Goal: Task Accomplishment & Management: Manage account settings

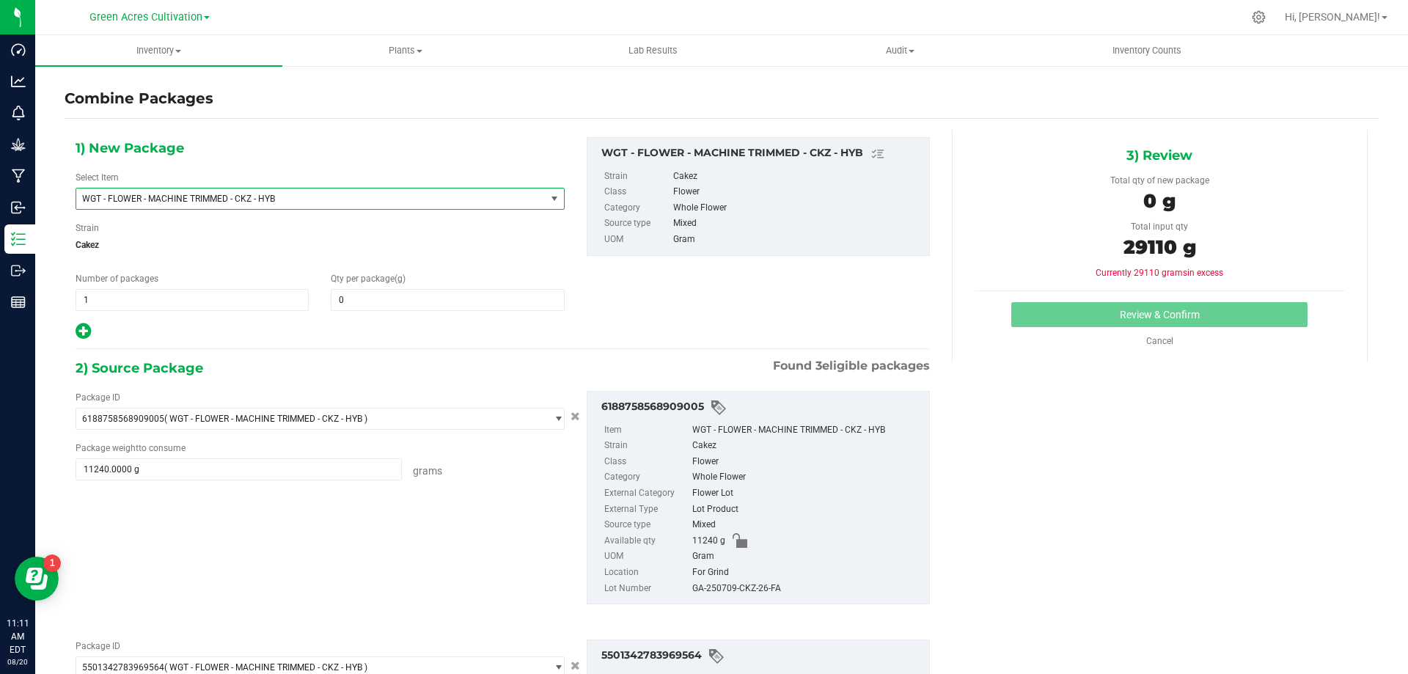
click at [316, 201] on span "WGT - FLOWER - MACHINE TRIMMED - CKZ - HYB" at bounding box center [301, 199] width 439 height 10
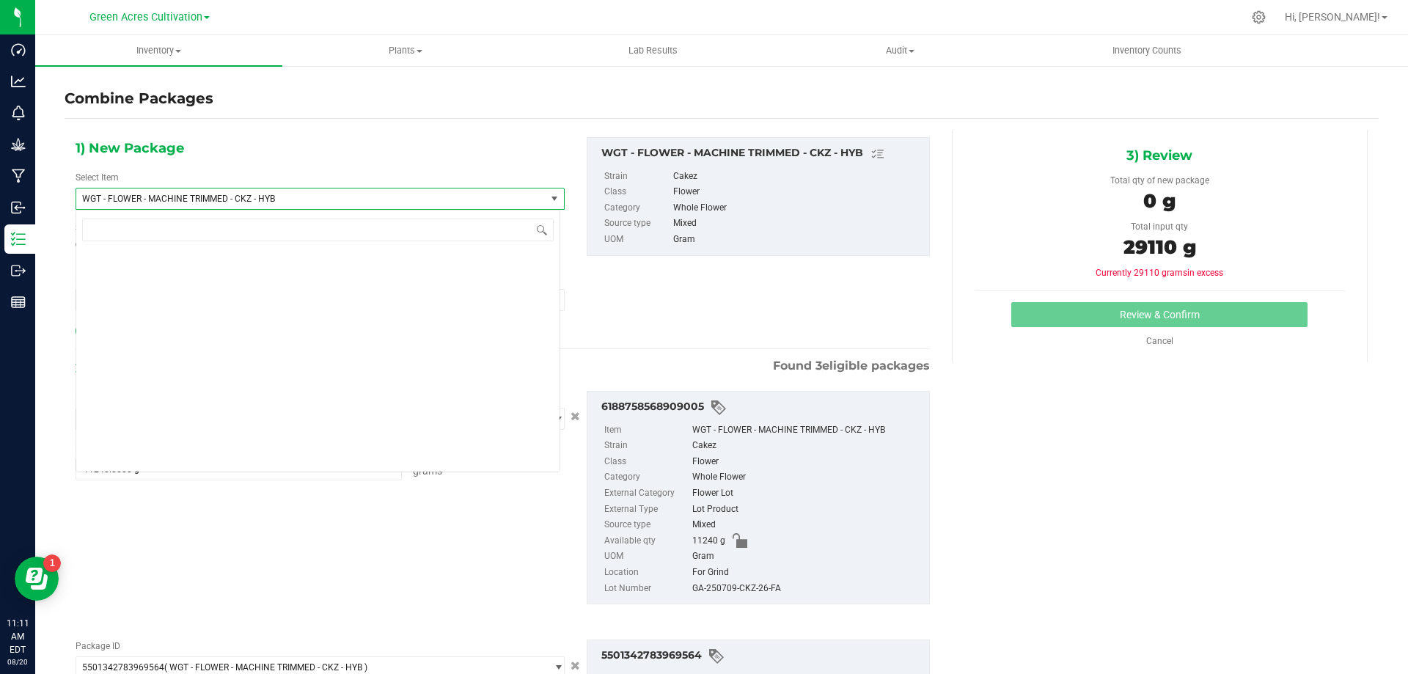
scroll to position [292673, 0]
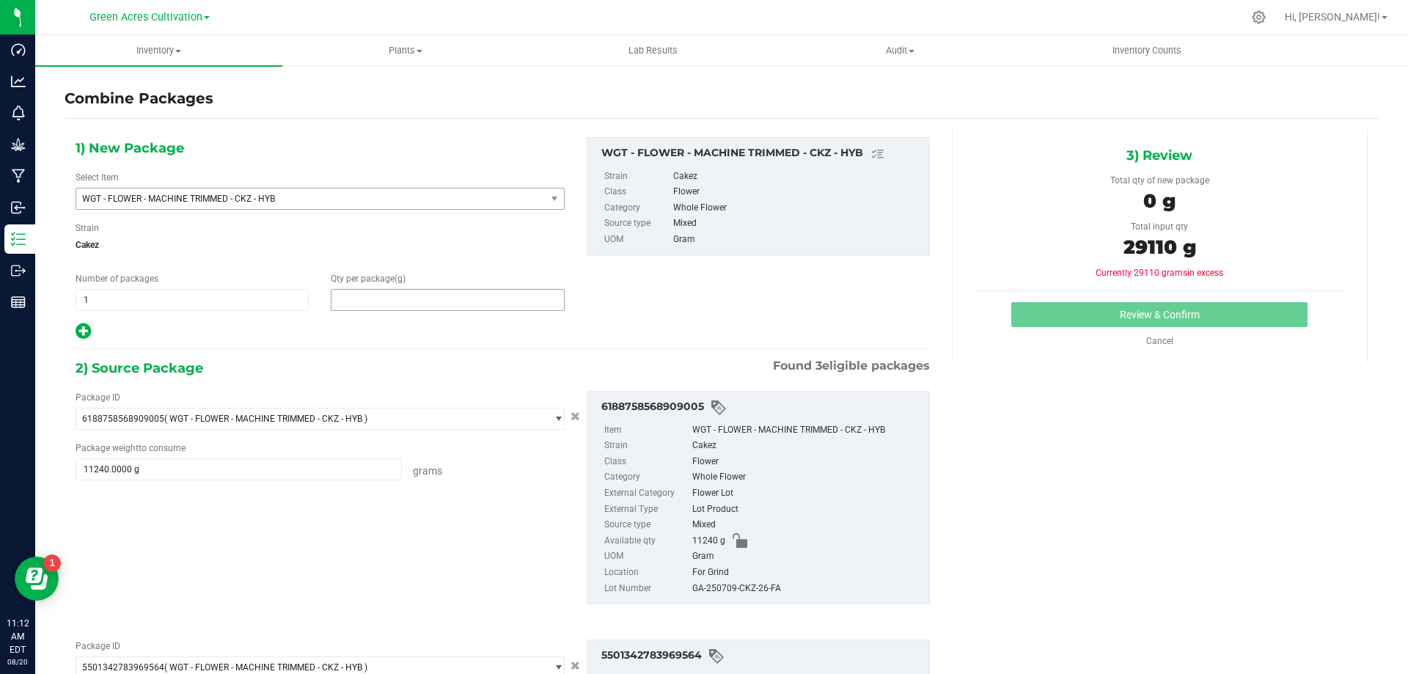
click at [488, 299] on span at bounding box center [447, 300] width 233 height 22
type input "29110"
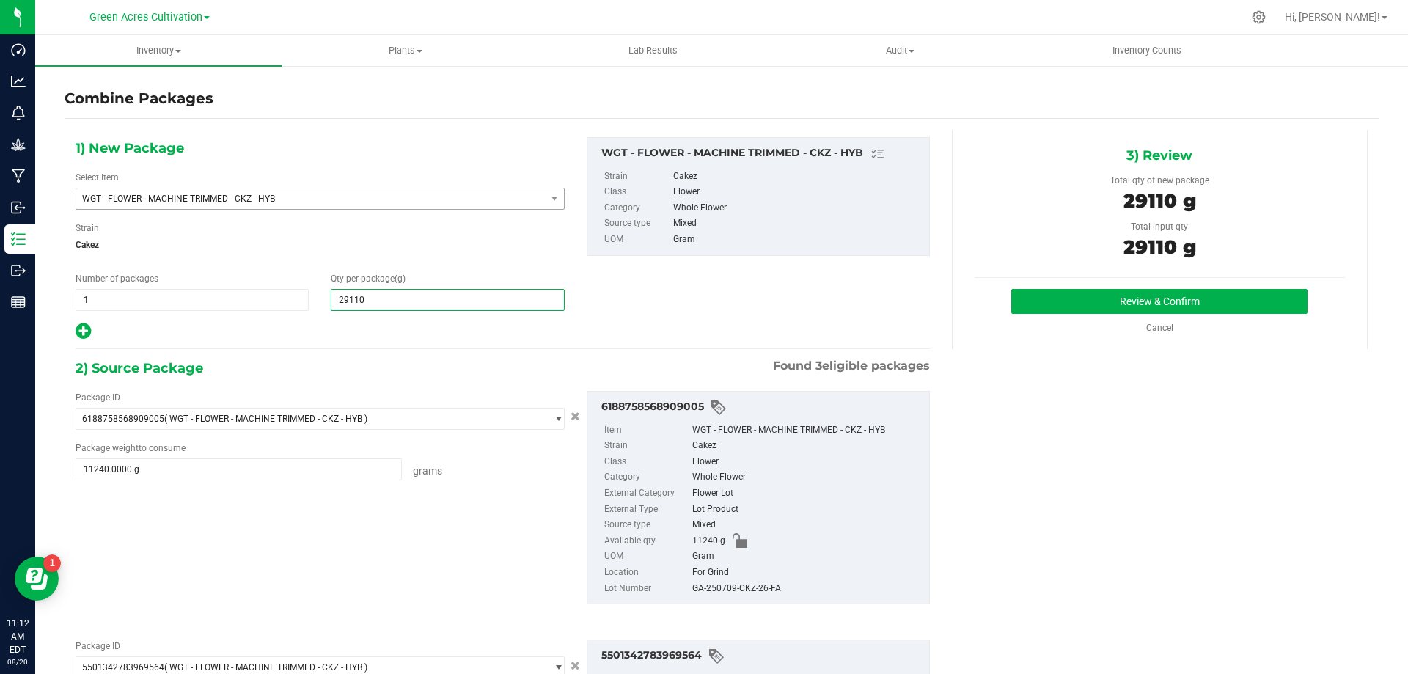
type input "29,110"
click at [752, 595] on div "GA-250709-CKZ-26-FA" at bounding box center [807, 589] width 230 height 16
copy div "GA-250709-CKZ-26-FA"
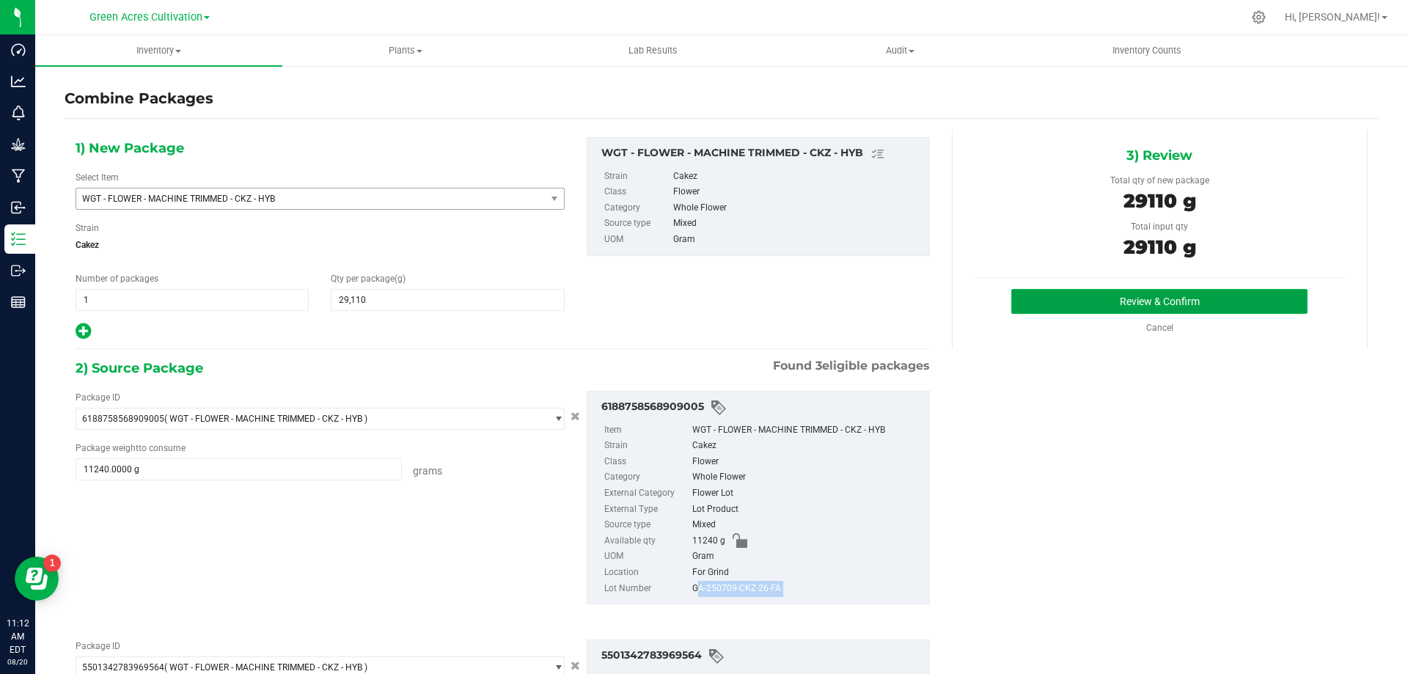
click at [1077, 293] on button "Review & Confirm" at bounding box center [1159, 301] width 296 height 25
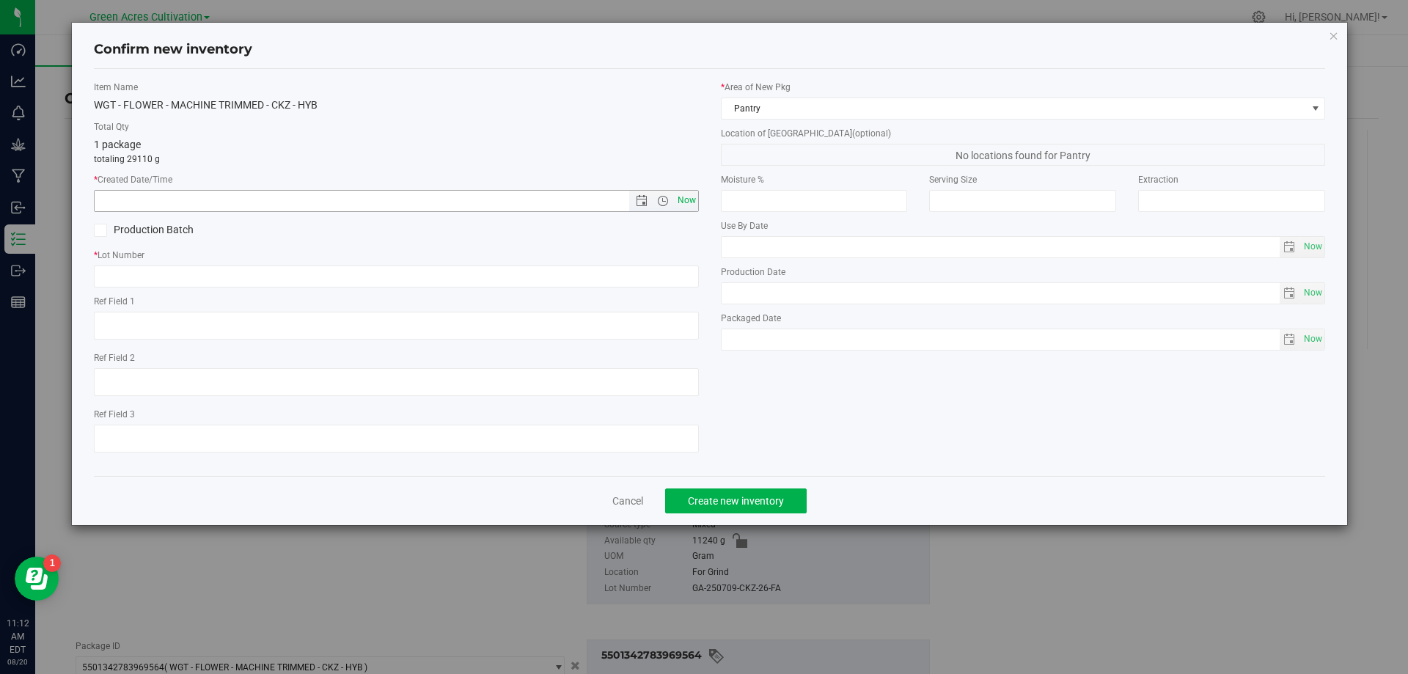
click at [690, 209] on span "Now" at bounding box center [686, 200] width 25 height 21
type input "[DATE] 11:12 AM"
click at [654, 282] on input "text" at bounding box center [396, 276] width 605 height 22
paste input "GA-250709-CKZ-26-FA"
type input "GA-250709-CKZ-26-FA"
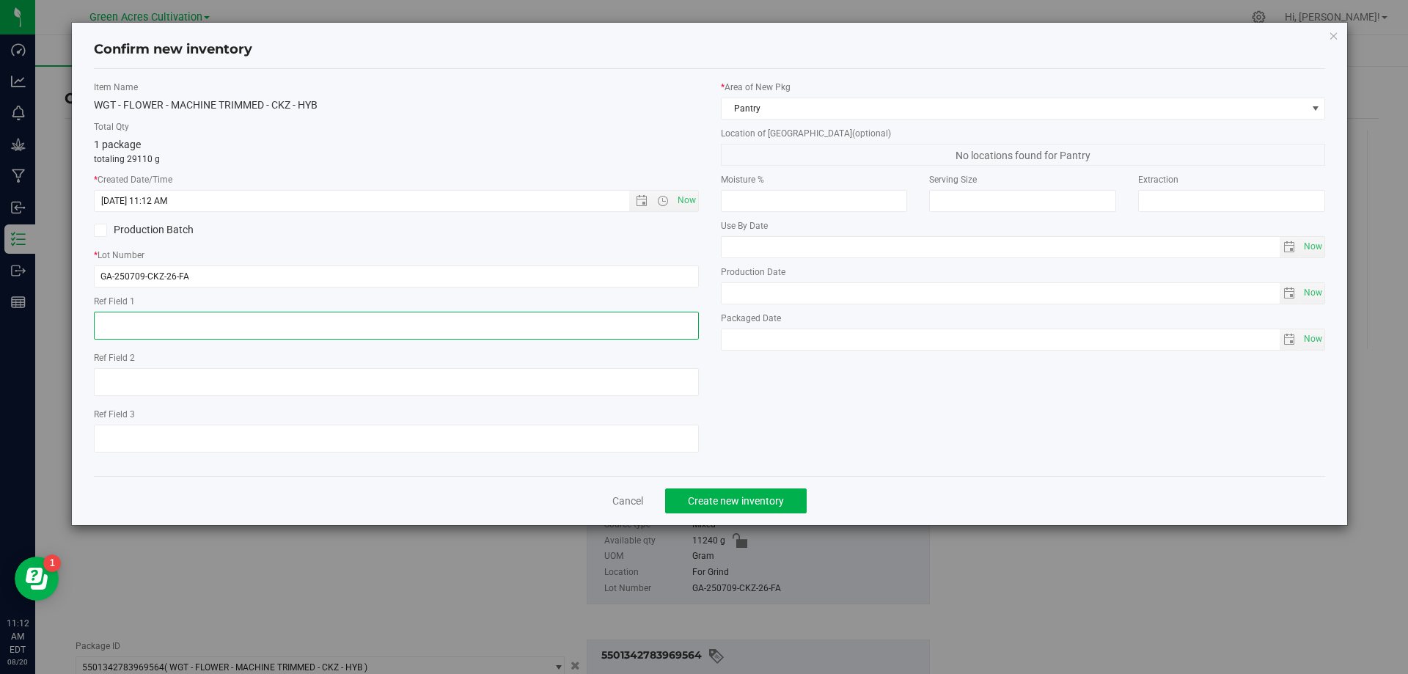
click at [594, 326] on textarea at bounding box center [396, 326] width 605 height 28
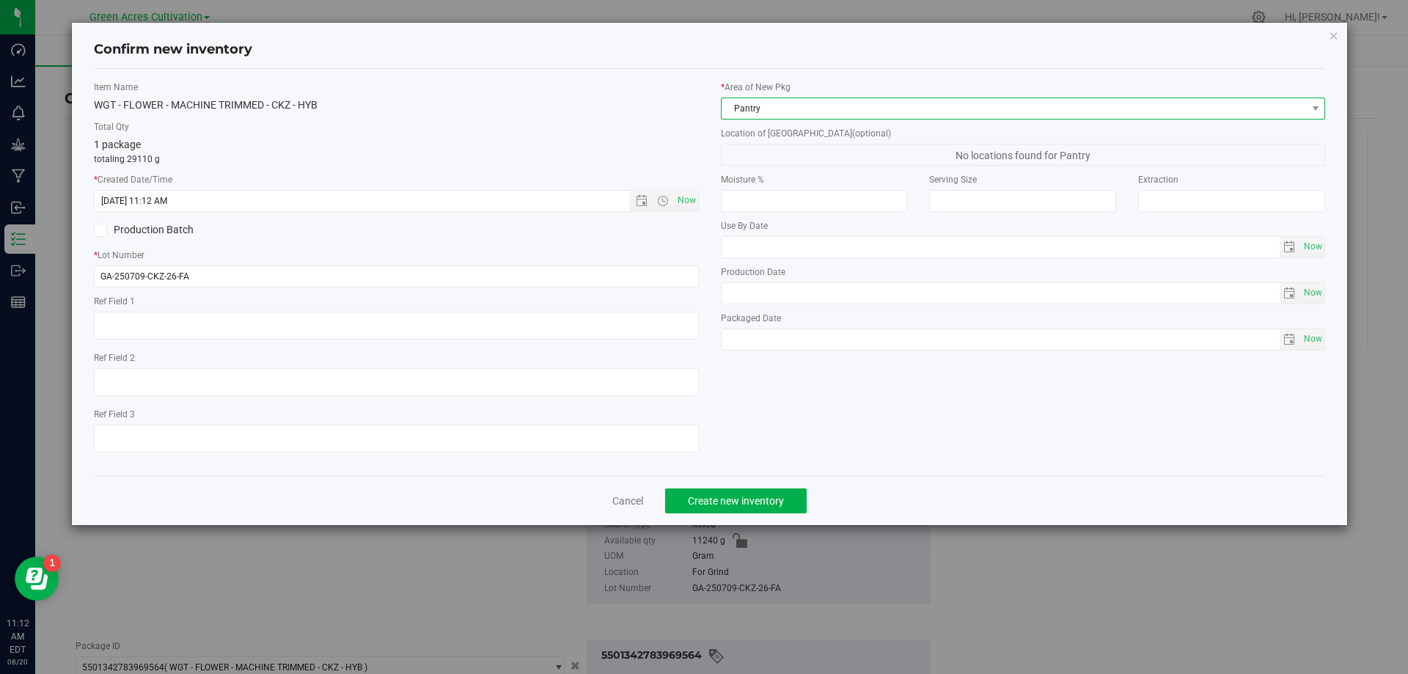
click at [793, 101] on span "Pantry" at bounding box center [1014, 108] width 585 height 21
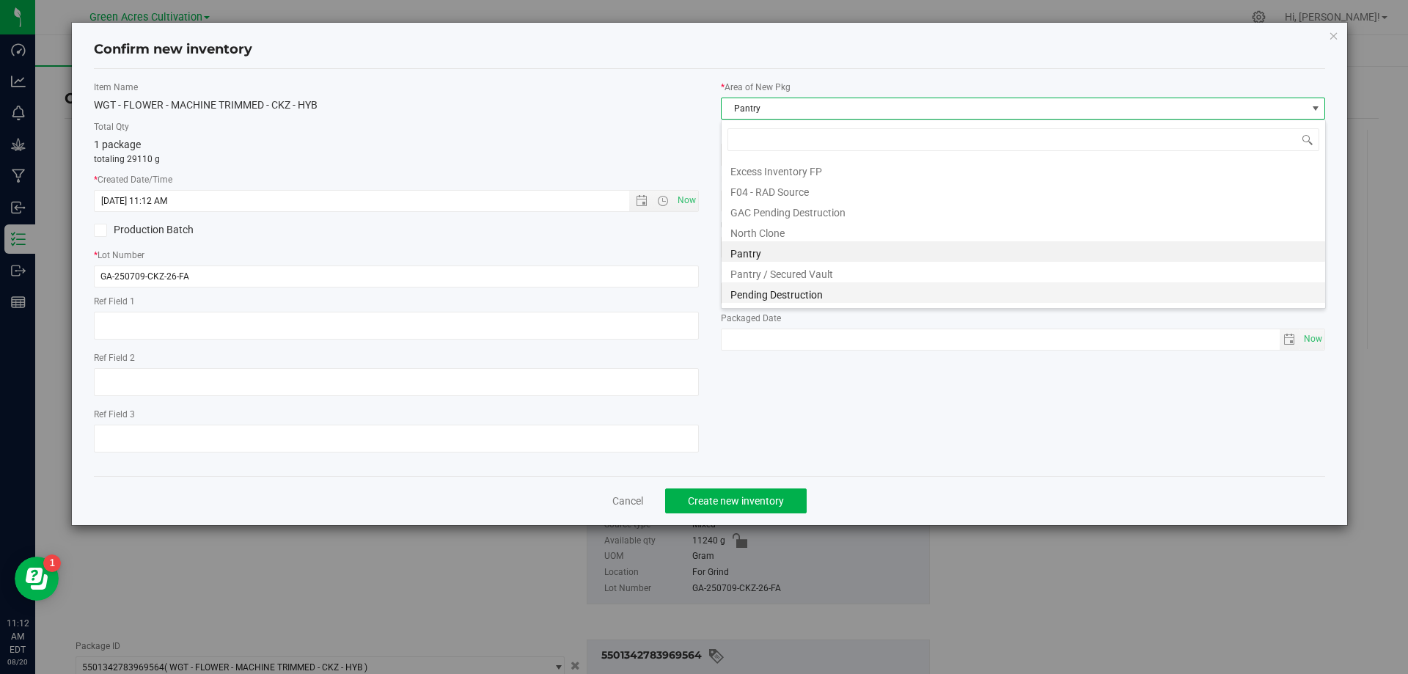
scroll to position [202, 0]
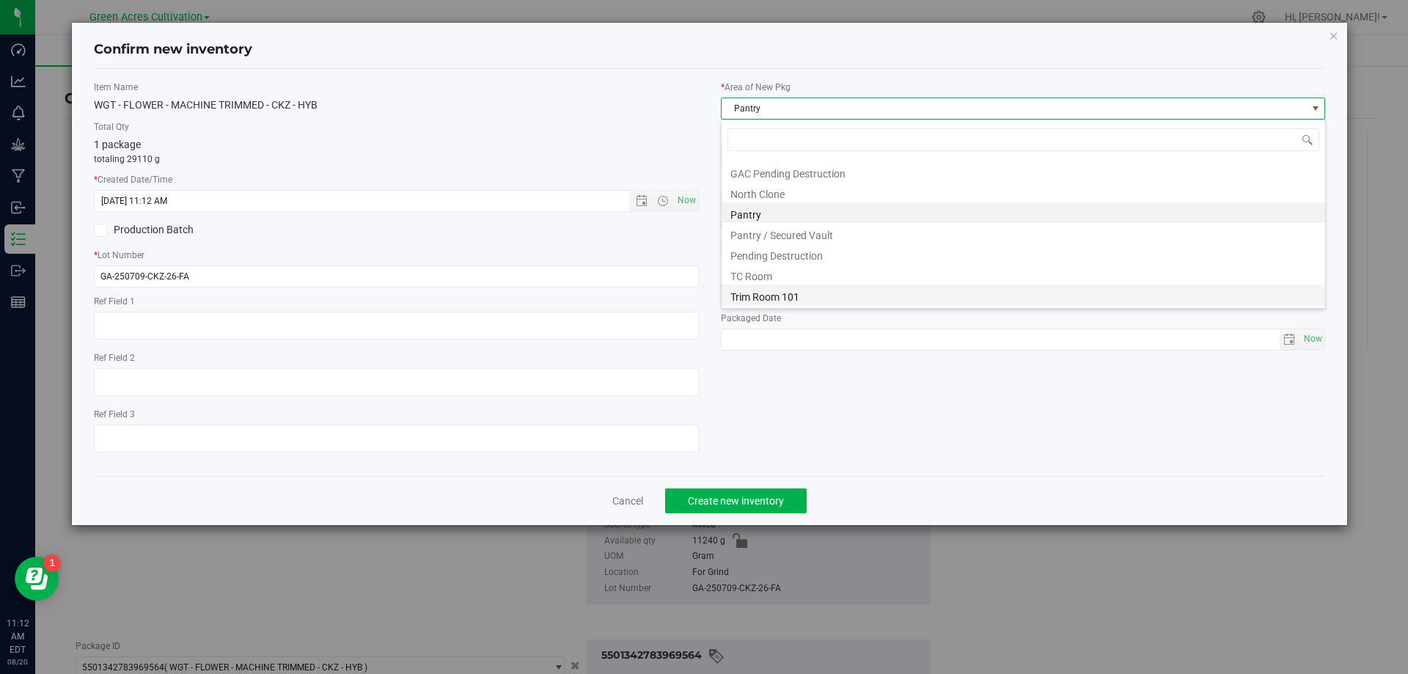
click at [788, 290] on li "Trim Room 101" at bounding box center [1024, 295] width 604 height 21
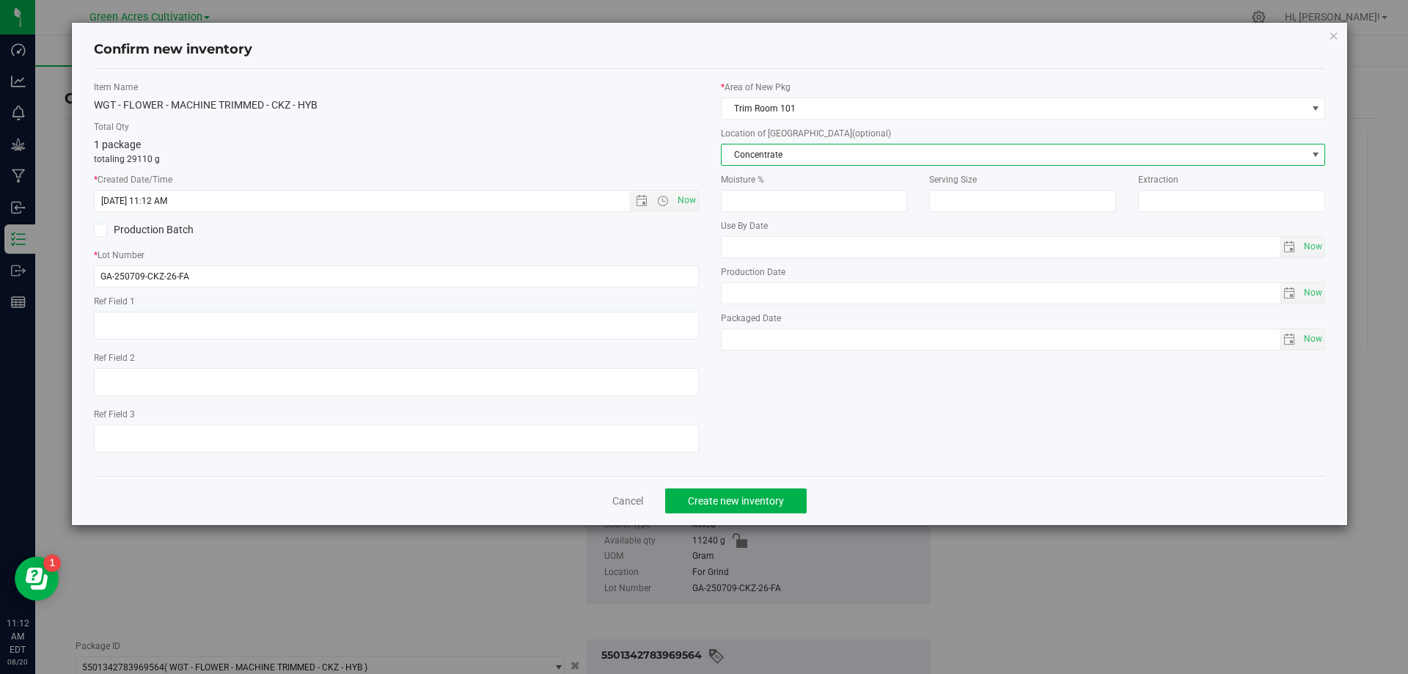
click at [817, 153] on span "Concentrate" at bounding box center [1014, 154] width 585 height 21
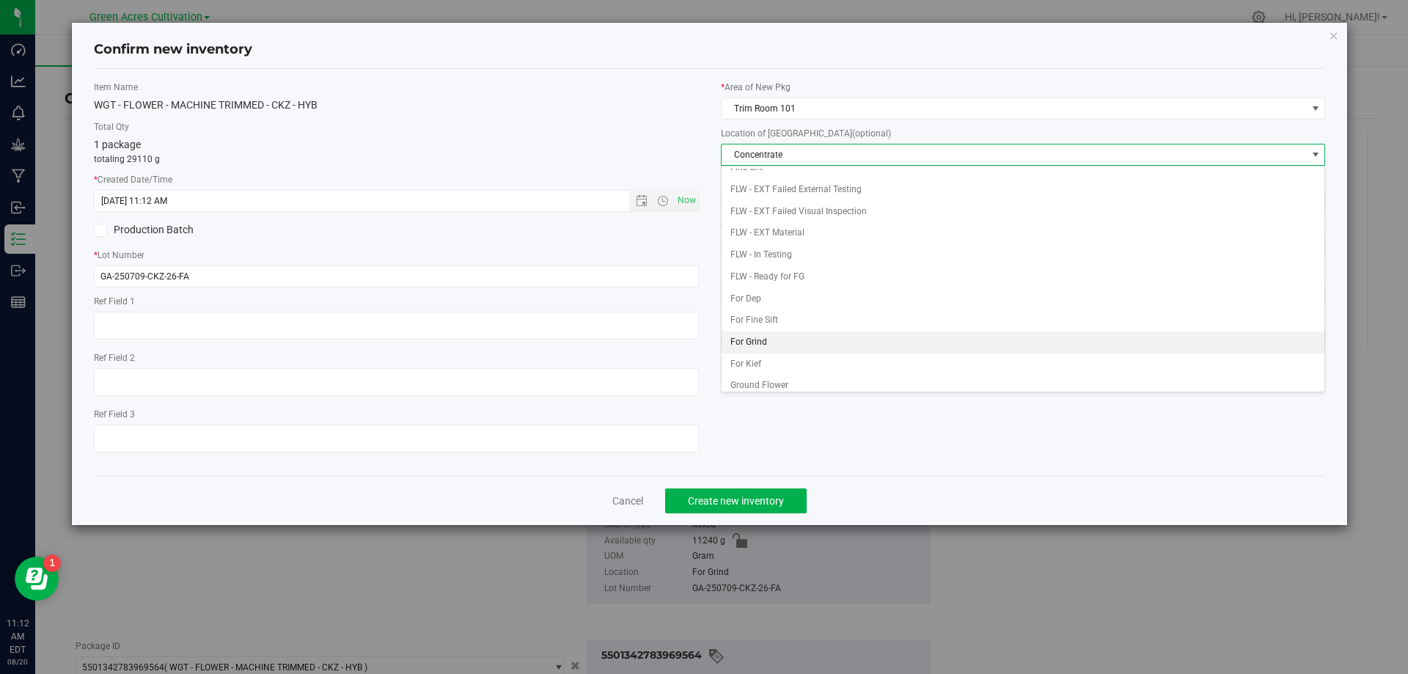
scroll to position [147, 0]
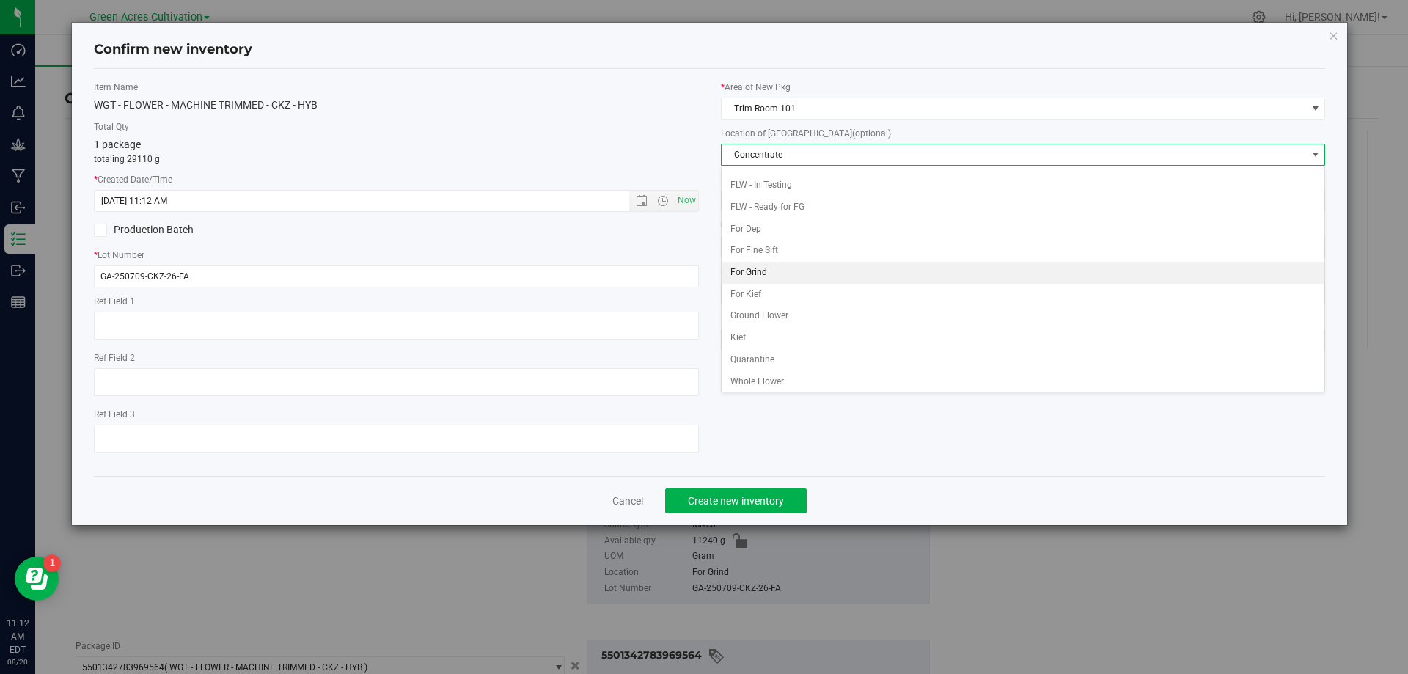
click at [781, 280] on li "For Grind" at bounding box center [1024, 273] width 604 height 22
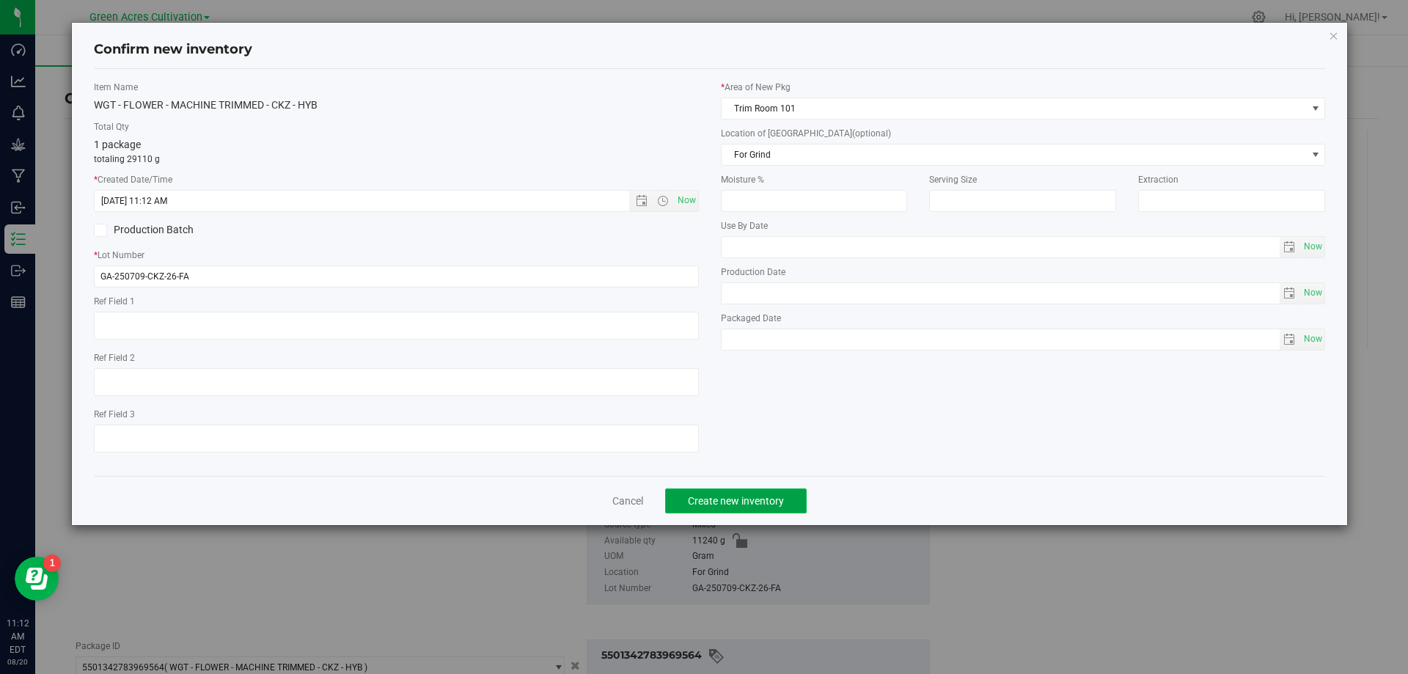
click at [766, 492] on button "Create new inventory" at bounding box center [736, 500] width 142 height 25
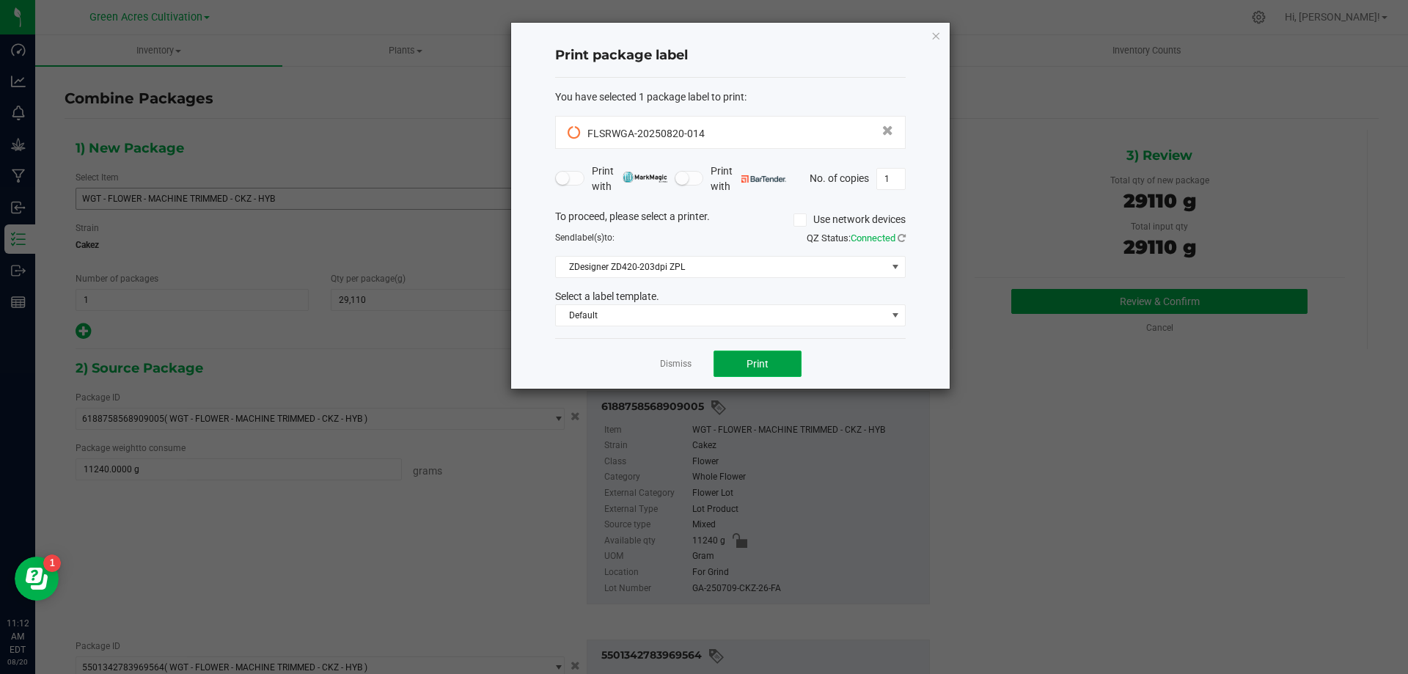
click at [758, 368] on span "Print" at bounding box center [758, 364] width 22 height 12
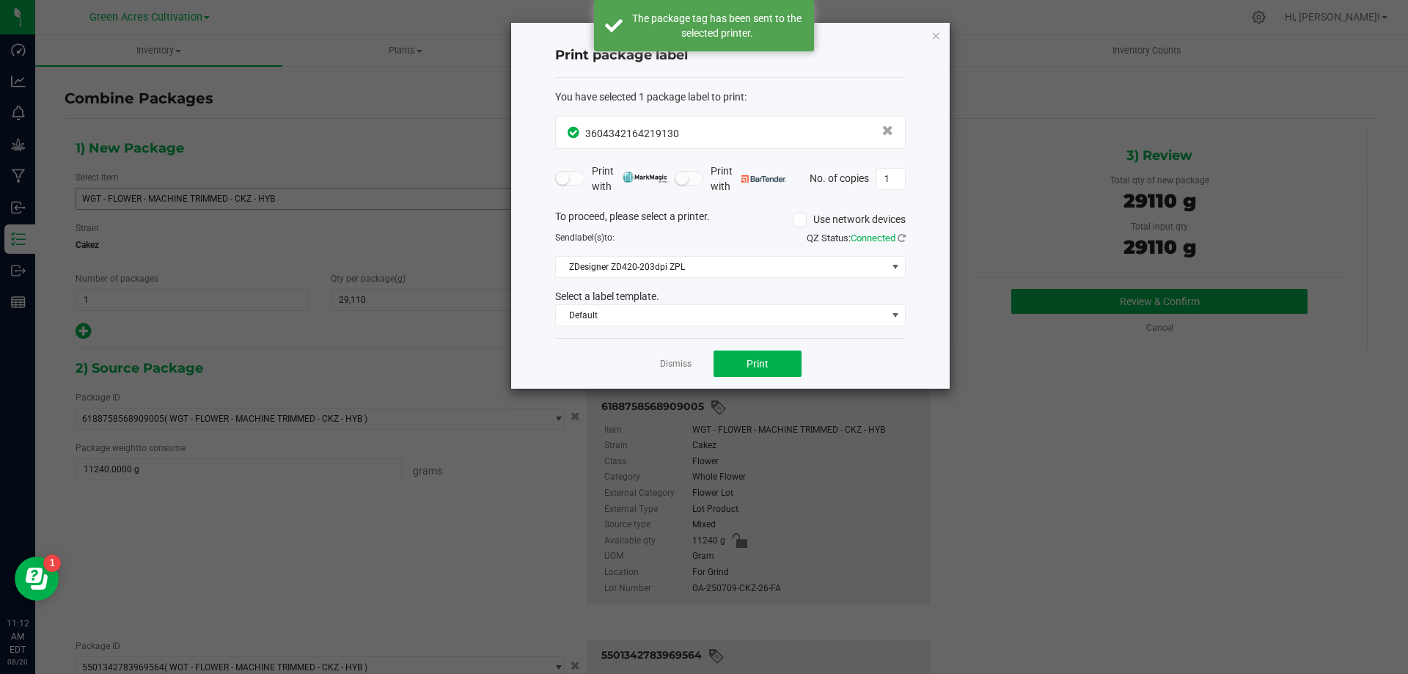
click at [679, 356] on app-cancel-button "Dismiss" at bounding box center [676, 363] width 32 height 15
click at [678, 373] on div "Dismiss Print" at bounding box center [730, 363] width 351 height 51
click at [678, 365] on link "Dismiss" at bounding box center [676, 364] width 32 height 12
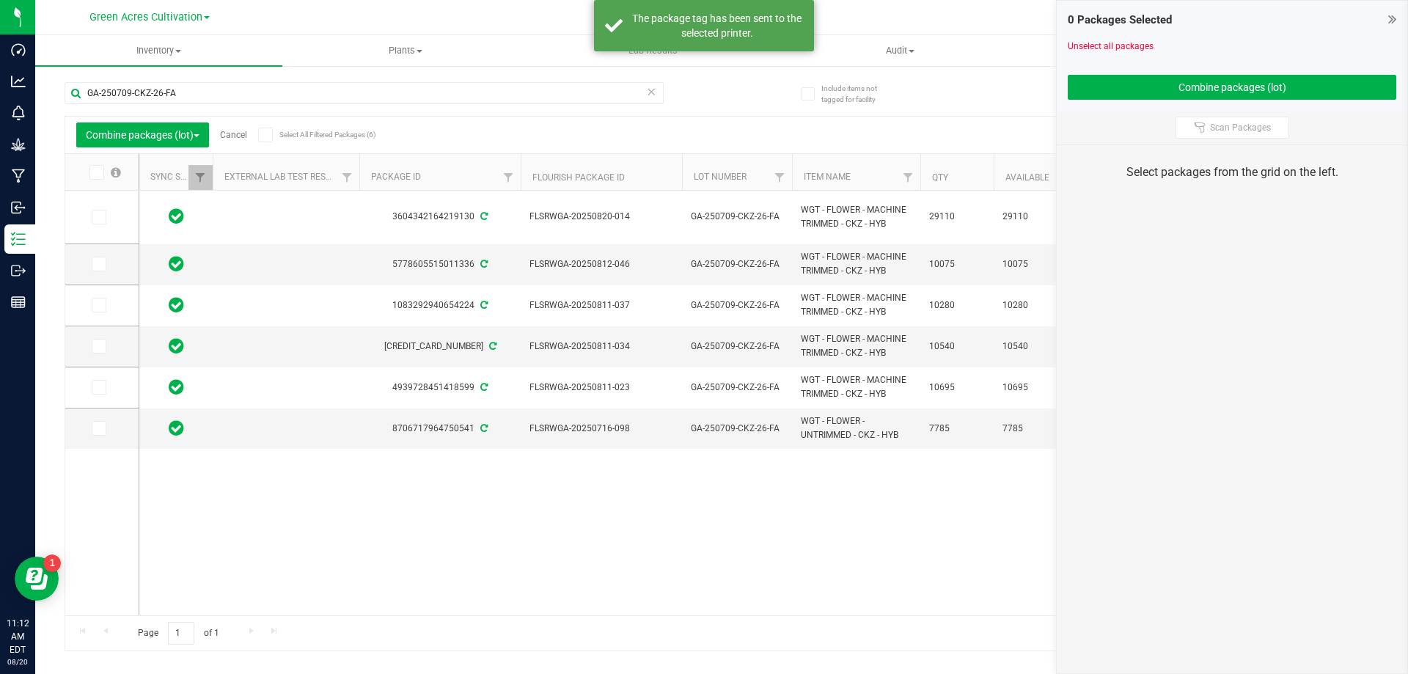
click at [247, 133] on link "Cancel" at bounding box center [233, 135] width 27 height 10
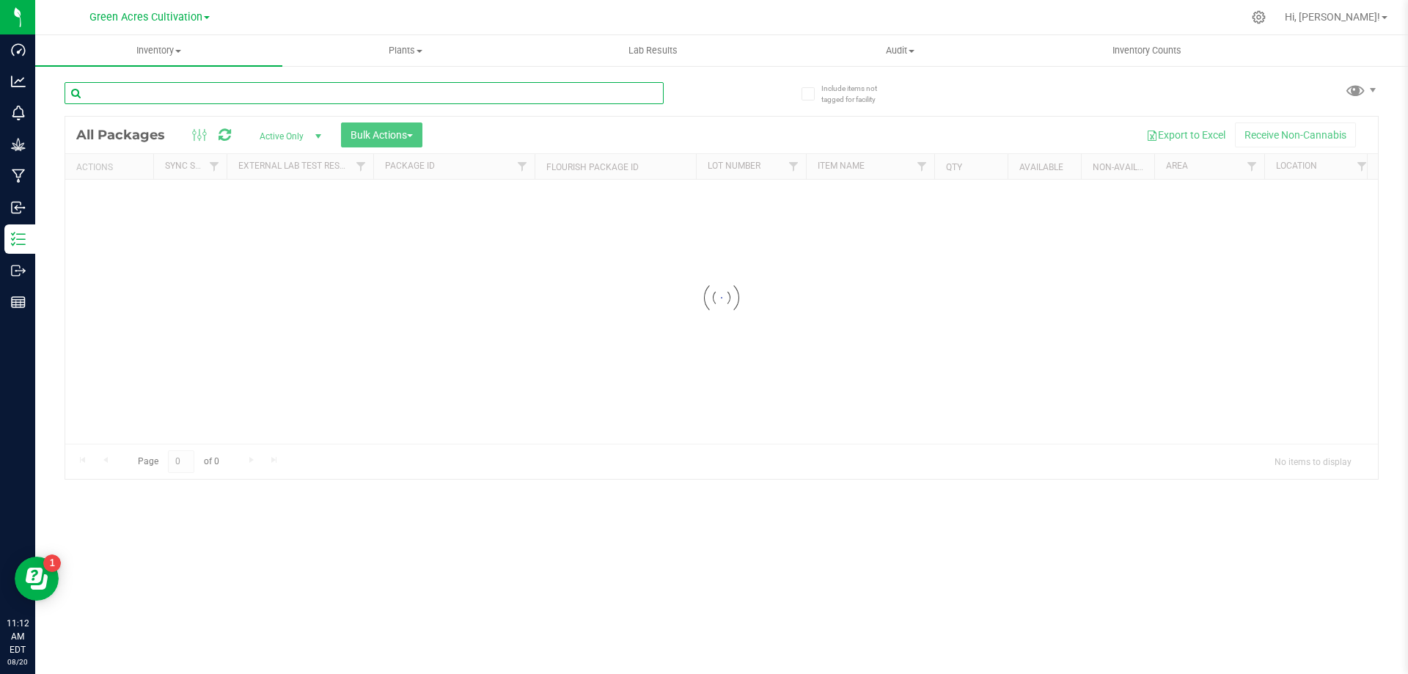
click at [366, 82] on input "text" at bounding box center [364, 93] width 599 height 22
paste input "FLSRWGA-20250820-014"
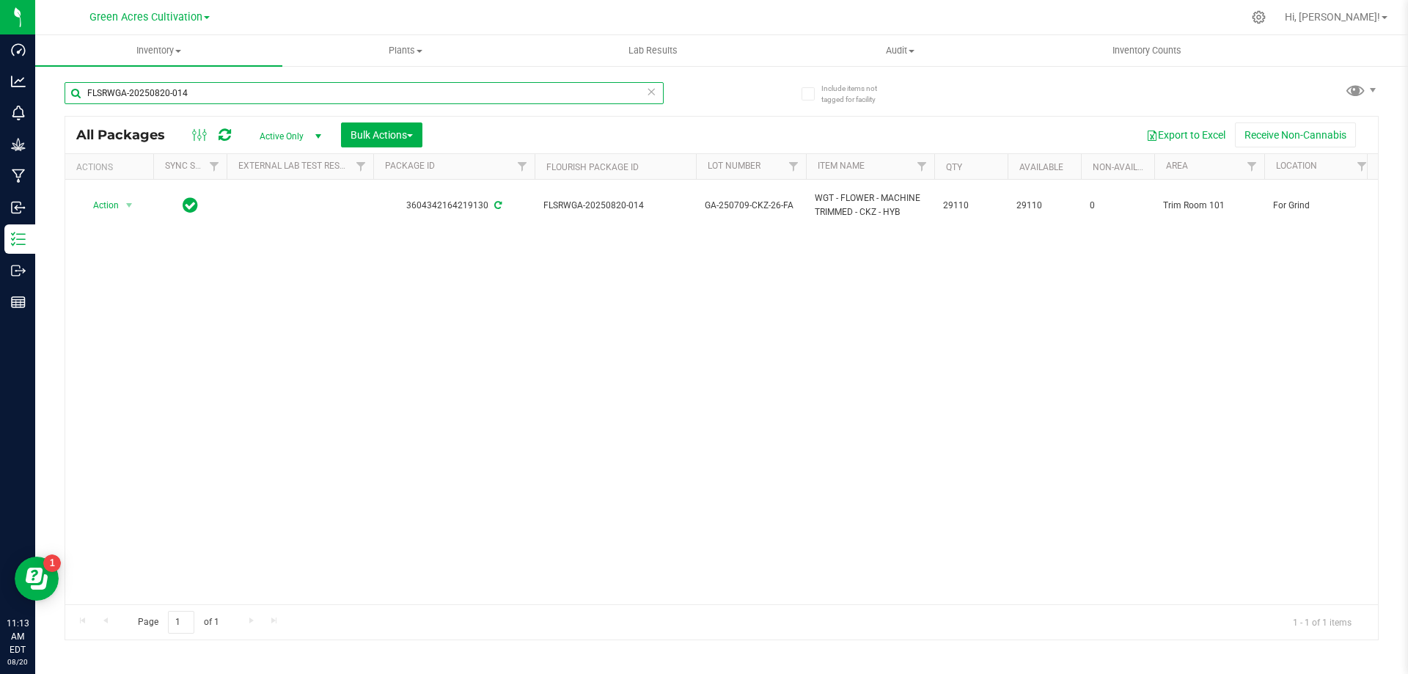
type input "FLSRWGA-20250820-014"
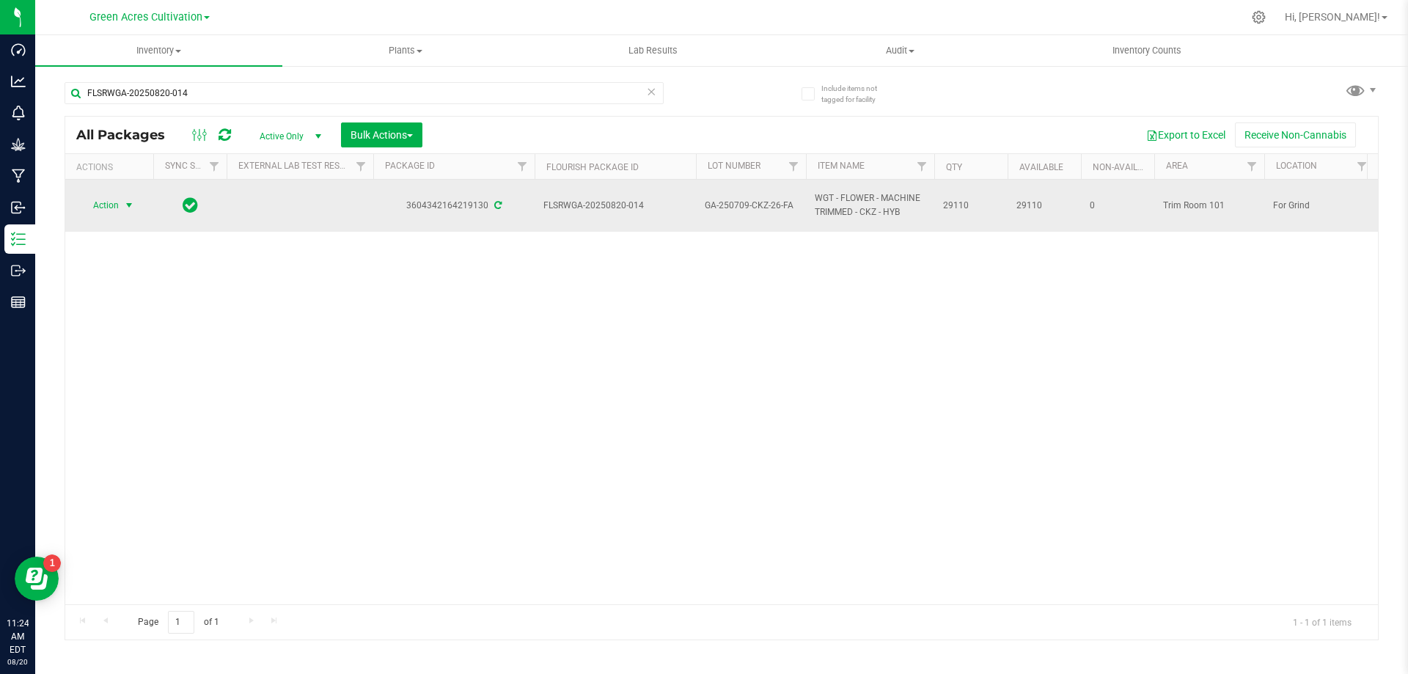
click at [128, 201] on span "select" at bounding box center [129, 205] width 12 height 12
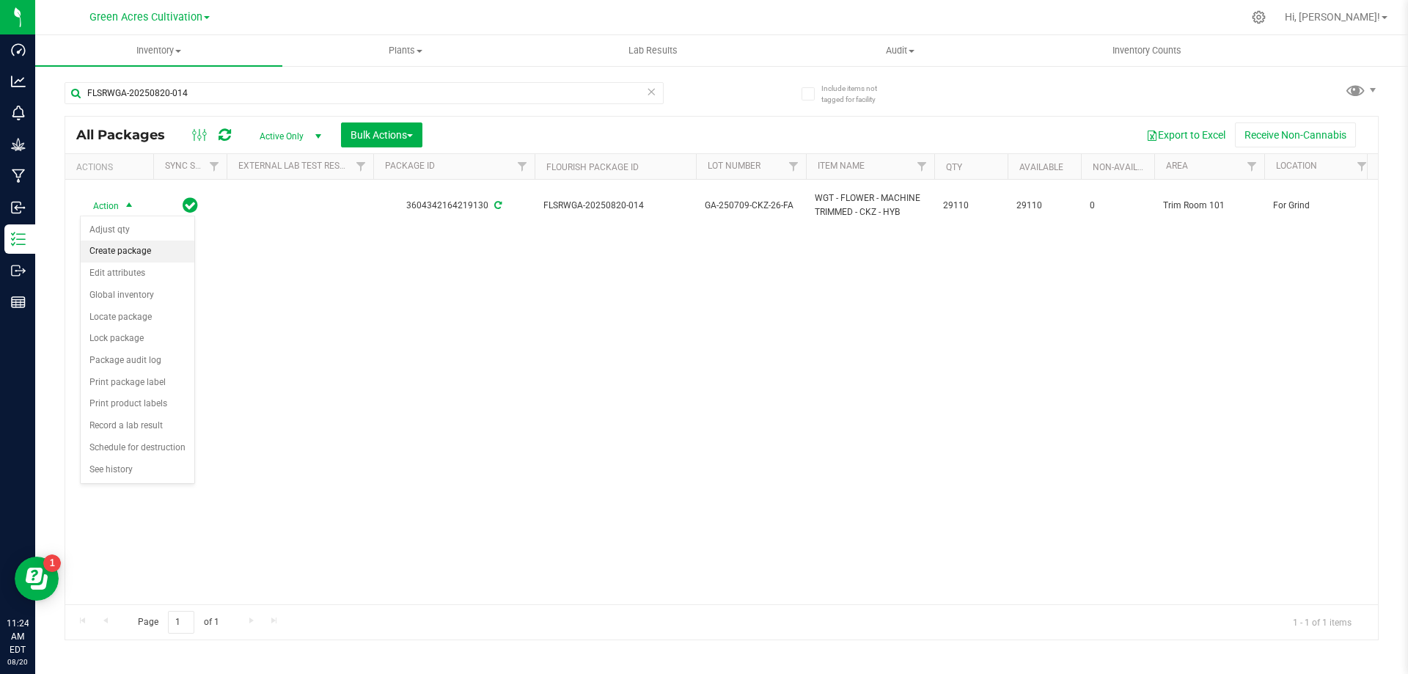
click at [135, 249] on li "Create package" at bounding box center [138, 252] width 114 height 22
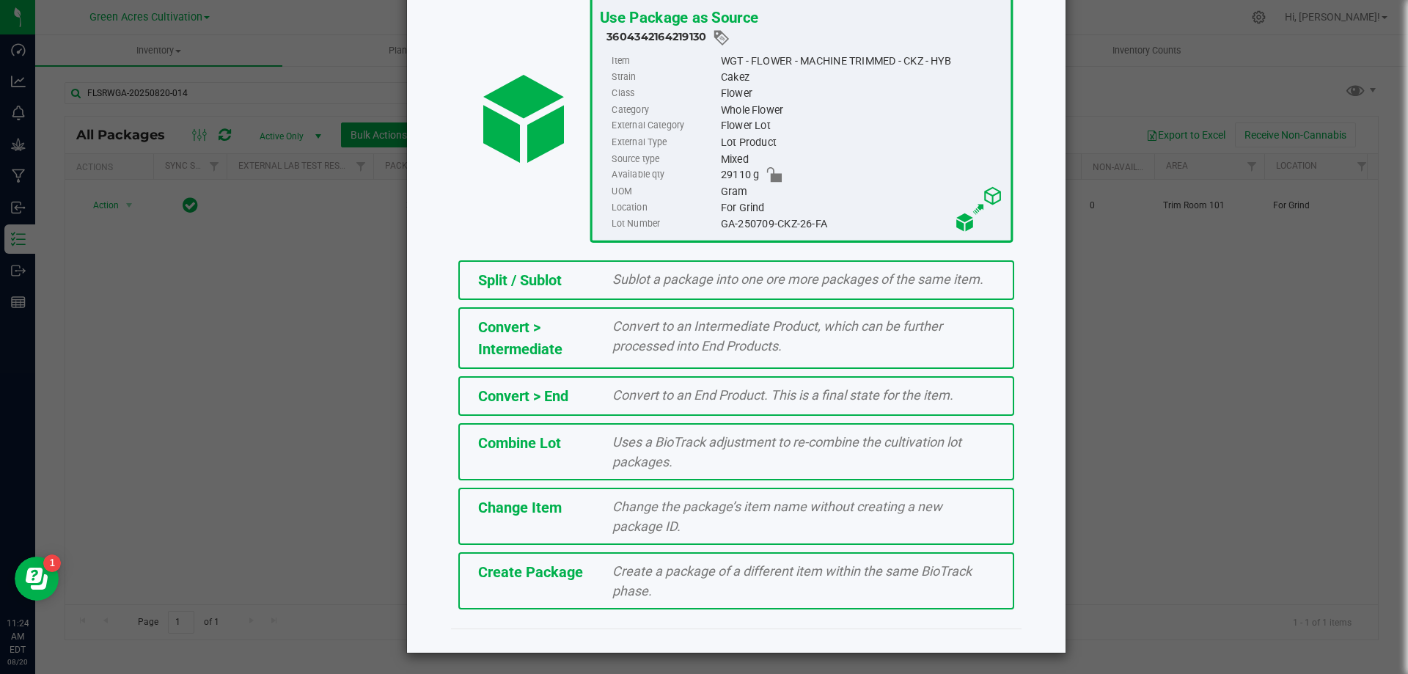
scroll to position [106, 0]
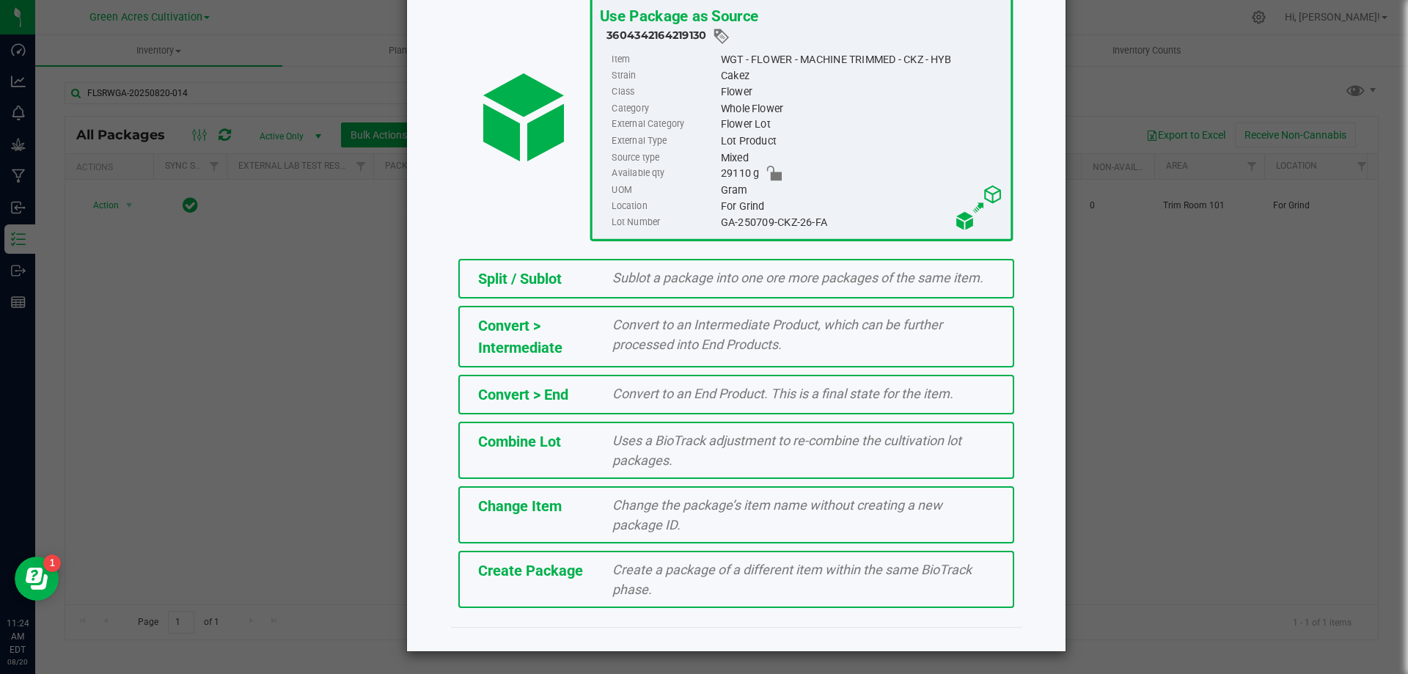
click at [805, 577] on span "Create a package of a different item within the same BioTrack phase." at bounding box center [791, 579] width 359 height 35
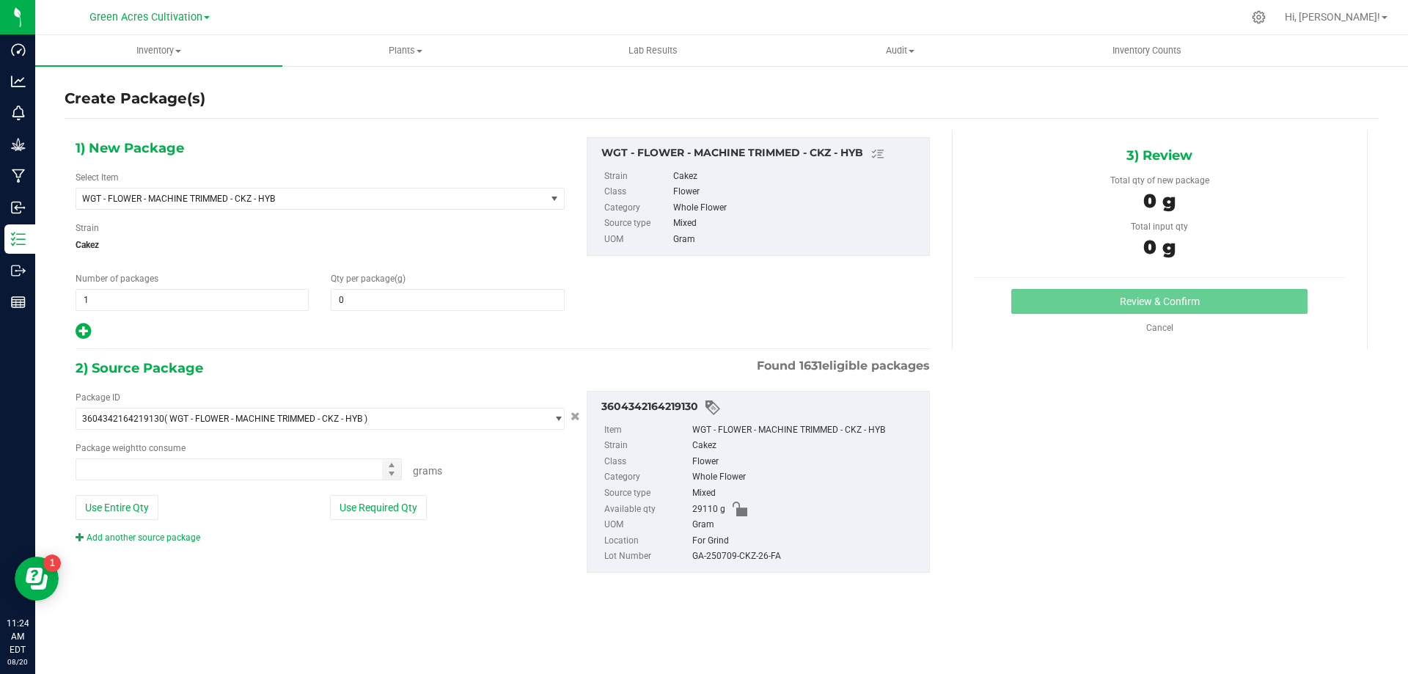
type input "0.0000"
type input "0.0000 g"
click at [311, 205] on span "WGT - FLOWER - MACHINE TRIMMED - CKZ - HYB" at bounding box center [310, 198] width 469 height 21
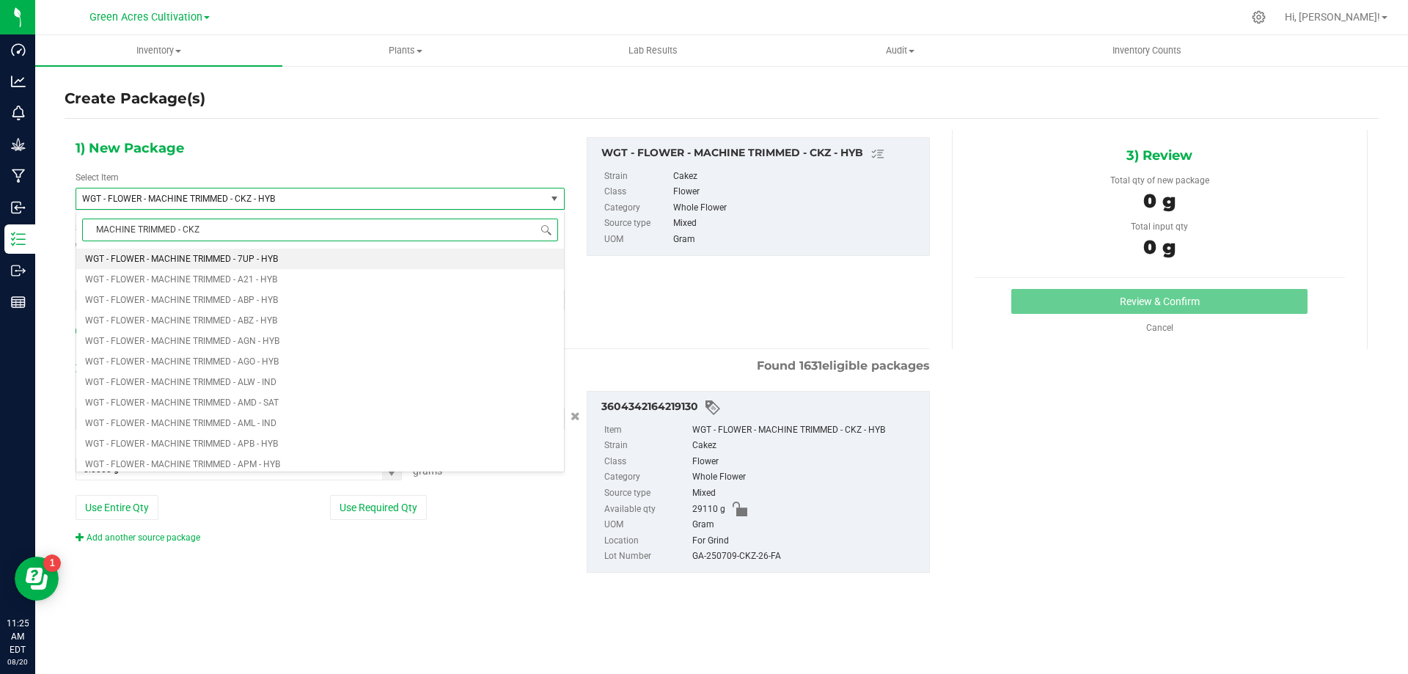
type input "MACHINE TRIMMED - CKZ"
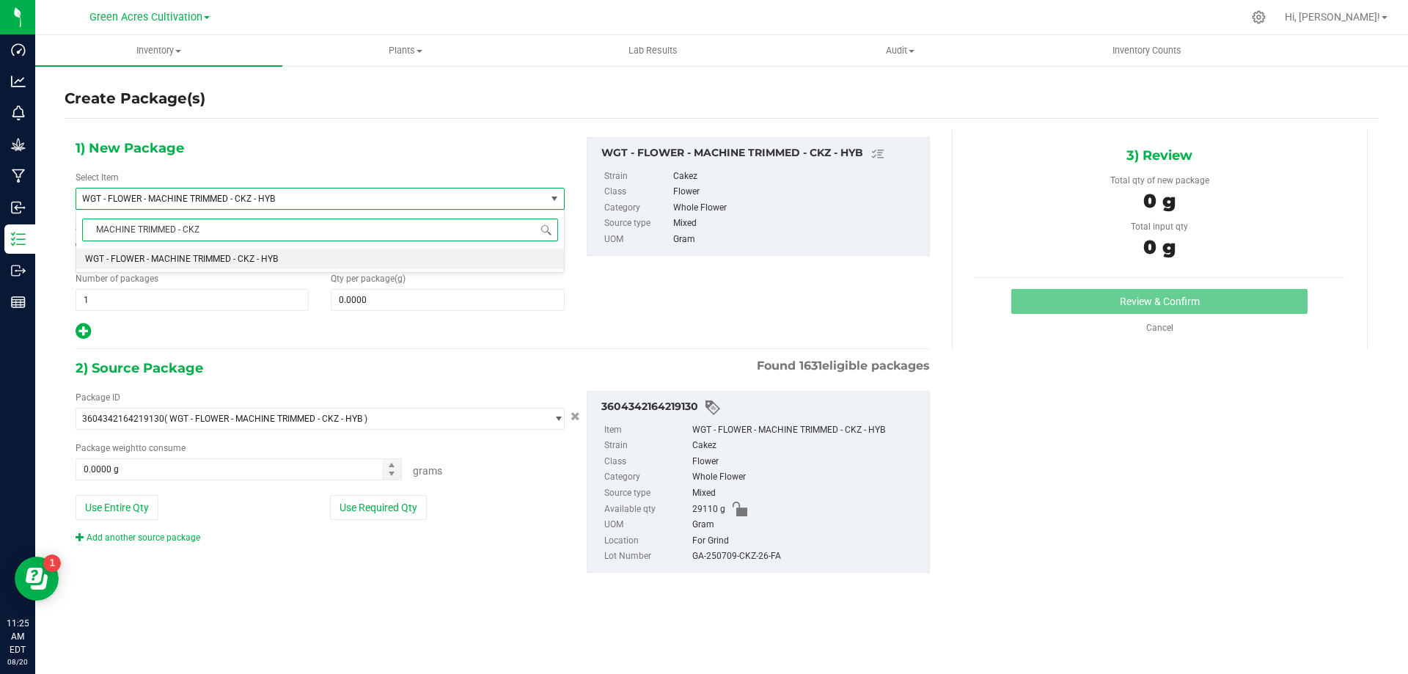
click at [363, 254] on li "WGT - FLOWER - MACHINE TRIMMED - CKZ - HYB" at bounding box center [320, 259] width 488 height 21
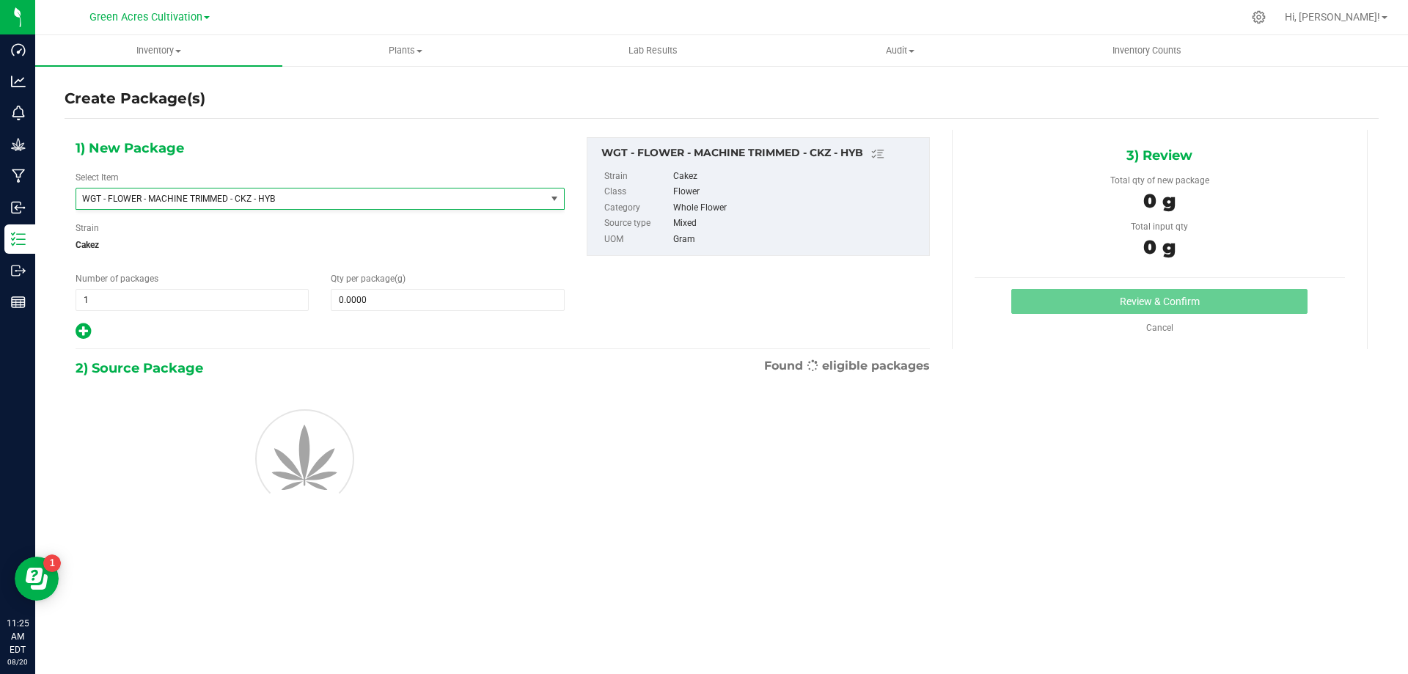
type input "0.0000"
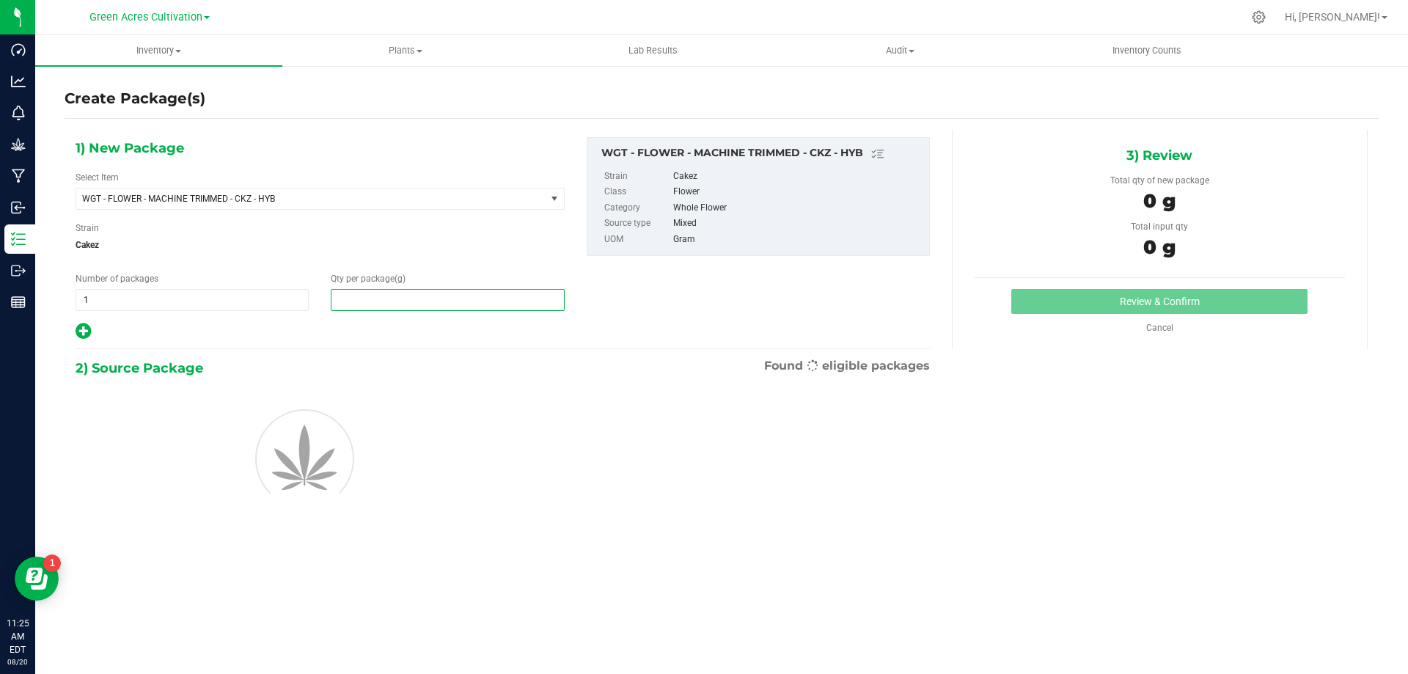
click at [419, 307] on span at bounding box center [447, 300] width 233 height 22
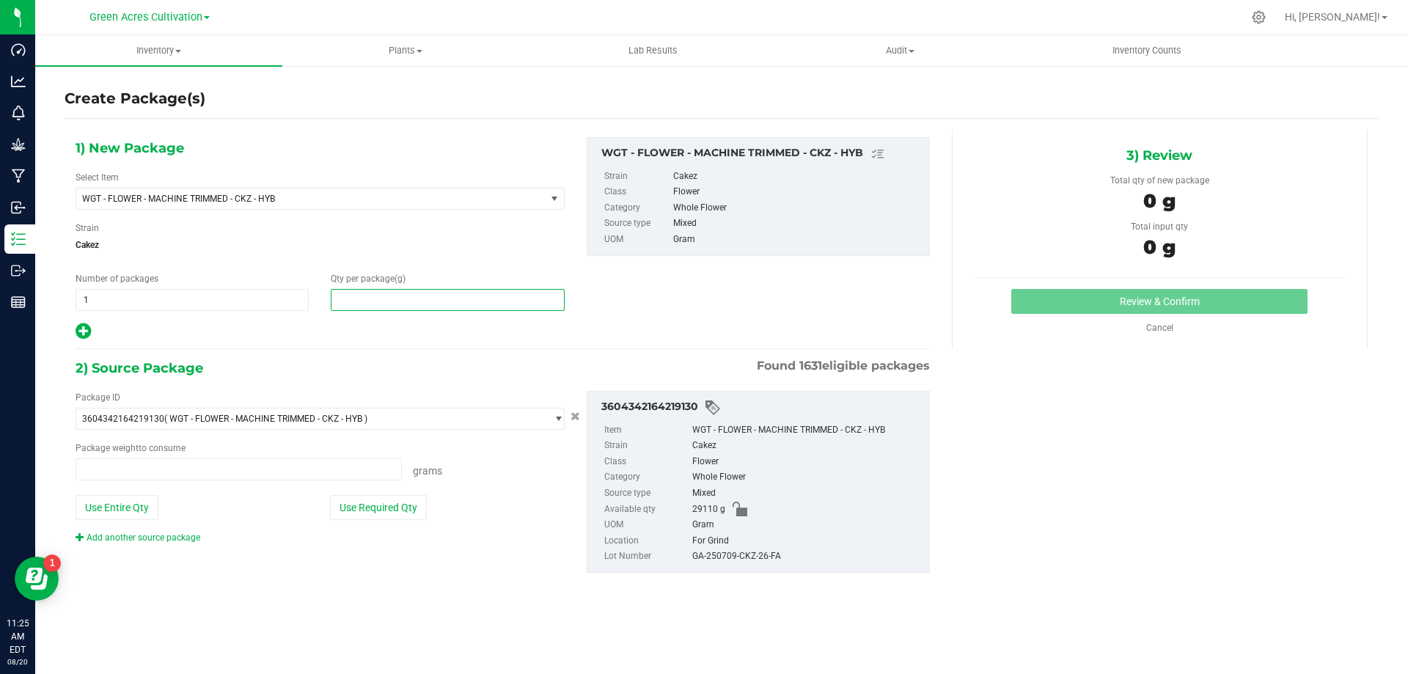
type input "0.0000 g"
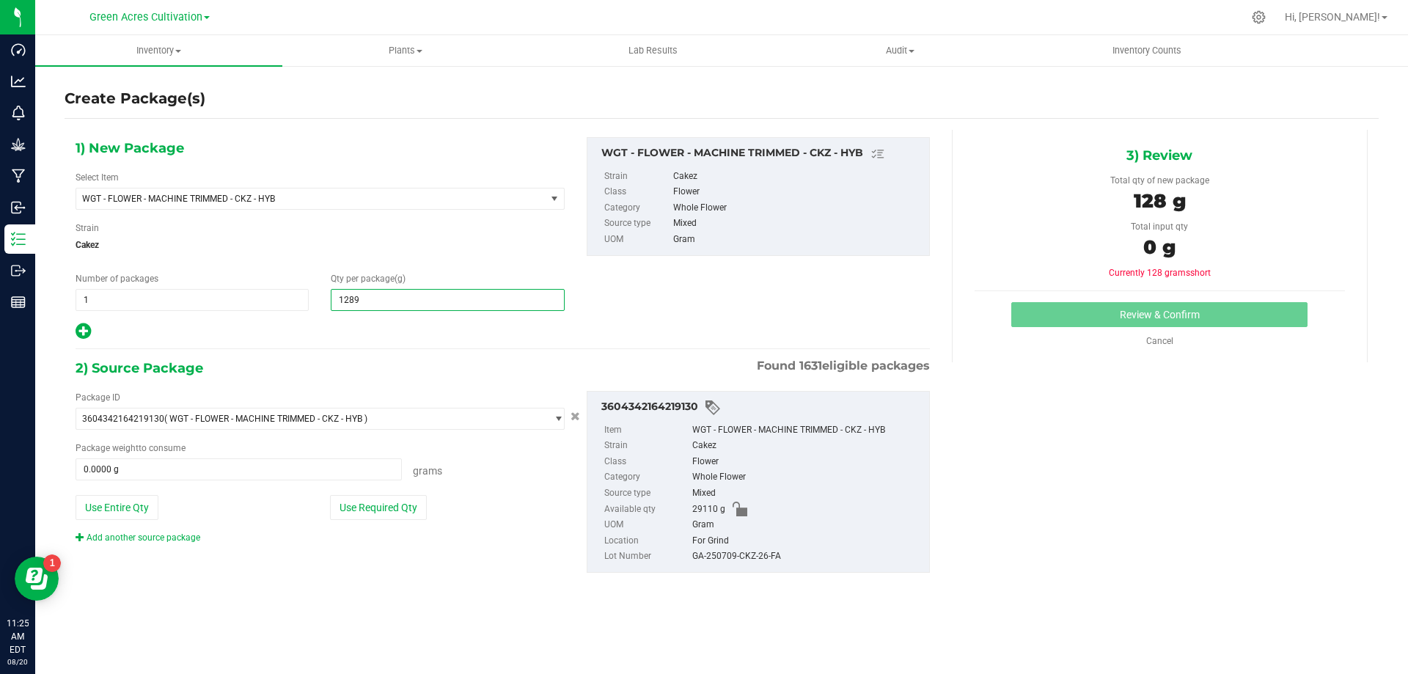
type input "12895"
type input "12,895.0000"
click at [403, 502] on button "Use Required Qty" at bounding box center [378, 507] width 97 height 25
type input "12895.0000 g"
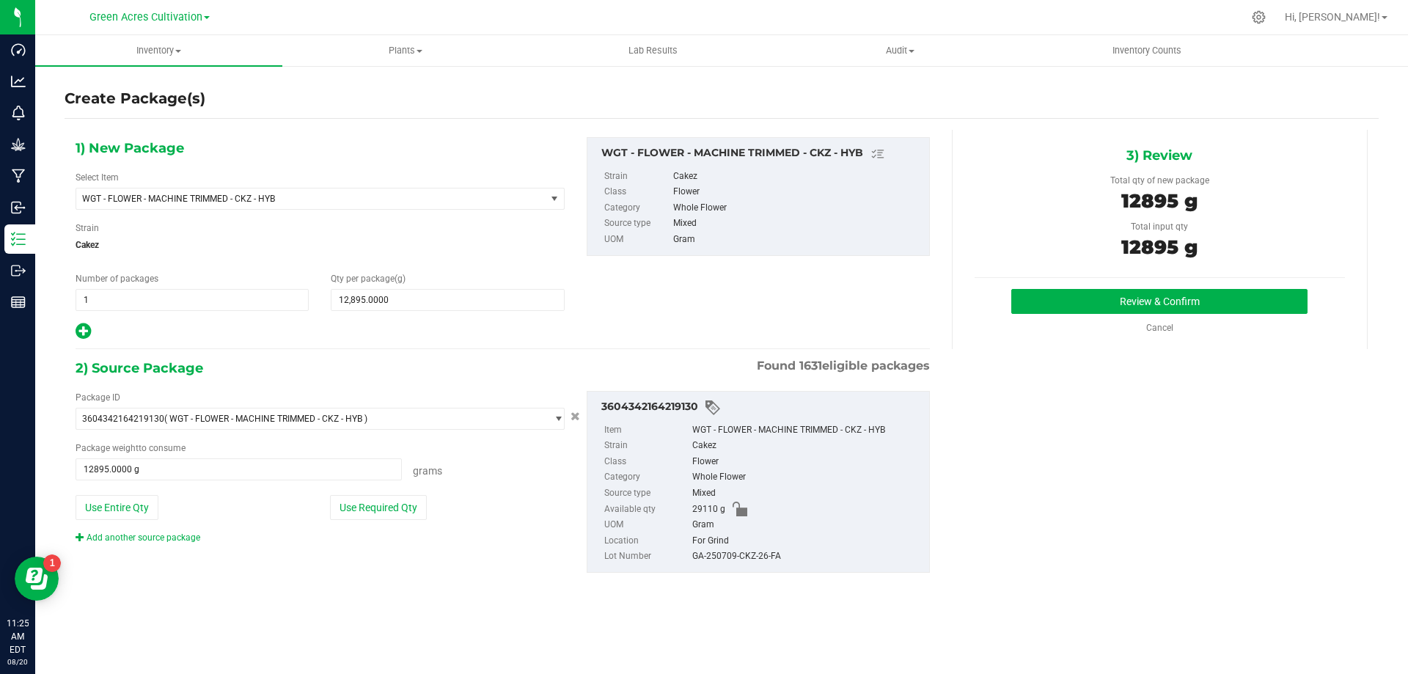
click at [717, 555] on div "GA-250709-CKZ-26-FA" at bounding box center [807, 557] width 230 height 16
copy div "GA-250709-CKZ-26-FA"
click at [1081, 313] on button "Review & Confirm" at bounding box center [1159, 301] width 296 height 25
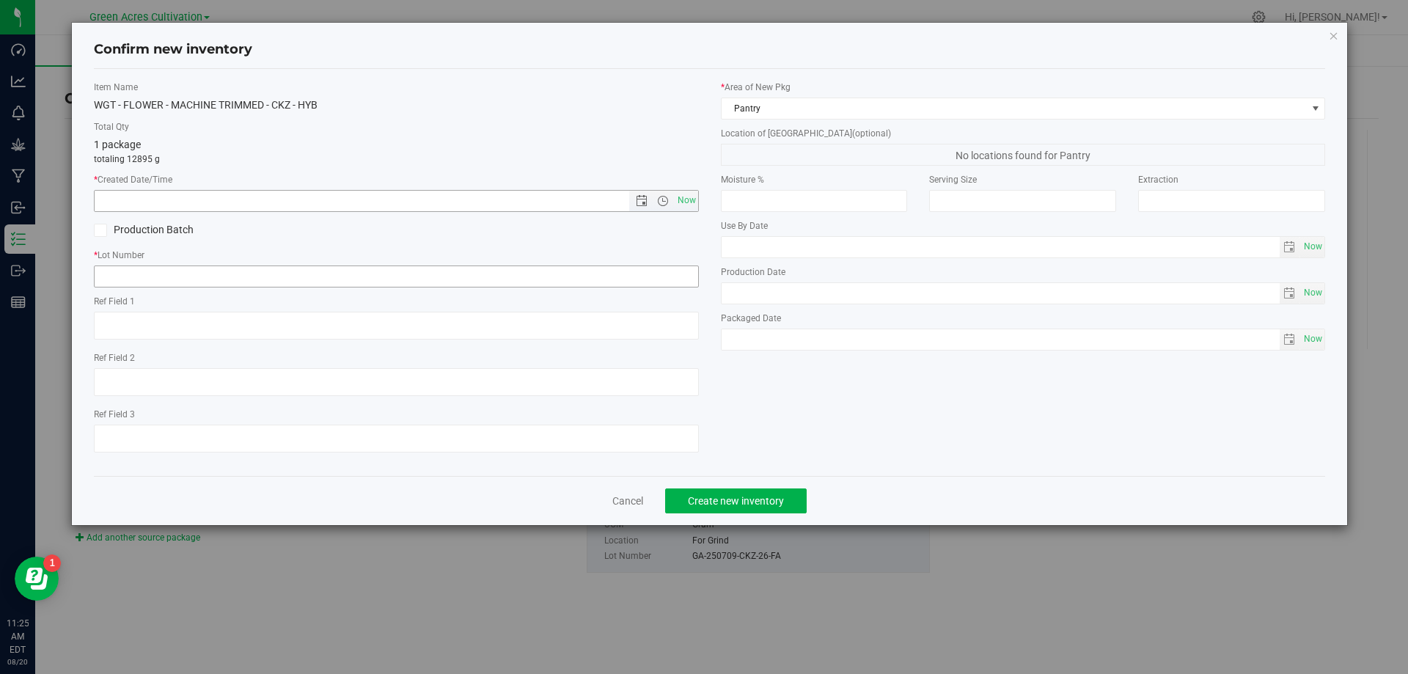
drag, startPoint x: 692, startPoint y: 197, endPoint x: 684, endPoint y: 265, distance: 68.7
click at [692, 197] on span "Now" at bounding box center [686, 200] width 25 height 21
type input "[DATE] 11:25 AM"
click at [684, 265] on input "text" at bounding box center [396, 276] width 605 height 22
paste input "GA-250709-CKZ-26-FA"
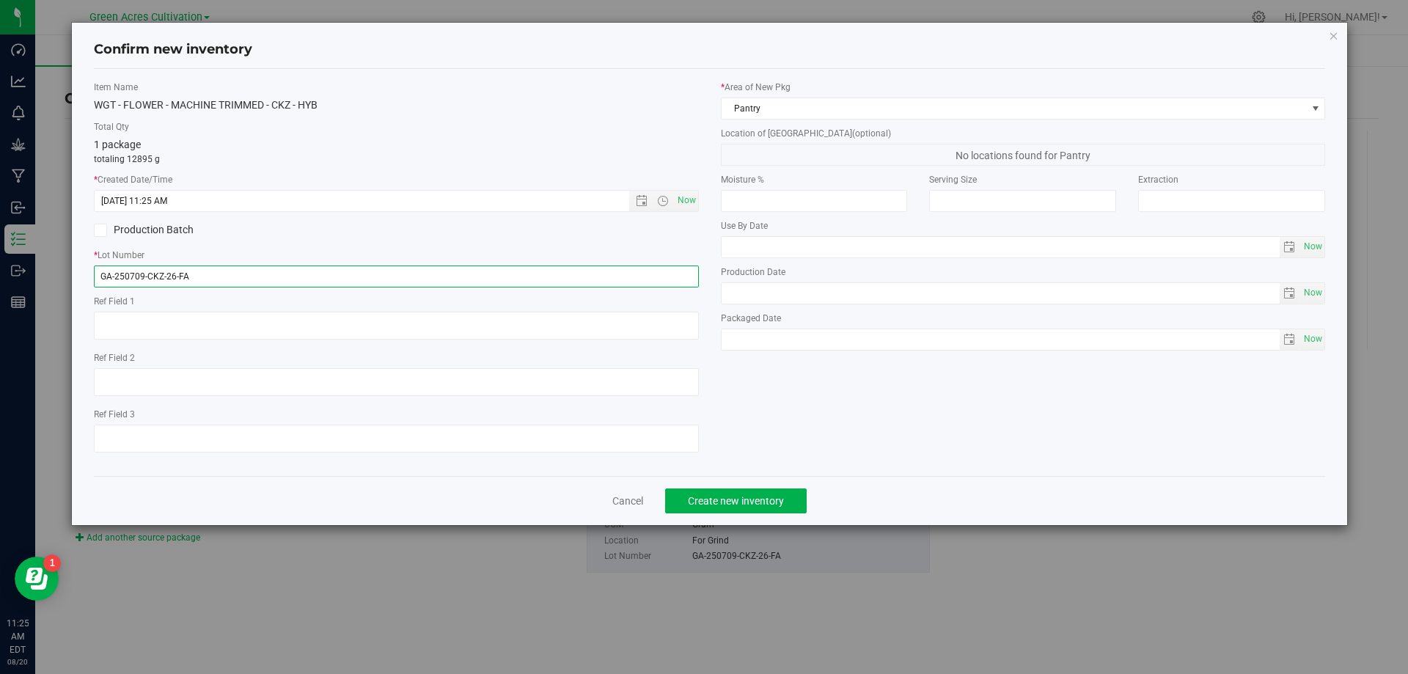
type input "GA-250709-CKZ-26-FA"
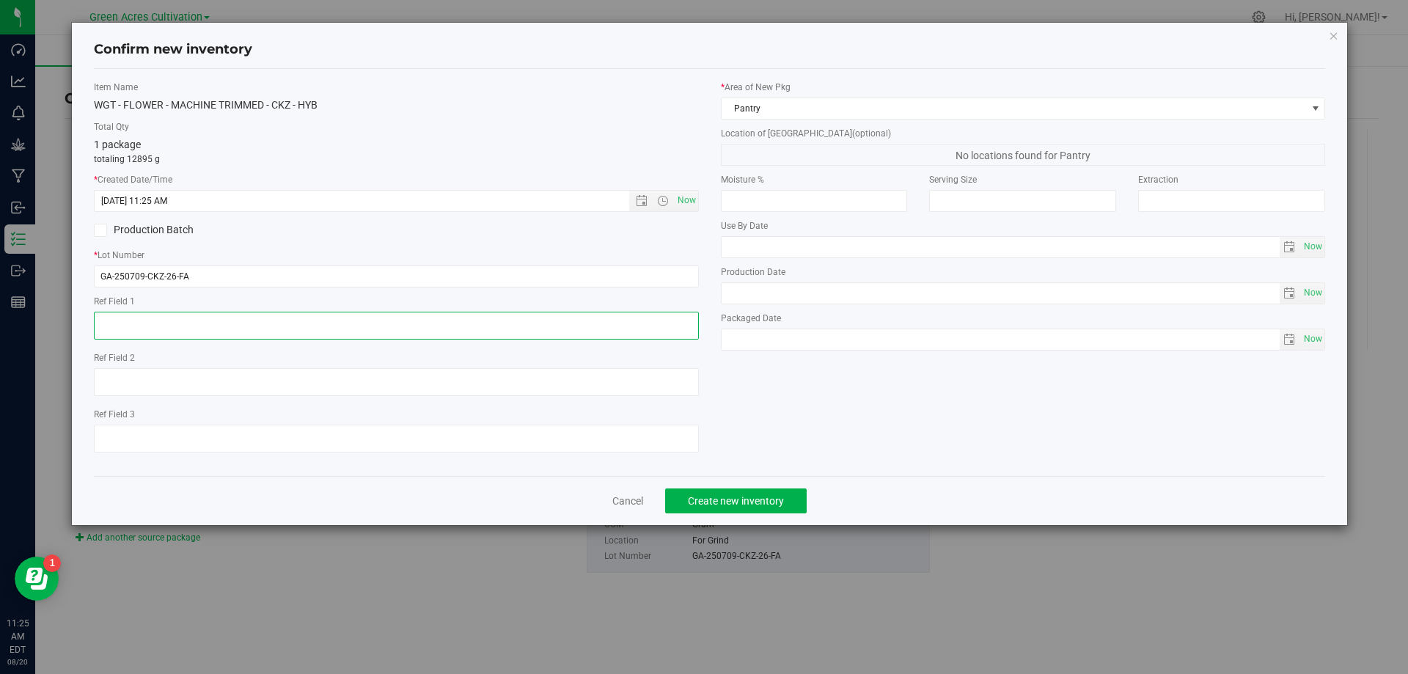
click at [433, 324] on textarea at bounding box center [396, 326] width 605 height 28
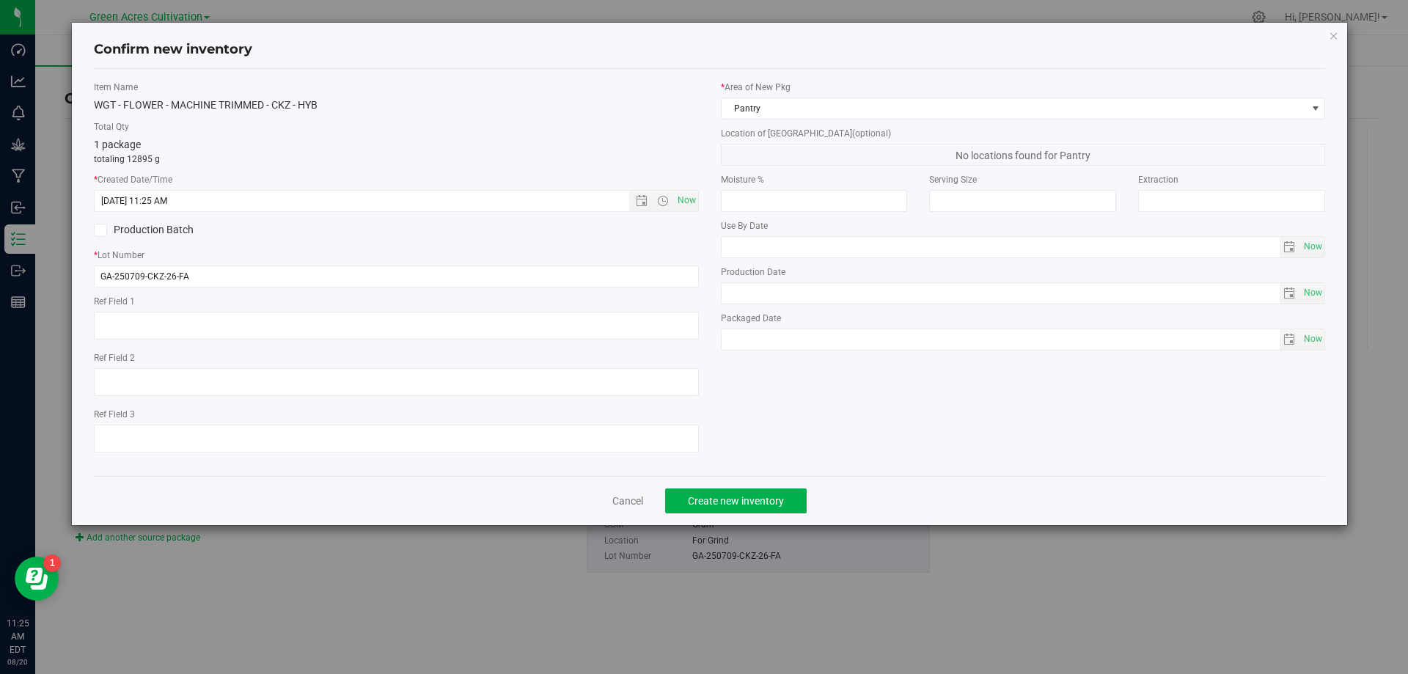
click at [876, 131] on label "Location of [GEOGRAPHIC_DATA] (optional)" at bounding box center [1023, 133] width 605 height 13
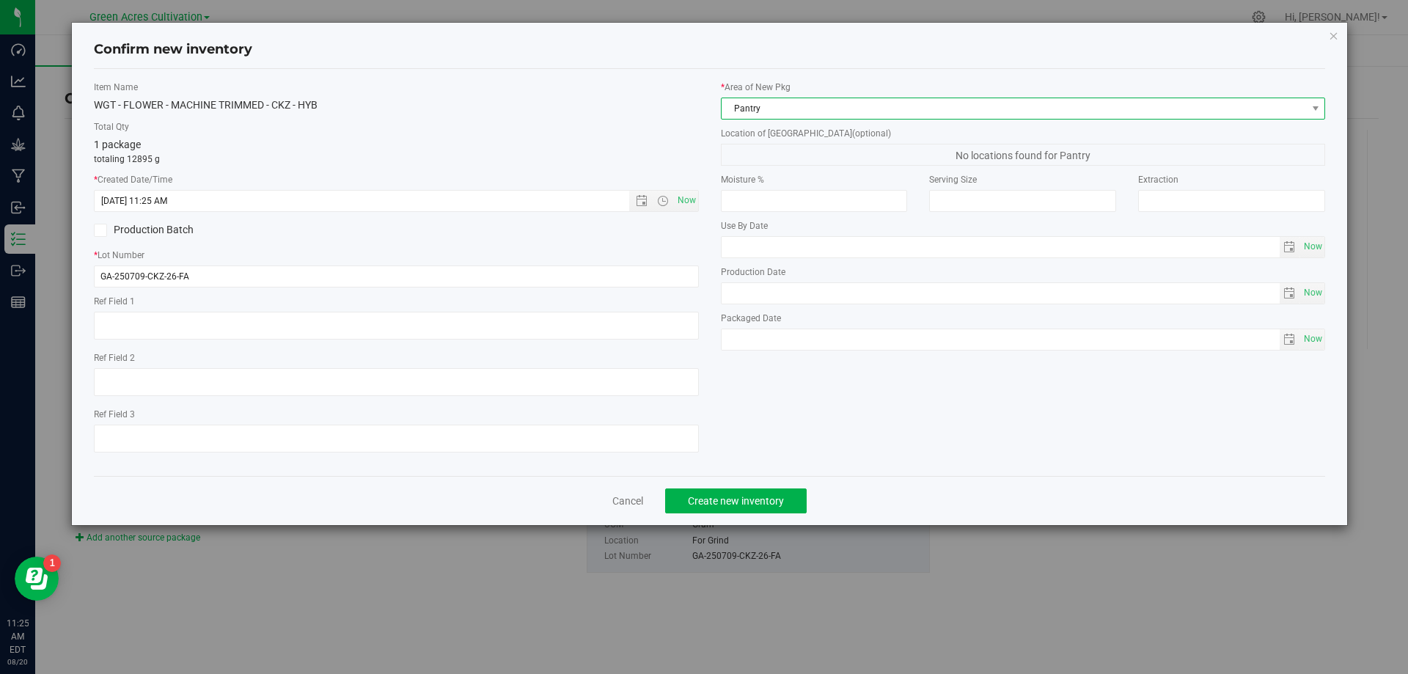
click at [880, 111] on span "Pantry" at bounding box center [1014, 108] width 585 height 21
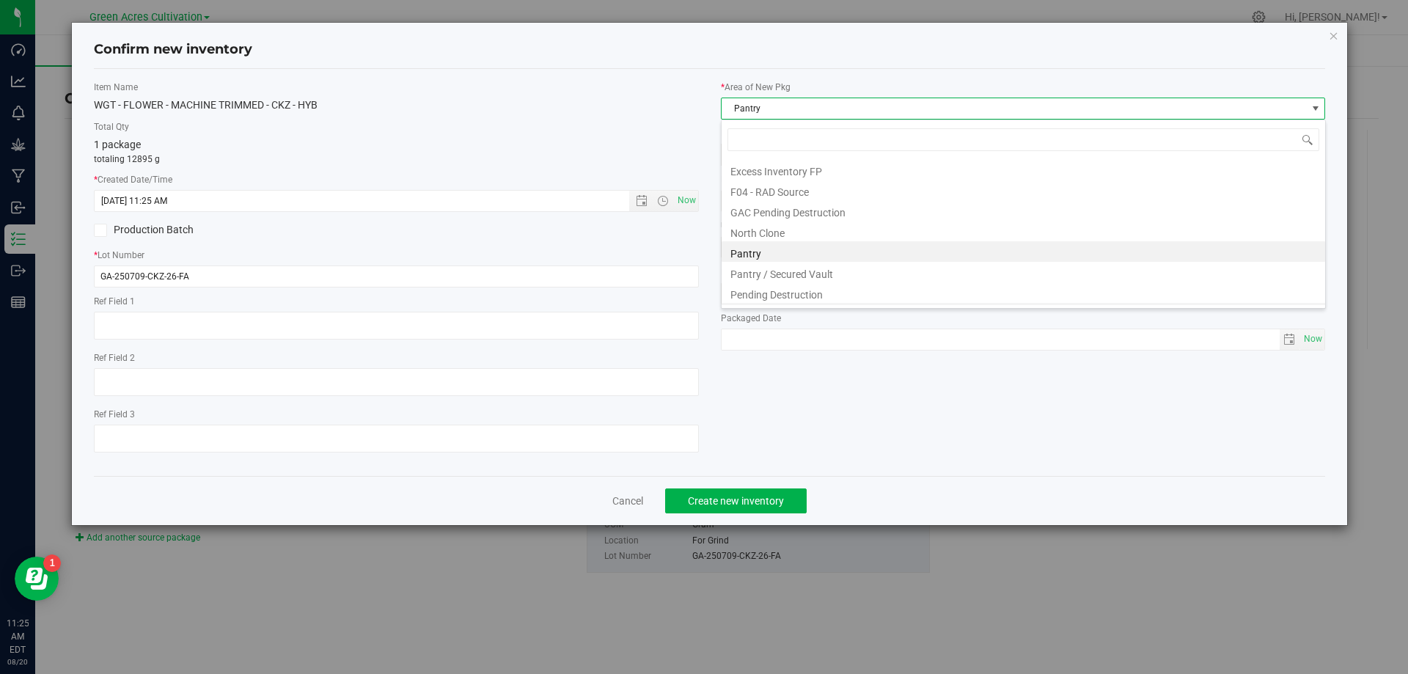
scroll to position [202, 0]
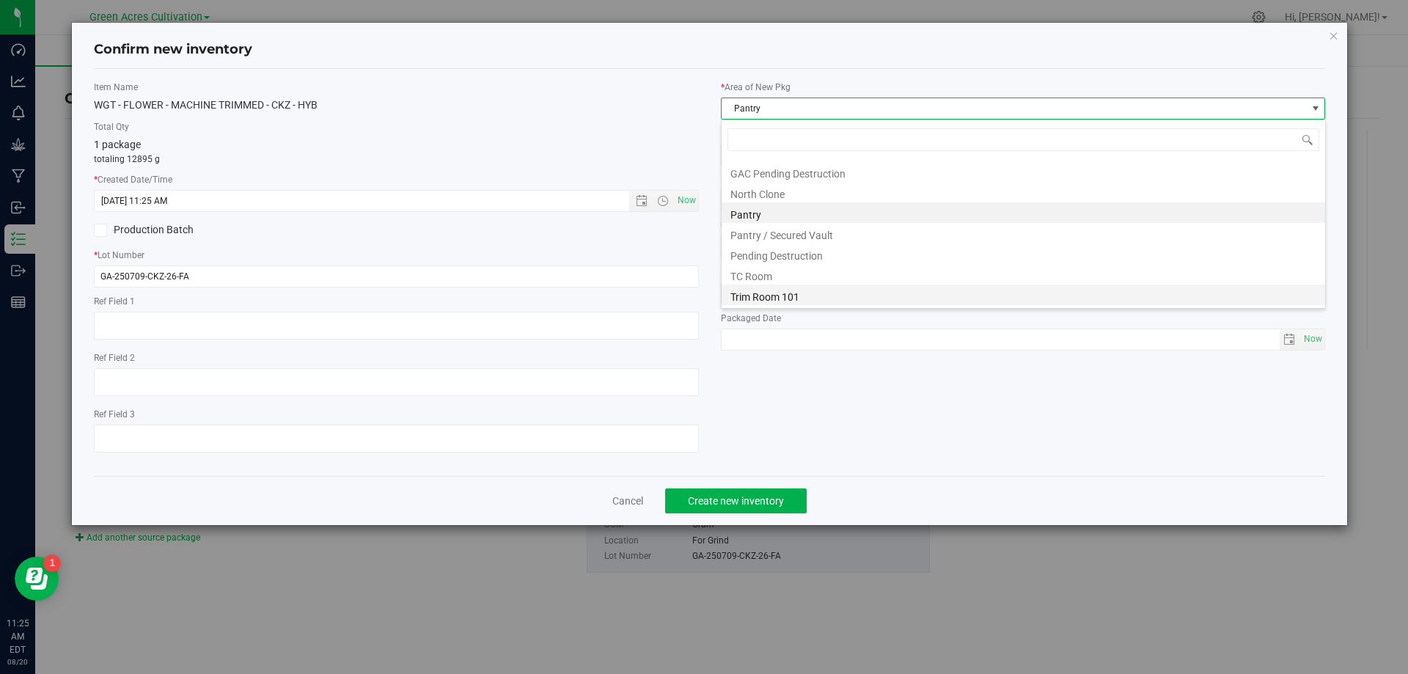
click at [842, 298] on li "Trim Room 101" at bounding box center [1024, 295] width 604 height 21
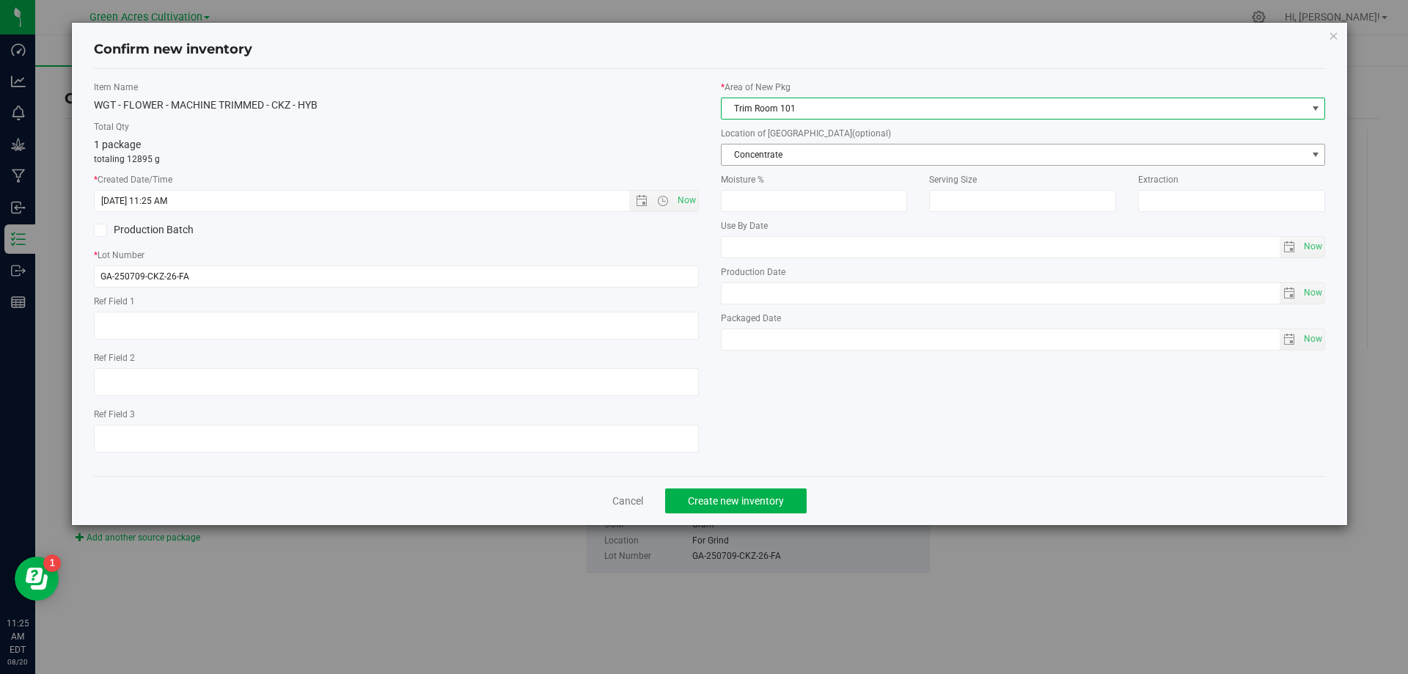
click at [813, 156] on span "Concentrate" at bounding box center [1014, 154] width 585 height 21
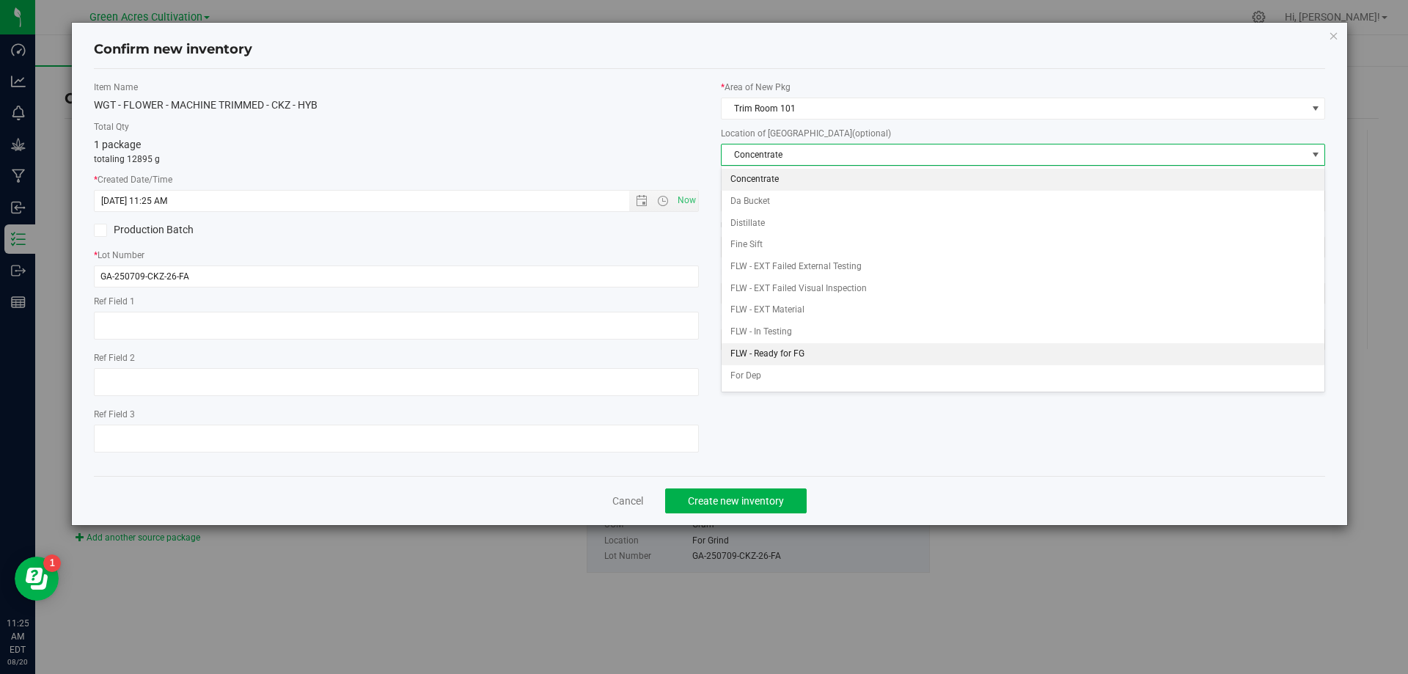
scroll to position [147, 0]
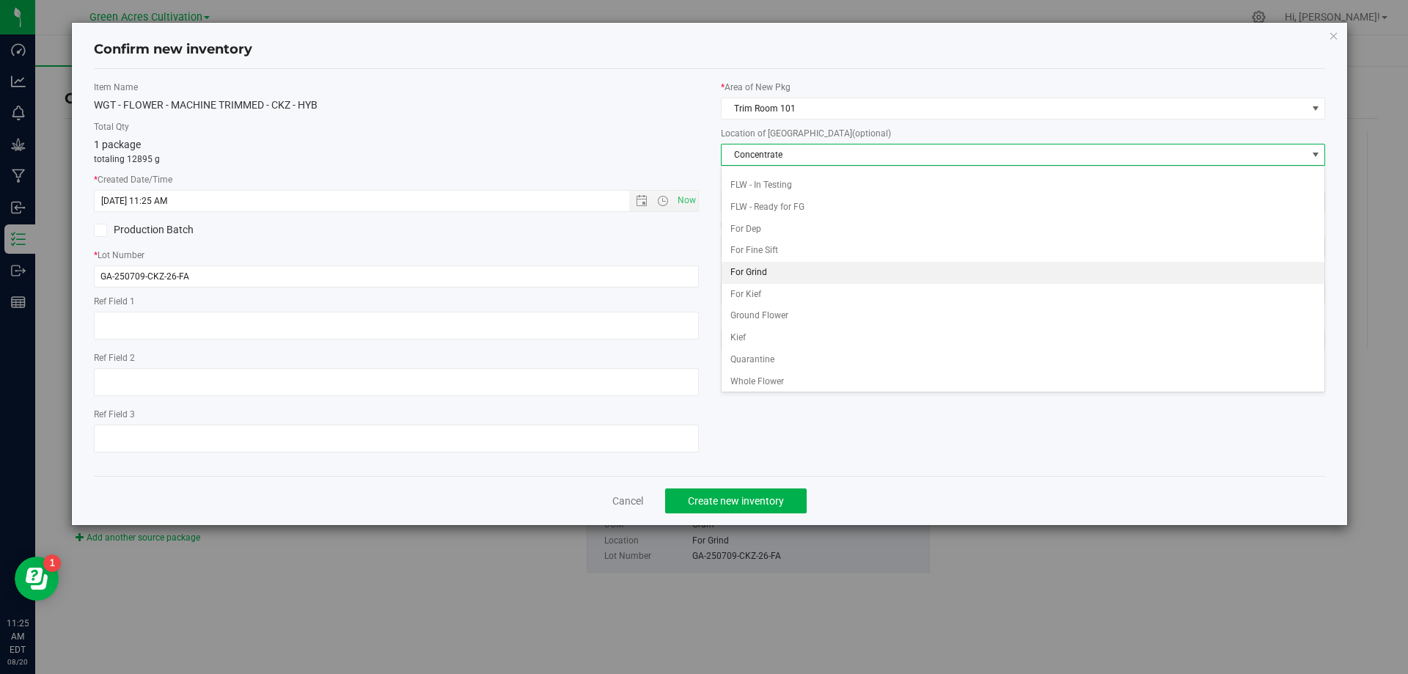
click at [766, 274] on li "For Grind" at bounding box center [1024, 273] width 604 height 22
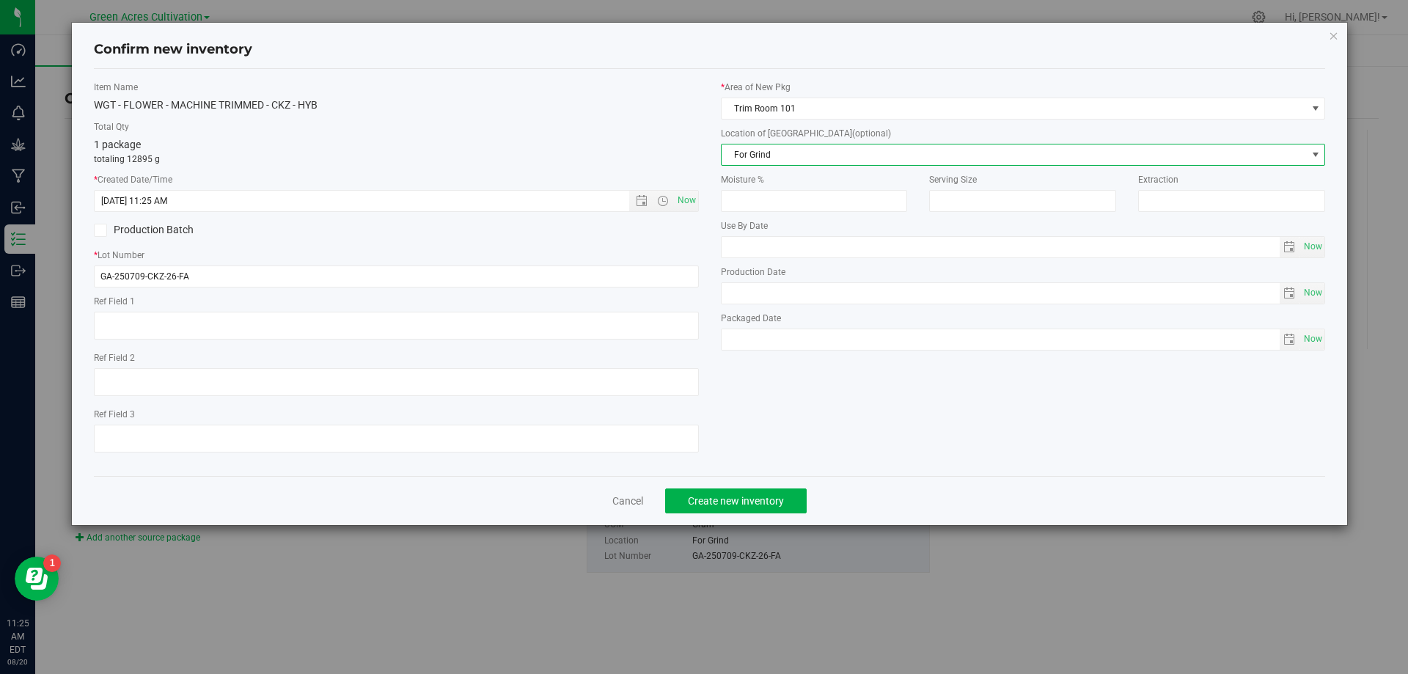
click at [766, 475] on div "Item Name WGT - FLOWER - MACHINE TRIMMED - CKZ - HYB Total Qty 1 package totali…" at bounding box center [710, 272] width 1232 height 407
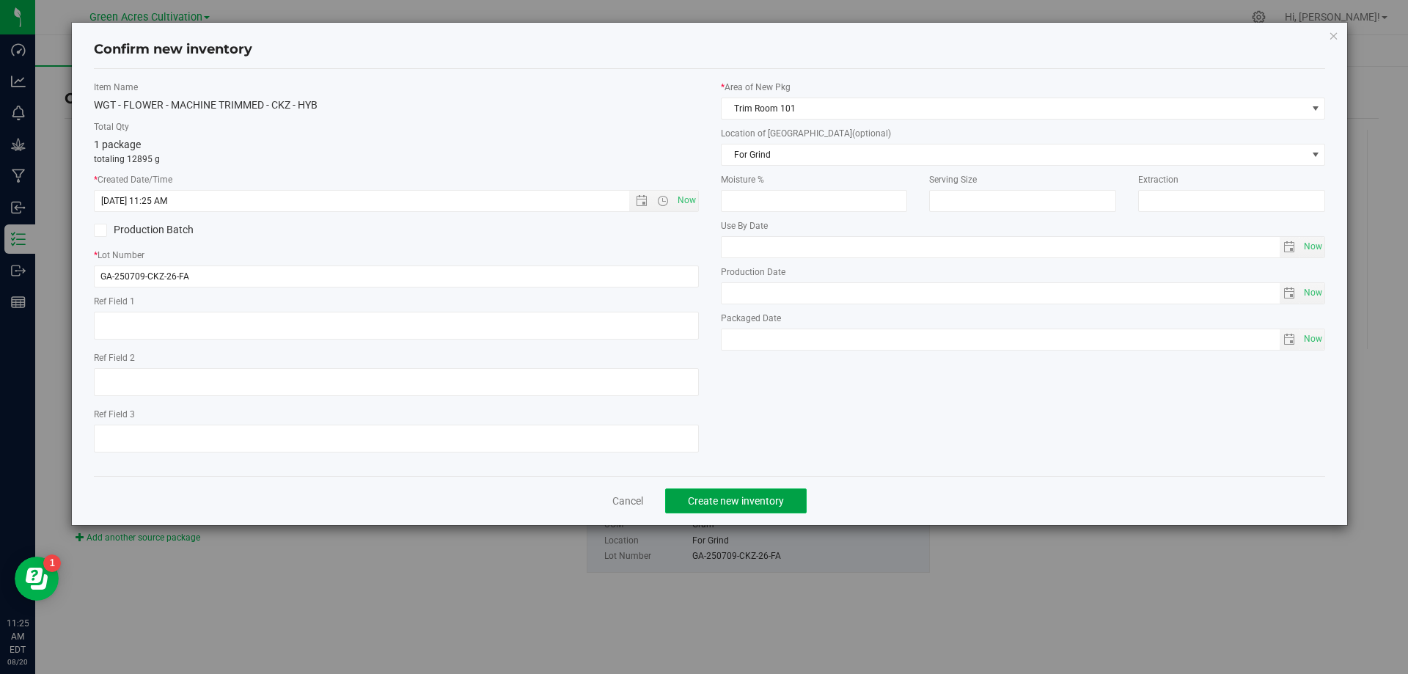
click at [769, 495] on span "Create new inventory" at bounding box center [736, 501] width 96 height 12
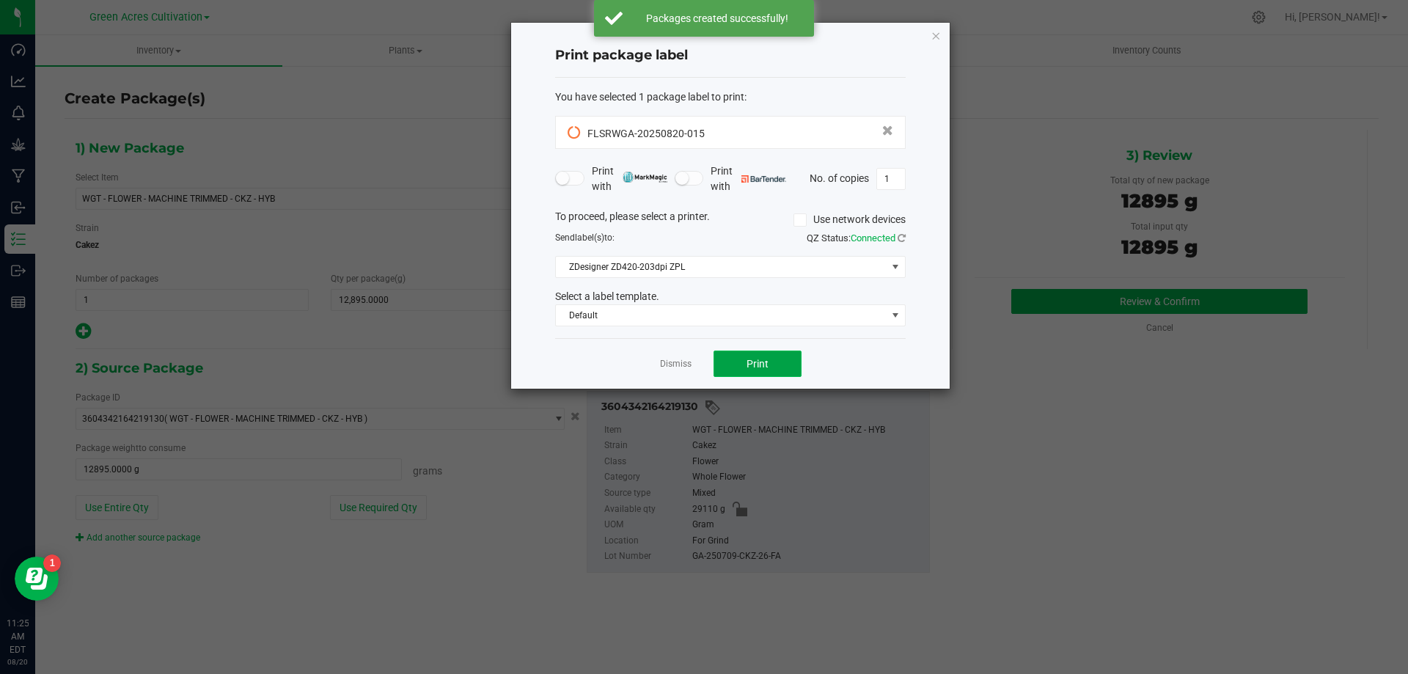
click at [769, 362] on button "Print" at bounding box center [758, 364] width 88 height 26
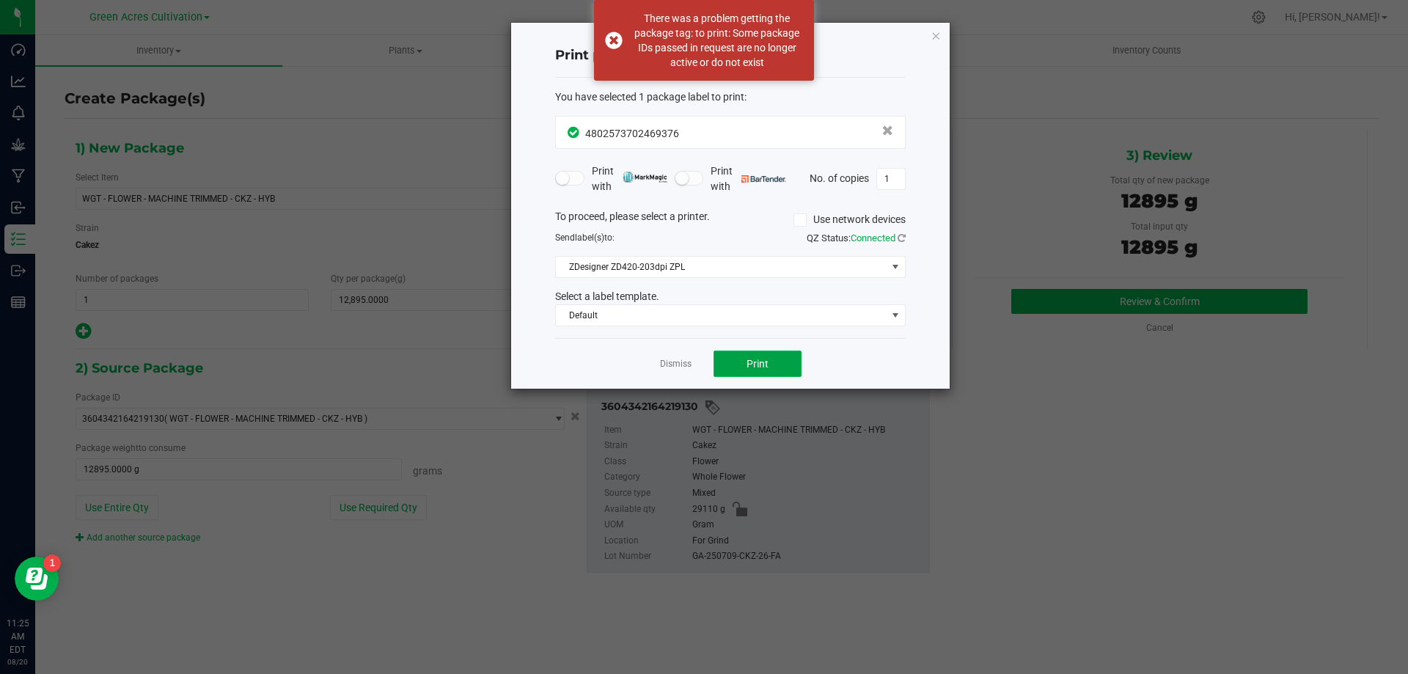
click at [785, 365] on button "Print" at bounding box center [758, 364] width 88 height 26
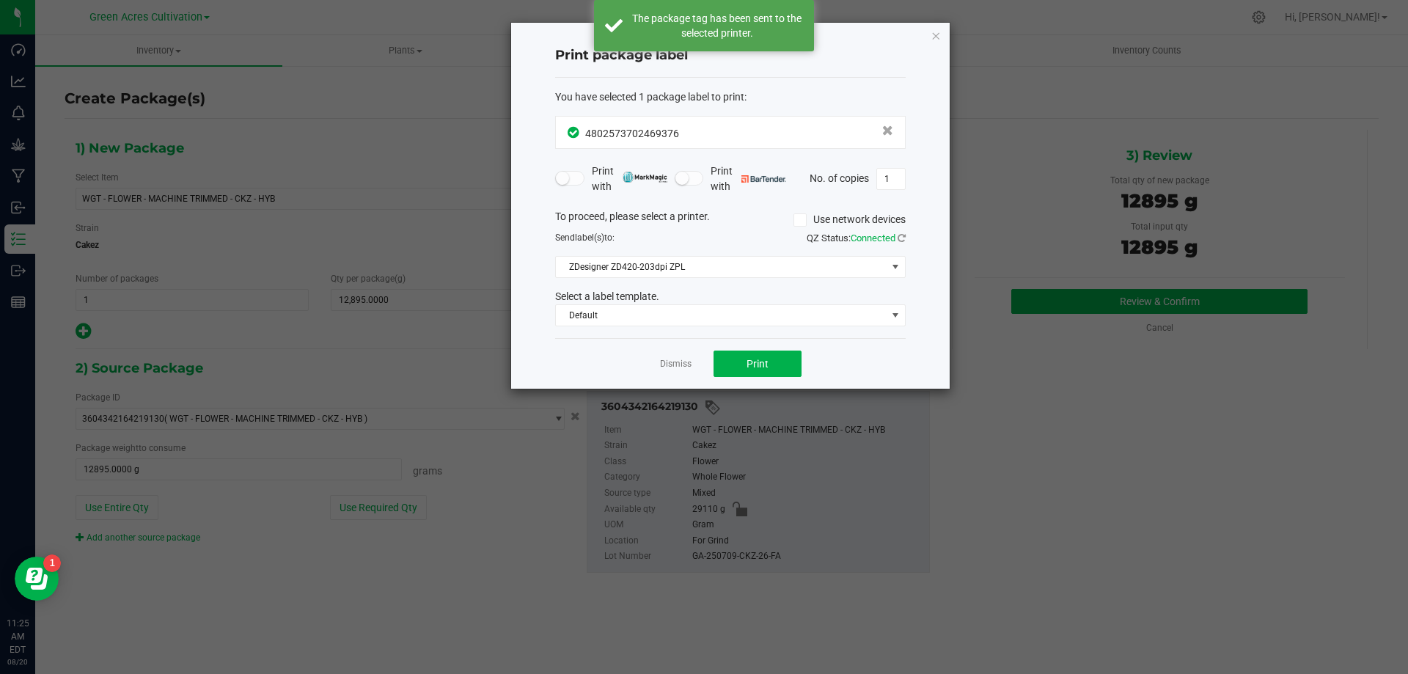
click at [654, 363] on div "Dismiss Print" at bounding box center [730, 363] width 351 height 51
click at [673, 363] on link "Dismiss" at bounding box center [676, 364] width 32 height 12
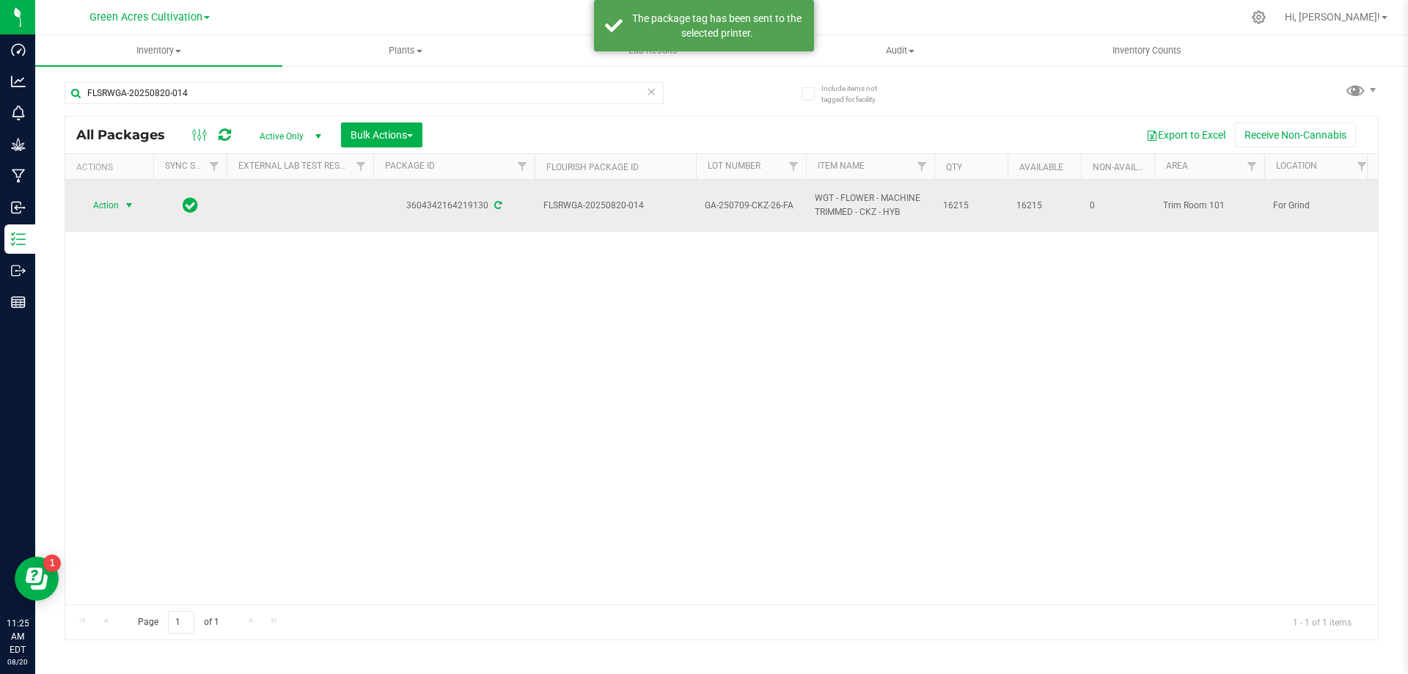
click at [128, 212] on span "select" at bounding box center [129, 205] width 18 height 21
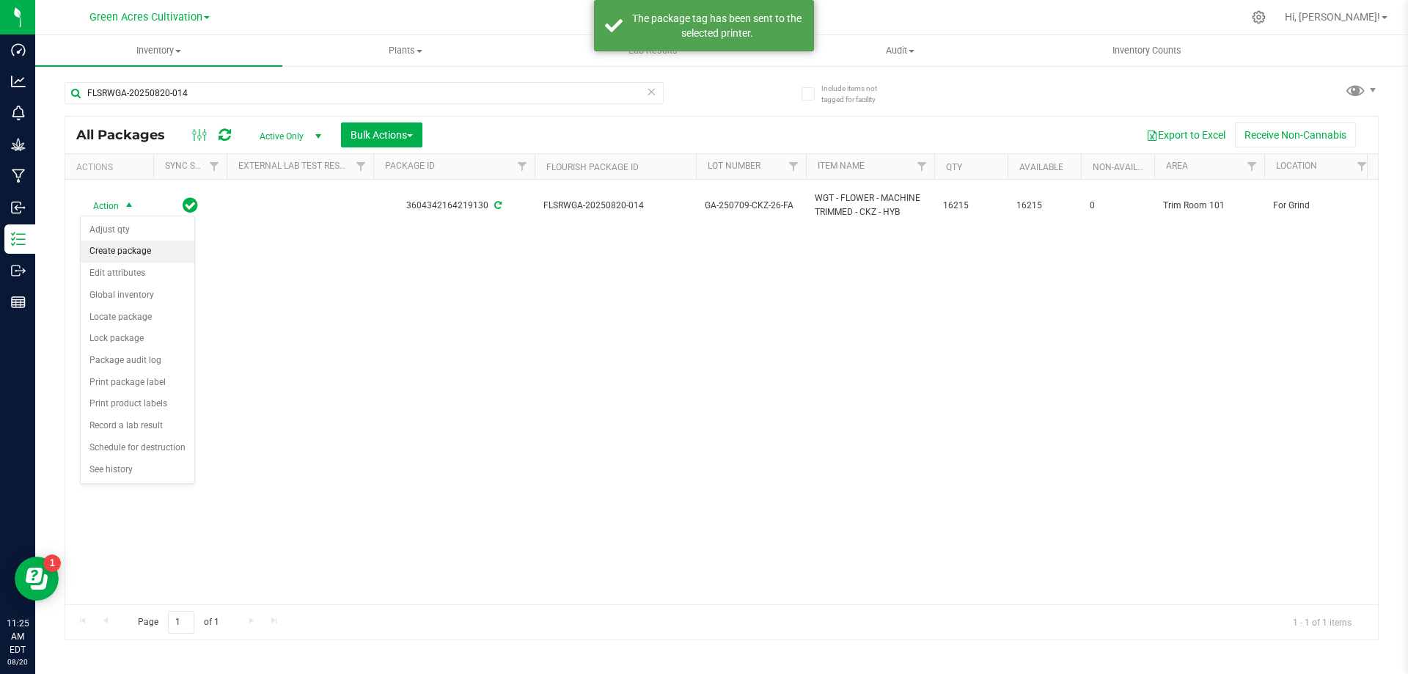
click at [128, 246] on li "Create package" at bounding box center [138, 252] width 114 height 22
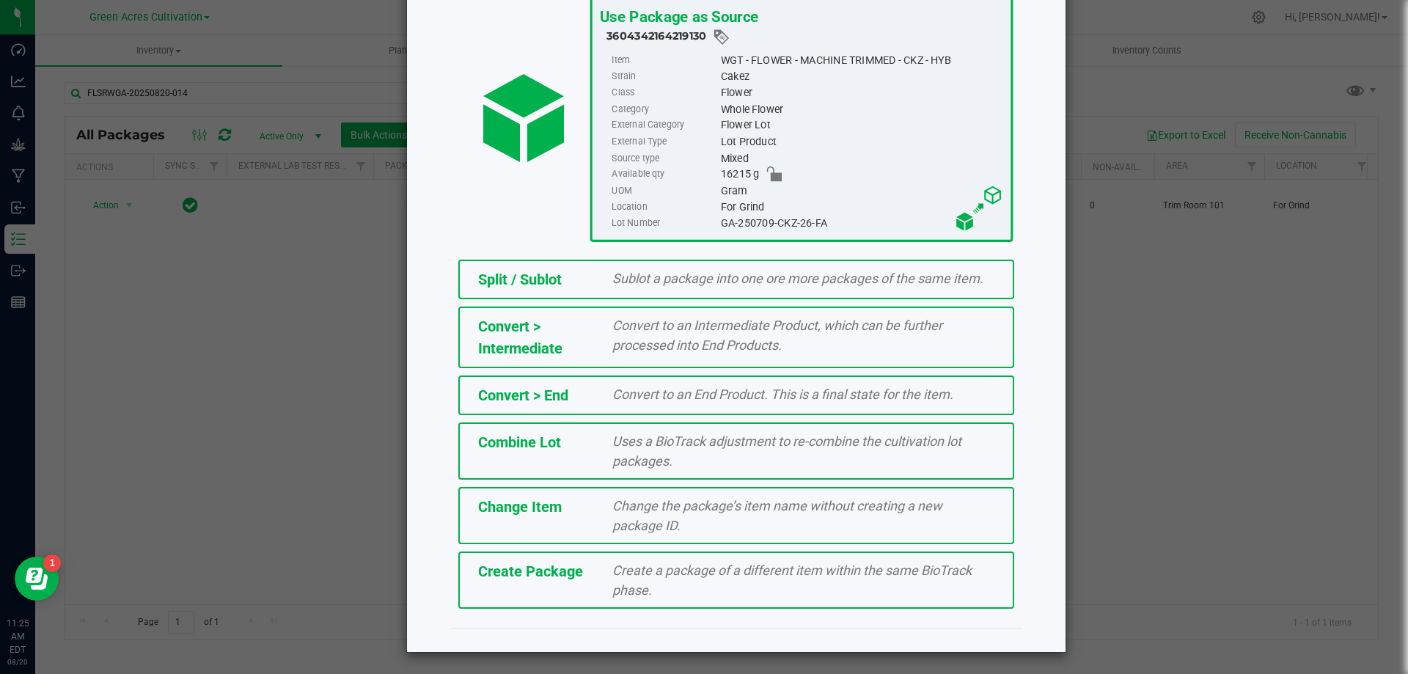
scroll to position [106, 0]
click at [715, 581] on div "Create a package of a different item within the same BioTrack phase." at bounding box center [803, 580] width 404 height 40
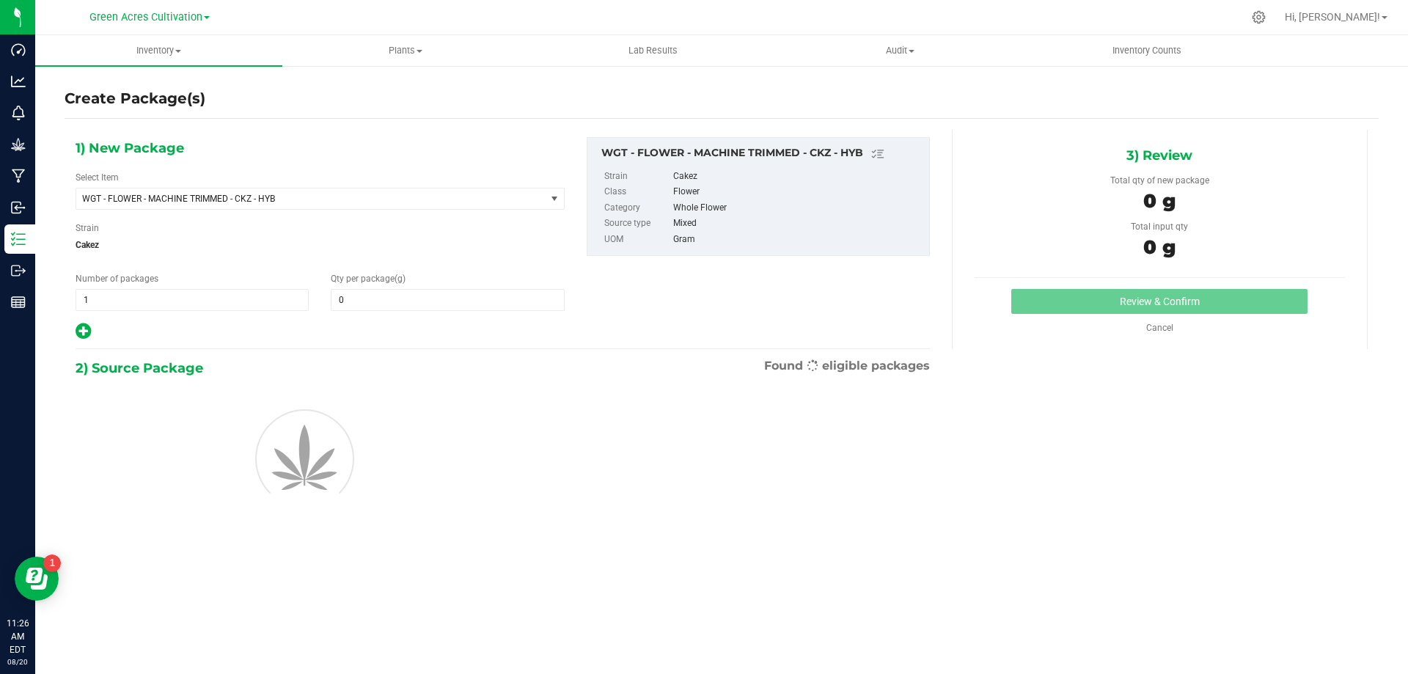
type input "0.0000"
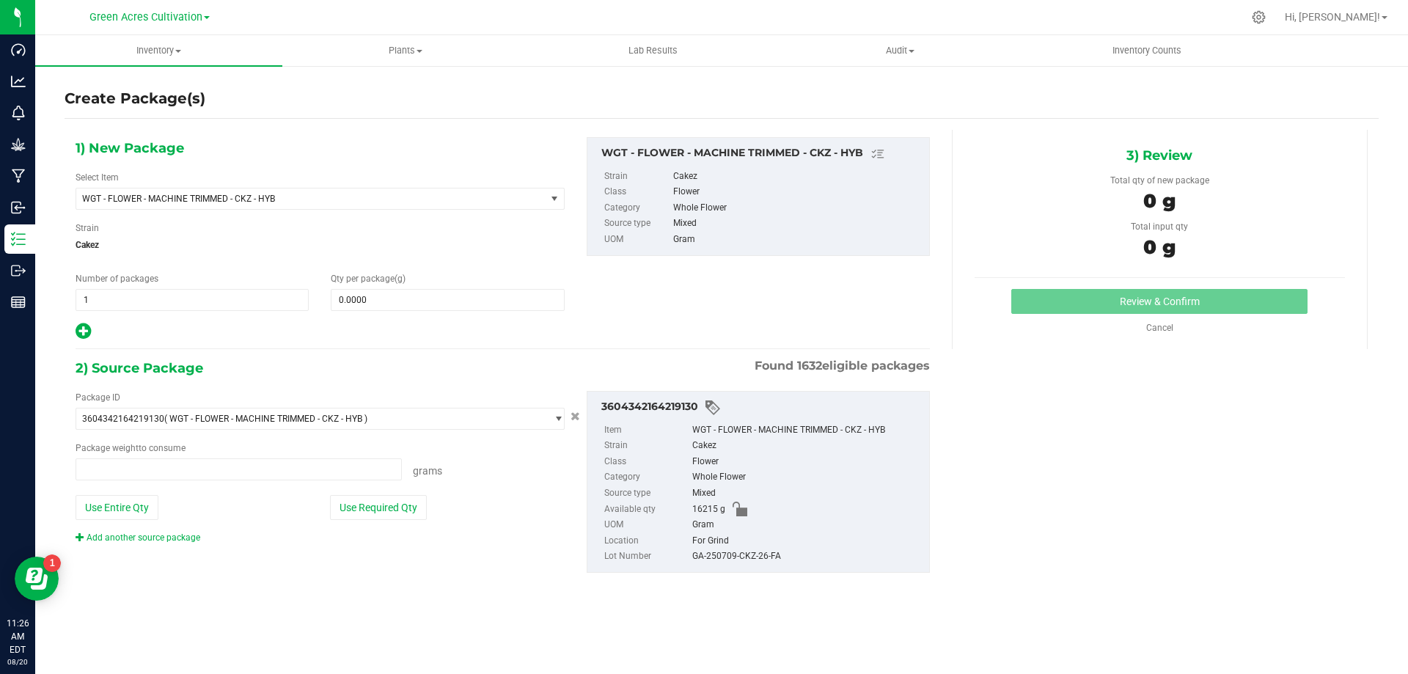
type input "0.0000 g"
click at [288, 195] on span "WGT - FLOWER - MACHINE TRIMMED - CKZ - HYB" at bounding box center [301, 199] width 439 height 10
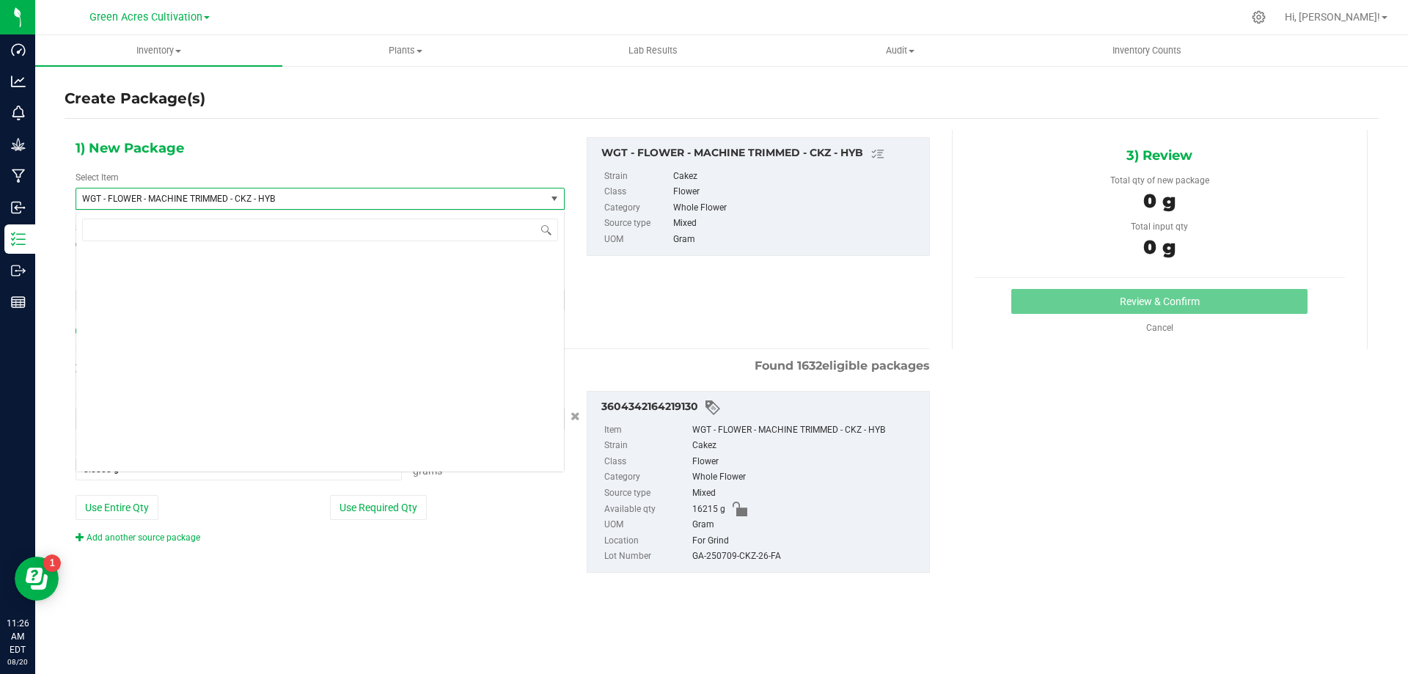
scroll to position [292673, 0]
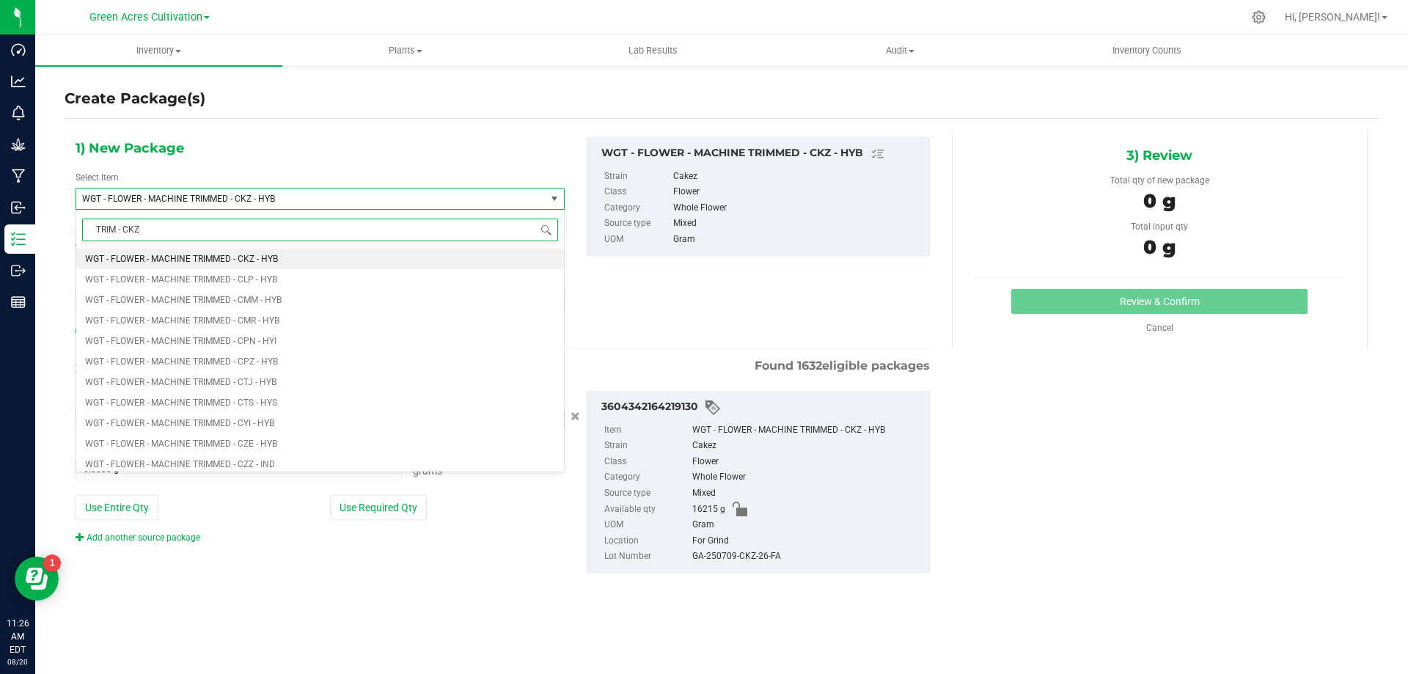
type input "TRIM - CKZ"
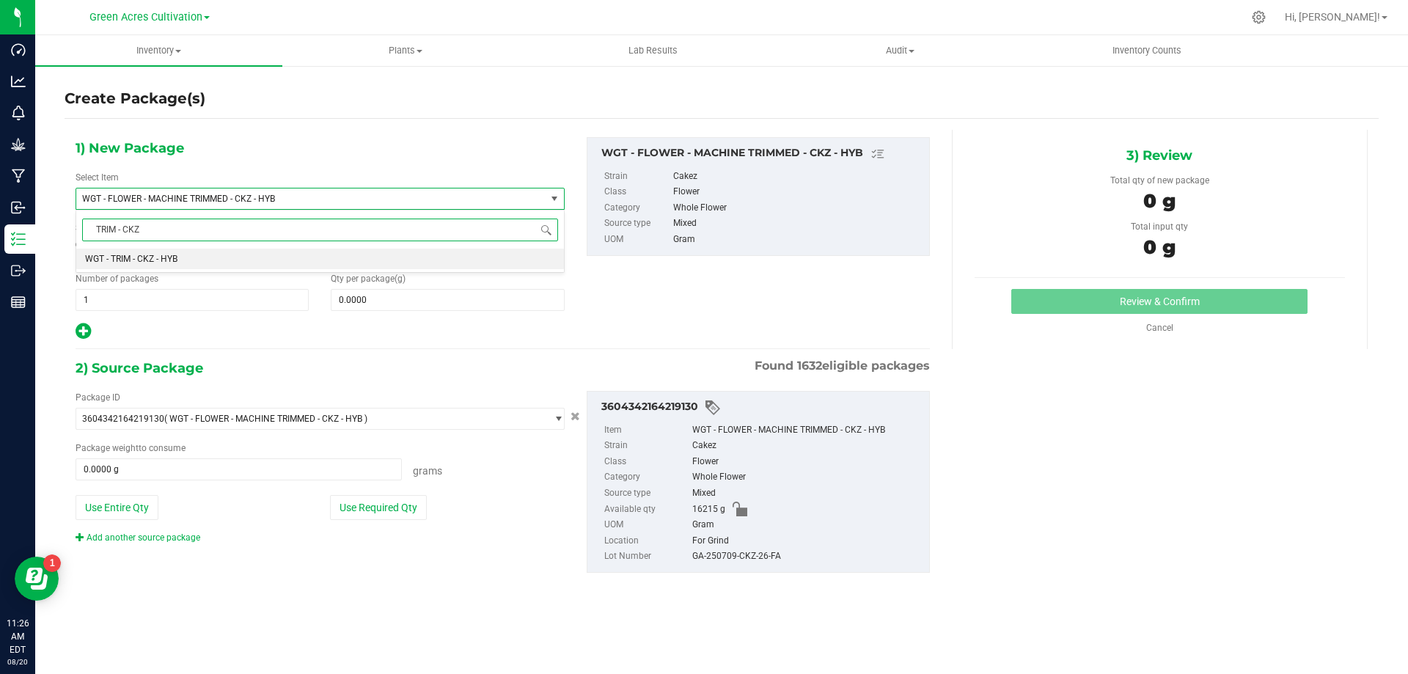
scroll to position [0, 0]
click at [464, 264] on li "WGT - TRIM - CKZ - HYB" at bounding box center [320, 259] width 488 height 21
type input "0.0000"
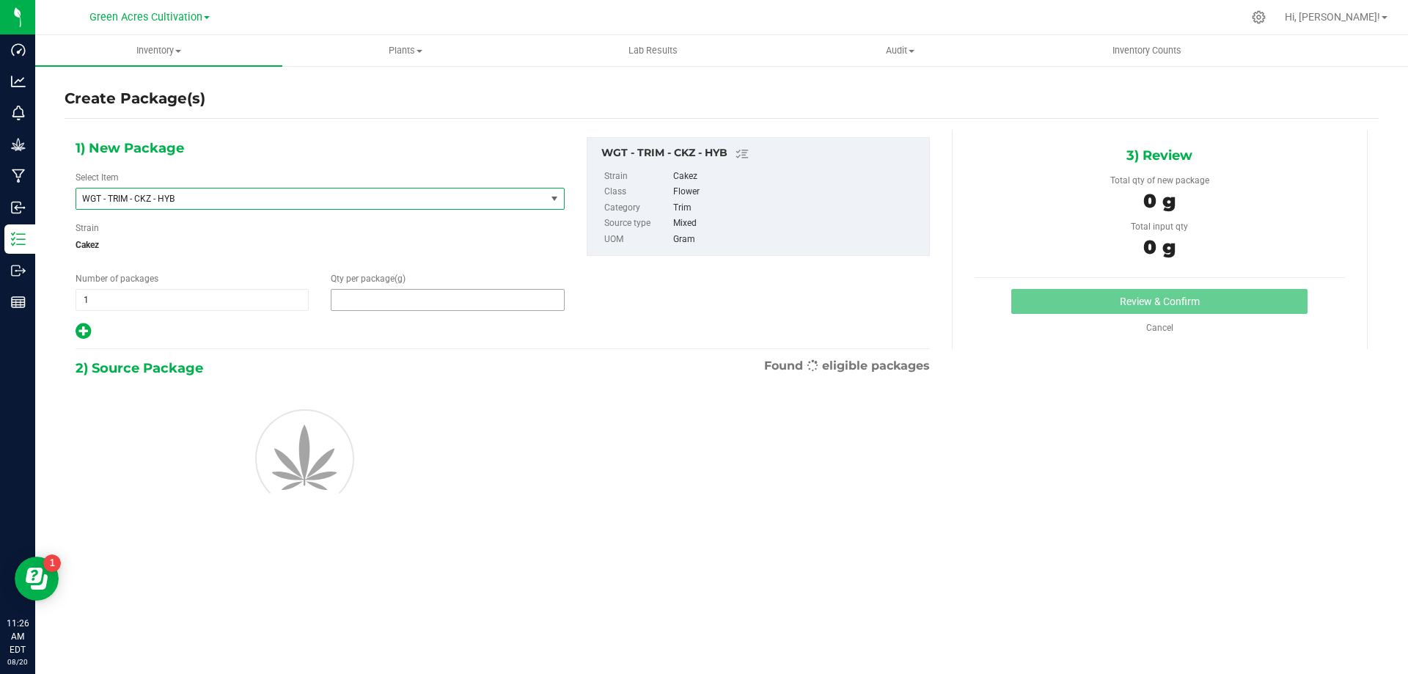
click at [468, 305] on span at bounding box center [447, 300] width 233 height 22
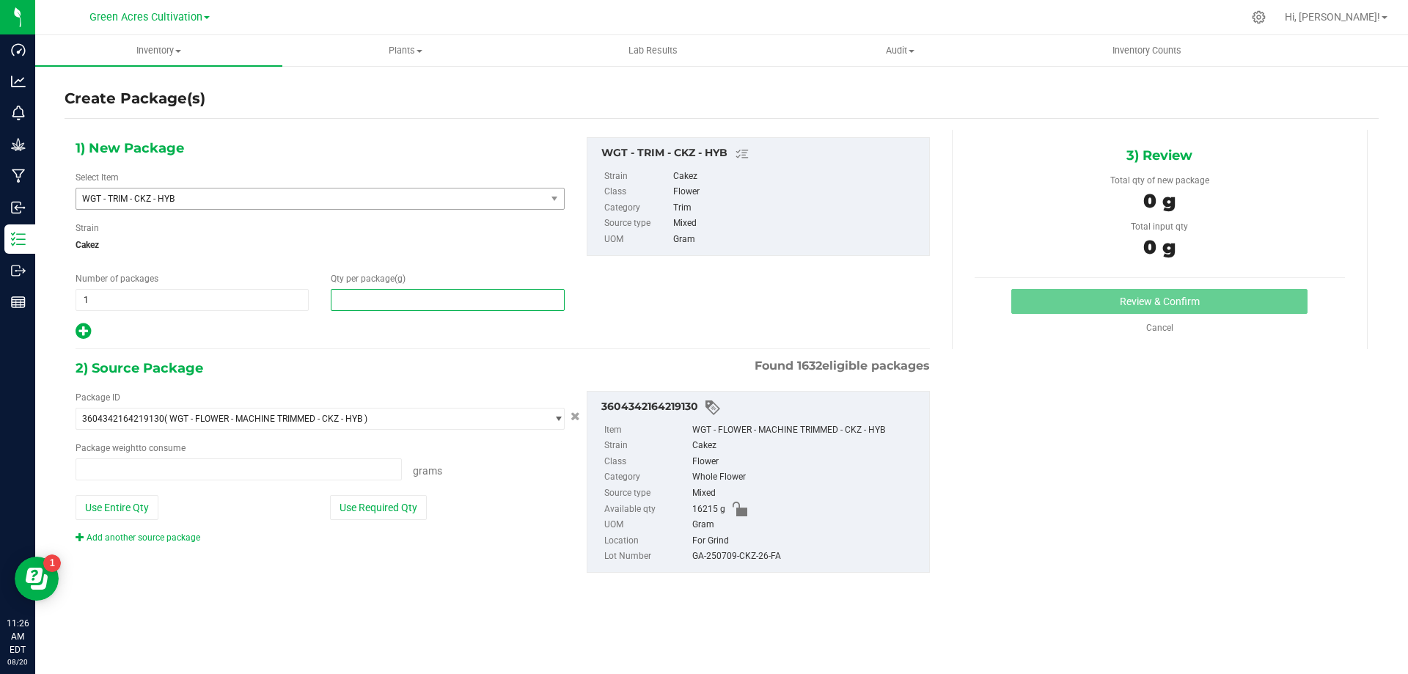
type input "1"
type input "0.0000 g"
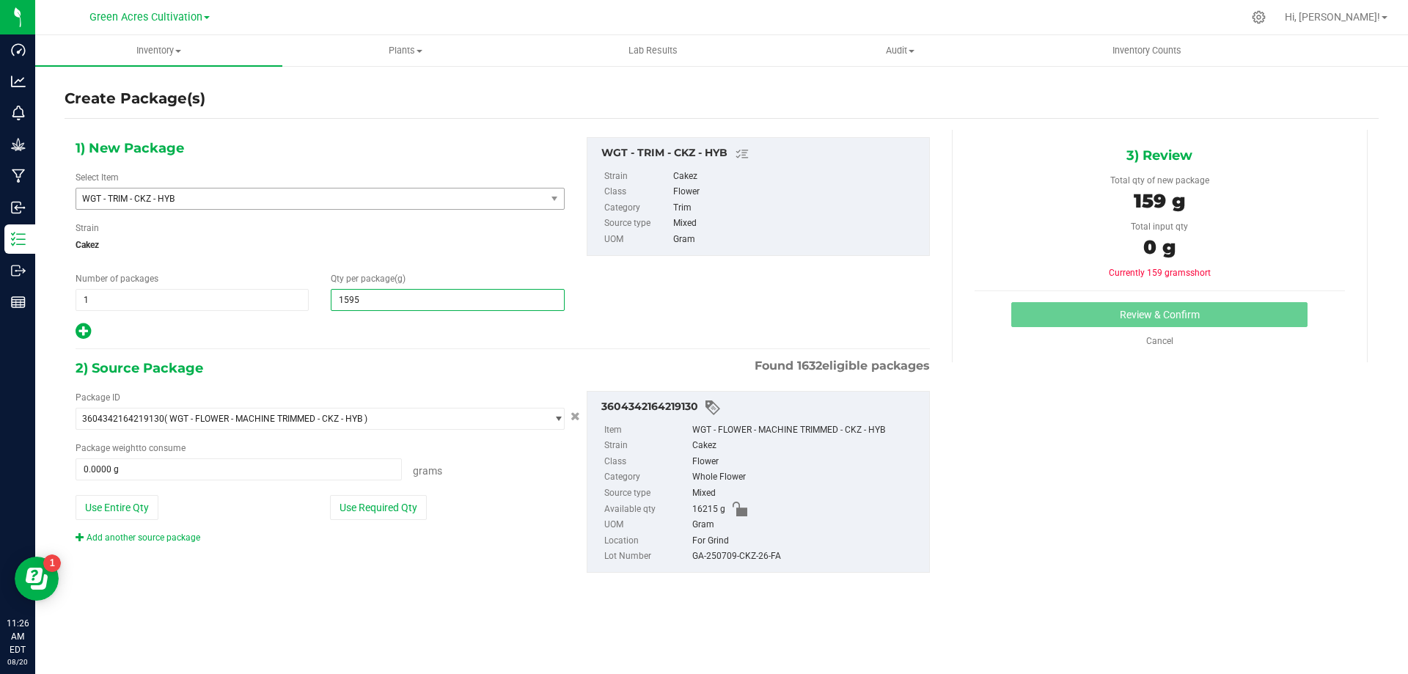
type input "15955"
type input "15,955.0000"
click at [383, 502] on button "Use Required Qty" at bounding box center [378, 507] width 97 height 25
type input "15955.0000 g"
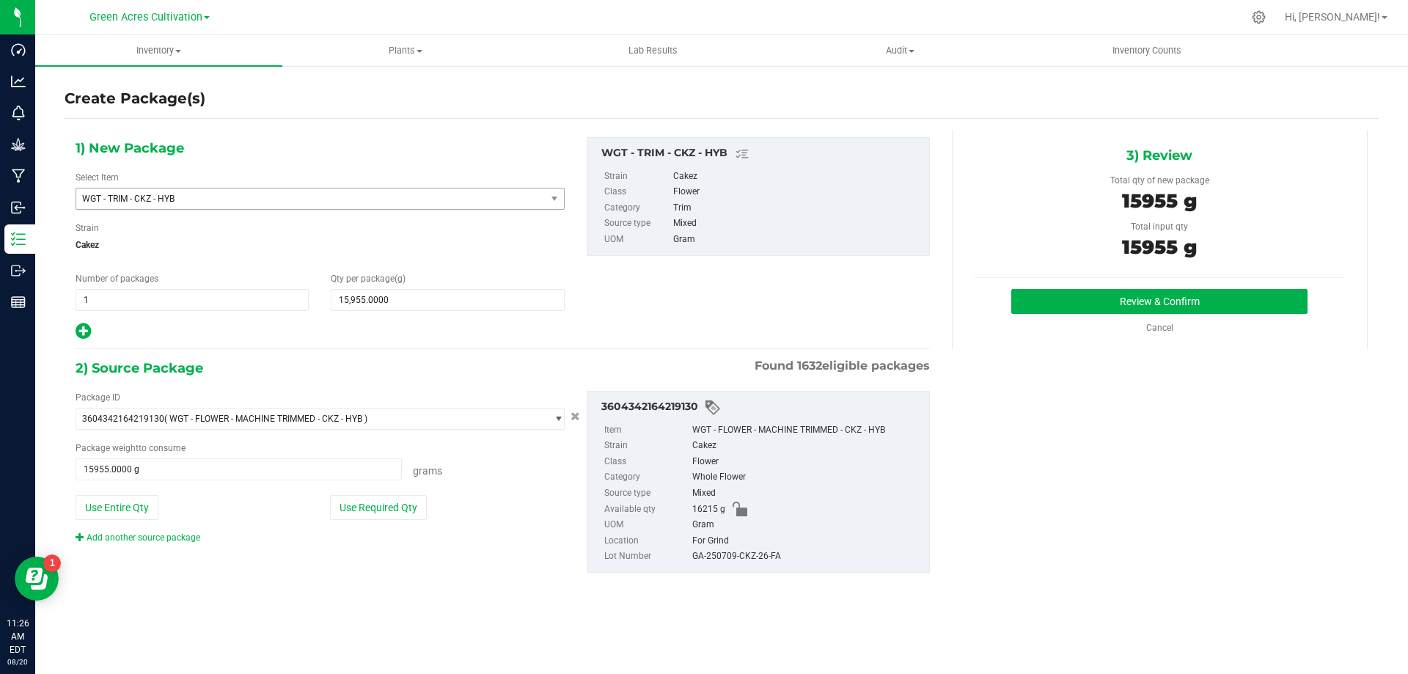
click at [738, 560] on div "GA-250709-CKZ-26-FA" at bounding box center [807, 557] width 230 height 16
copy div "GA-250709-CKZ-26-FA"
click at [1096, 289] on button "Review & Confirm" at bounding box center [1159, 301] width 296 height 25
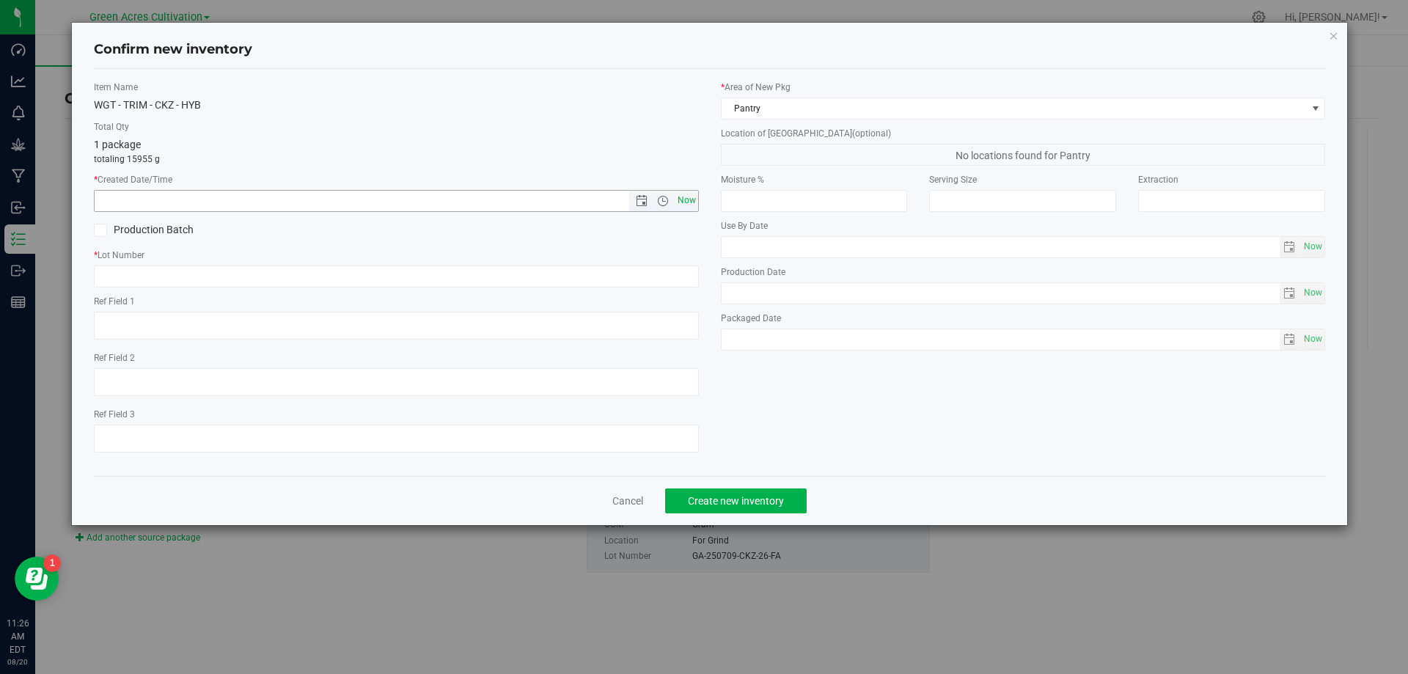
click at [695, 199] on span "Now" at bounding box center [686, 200] width 25 height 21
type input "[DATE] 11:26 AM"
click at [693, 268] on input "text" at bounding box center [396, 276] width 605 height 22
paste input "GA-250709-CKZ-26-FA"
type input "GA-250709-CKZ-26-TB"
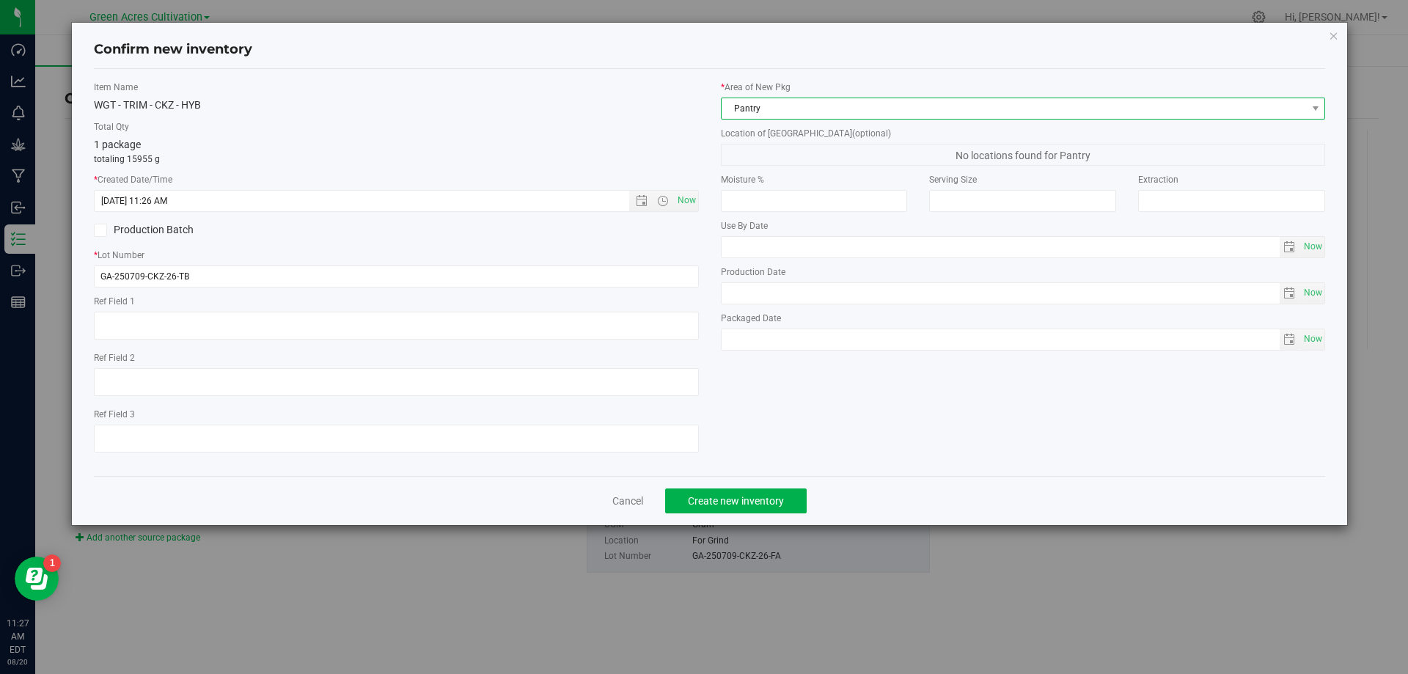
click at [934, 99] on span "Pantry" at bounding box center [1014, 108] width 585 height 21
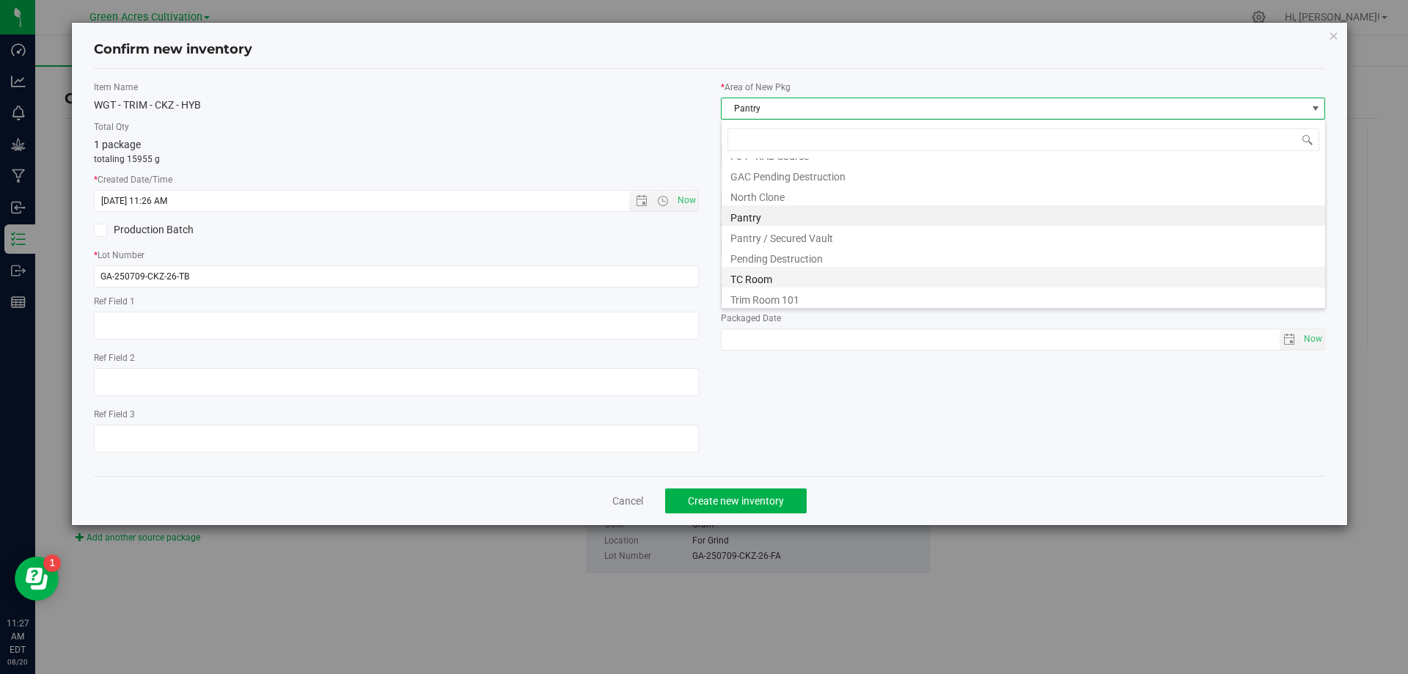
scroll to position [202, 0]
click at [892, 293] on li "Trim Room 101" at bounding box center [1024, 295] width 604 height 21
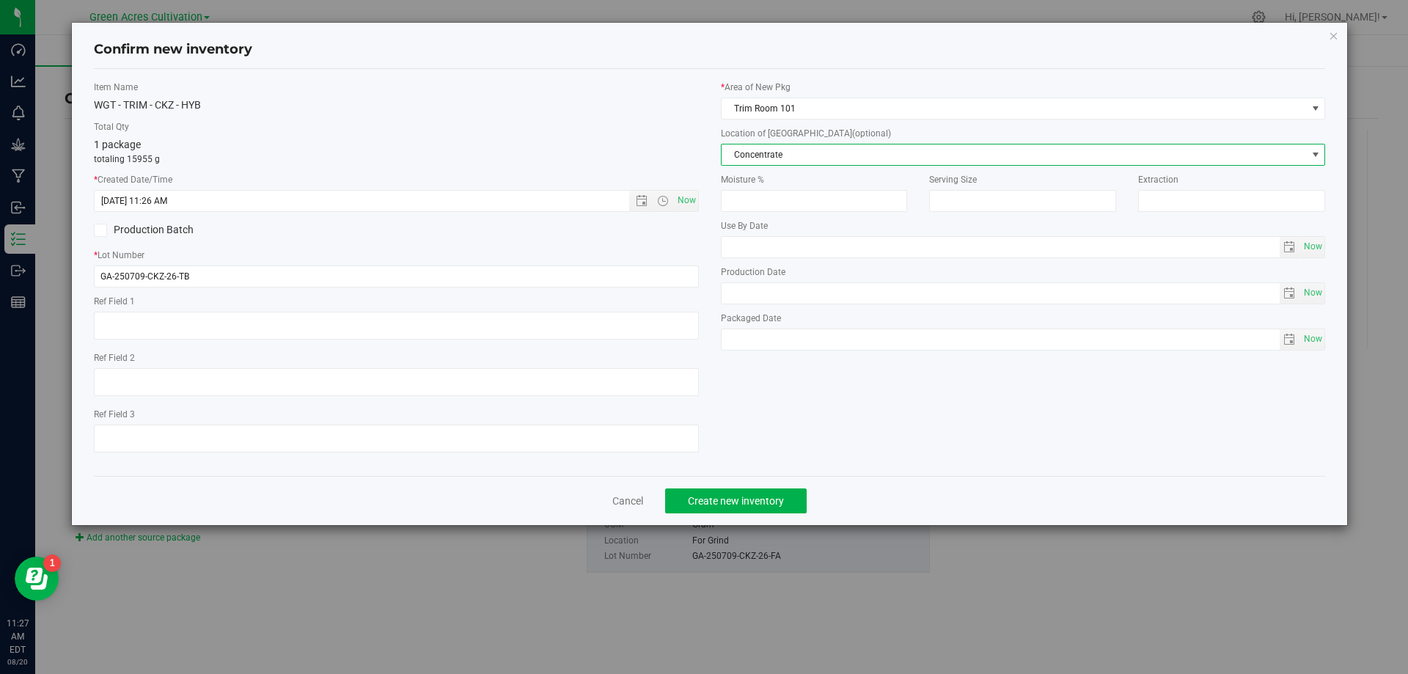
click at [910, 155] on span "Concentrate" at bounding box center [1014, 154] width 585 height 21
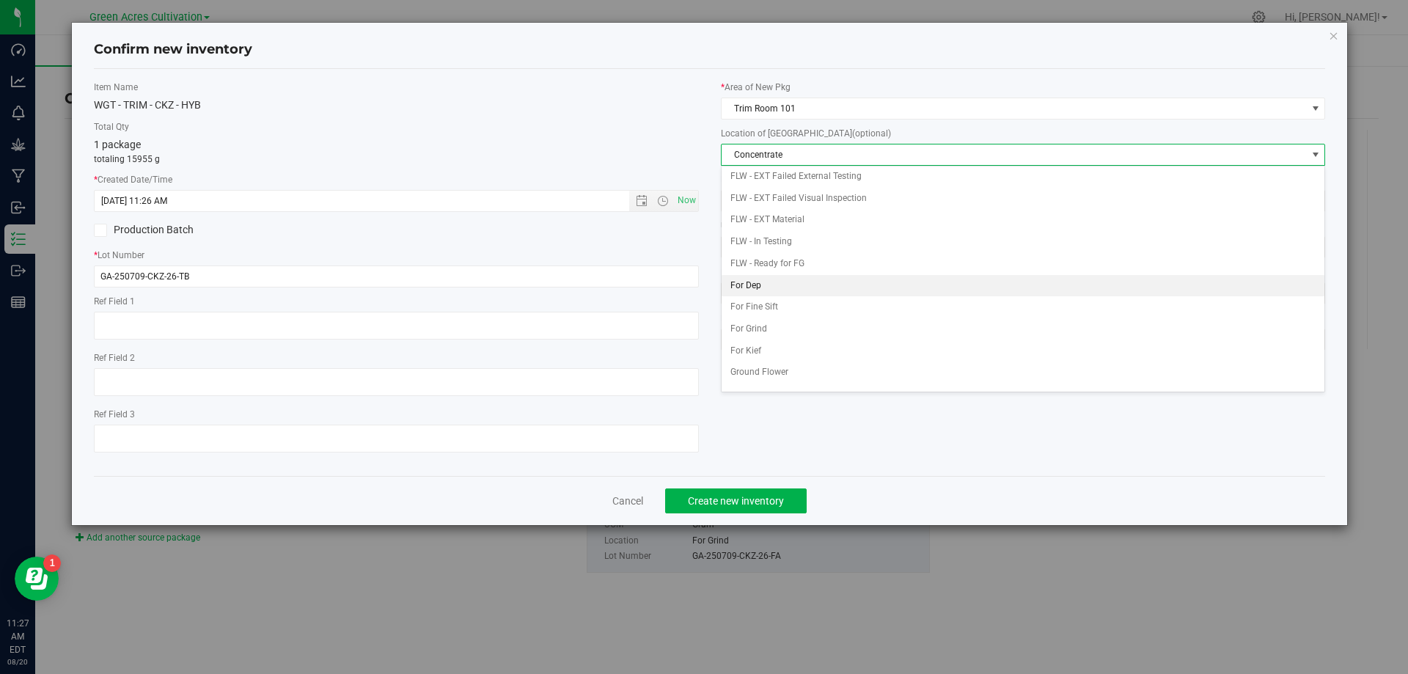
scroll to position [150, 0]
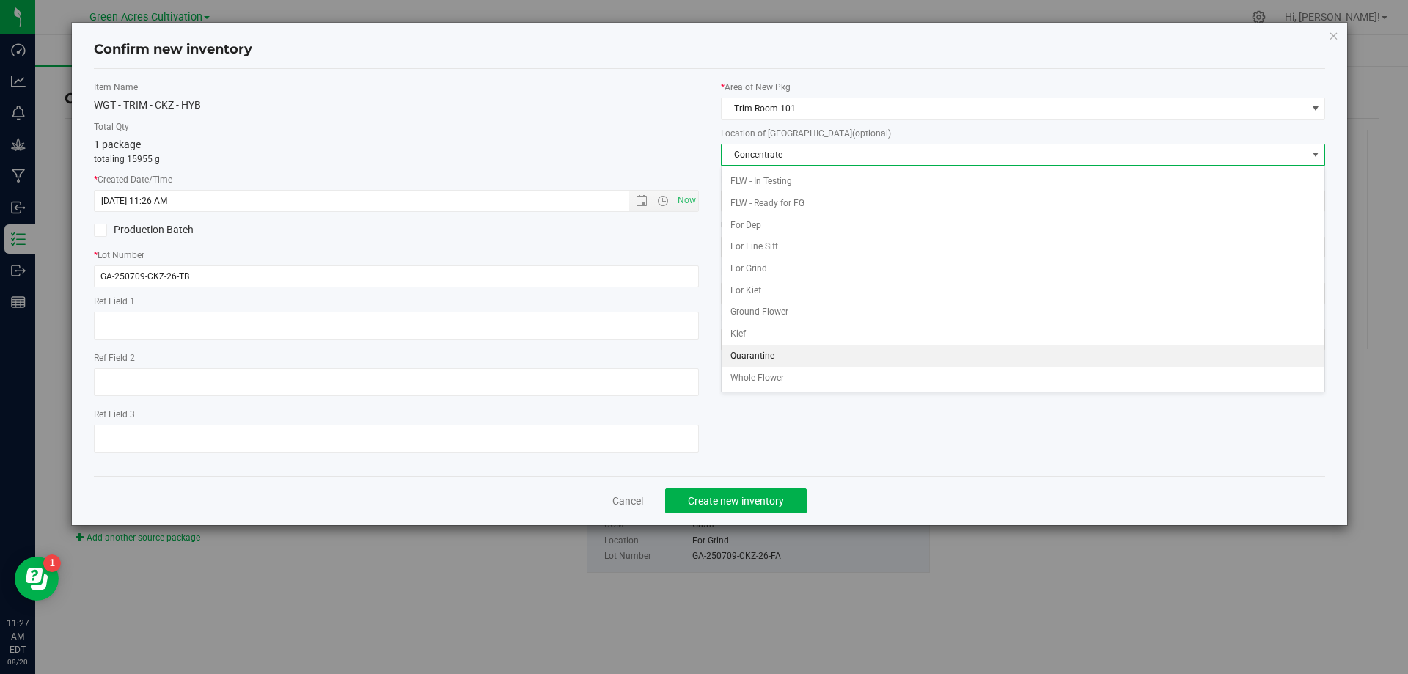
click at [842, 362] on li "Quarantine" at bounding box center [1024, 356] width 604 height 22
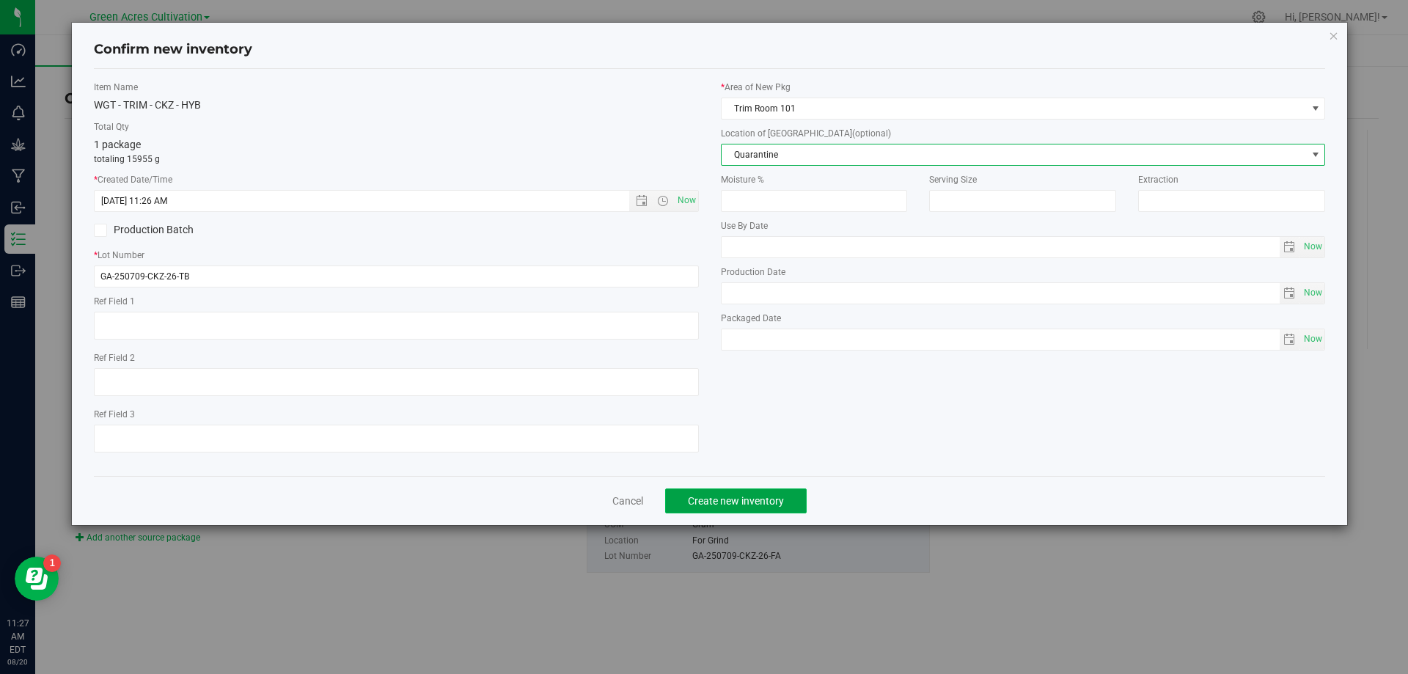
click at [755, 498] on span "Create new inventory" at bounding box center [736, 501] width 96 height 12
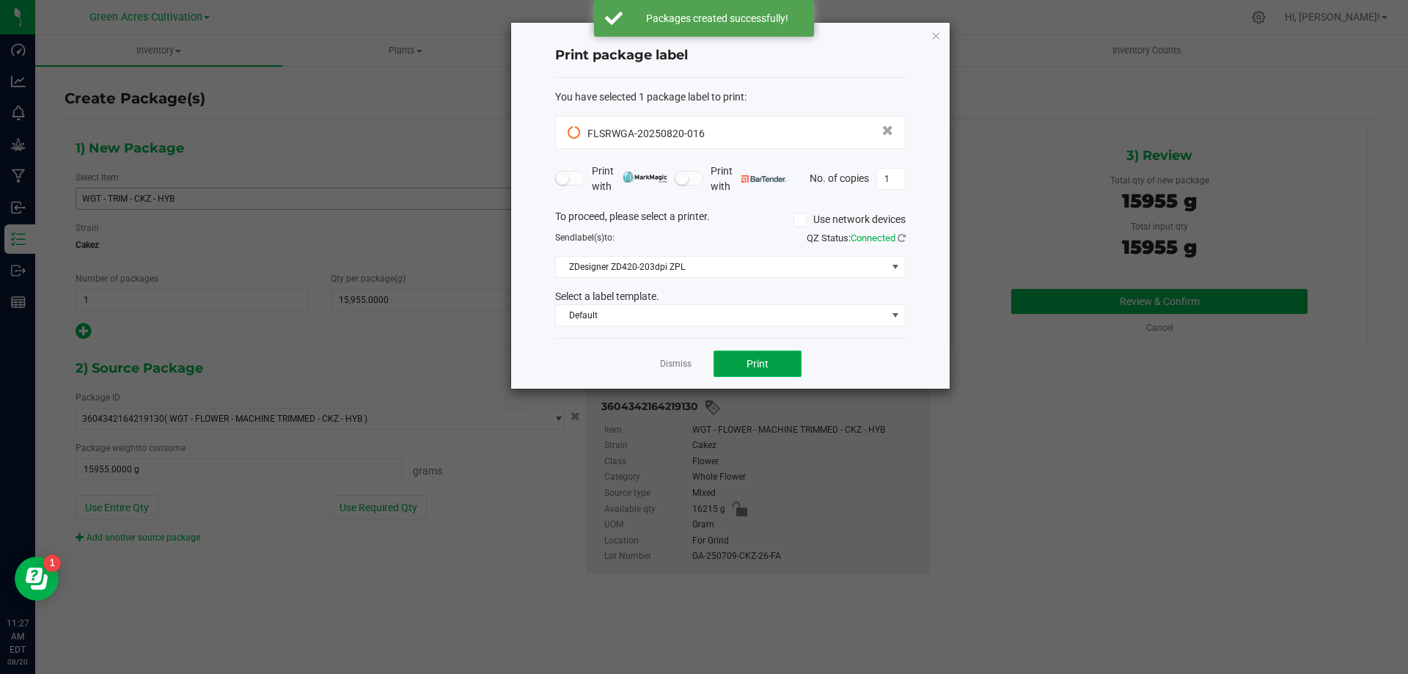
click at [789, 368] on button "Print" at bounding box center [758, 364] width 88 height 26
click at [753, 349] on div "Dismiss Print" at bounding box center [730, 363] width 351 height 51
click at [755, 355] on button "Print" at bounding box center [758, 364] width 88 height 26
click at [670, 369] on link "Dismiss" at bounding box center [676, 364] width 32 height 12
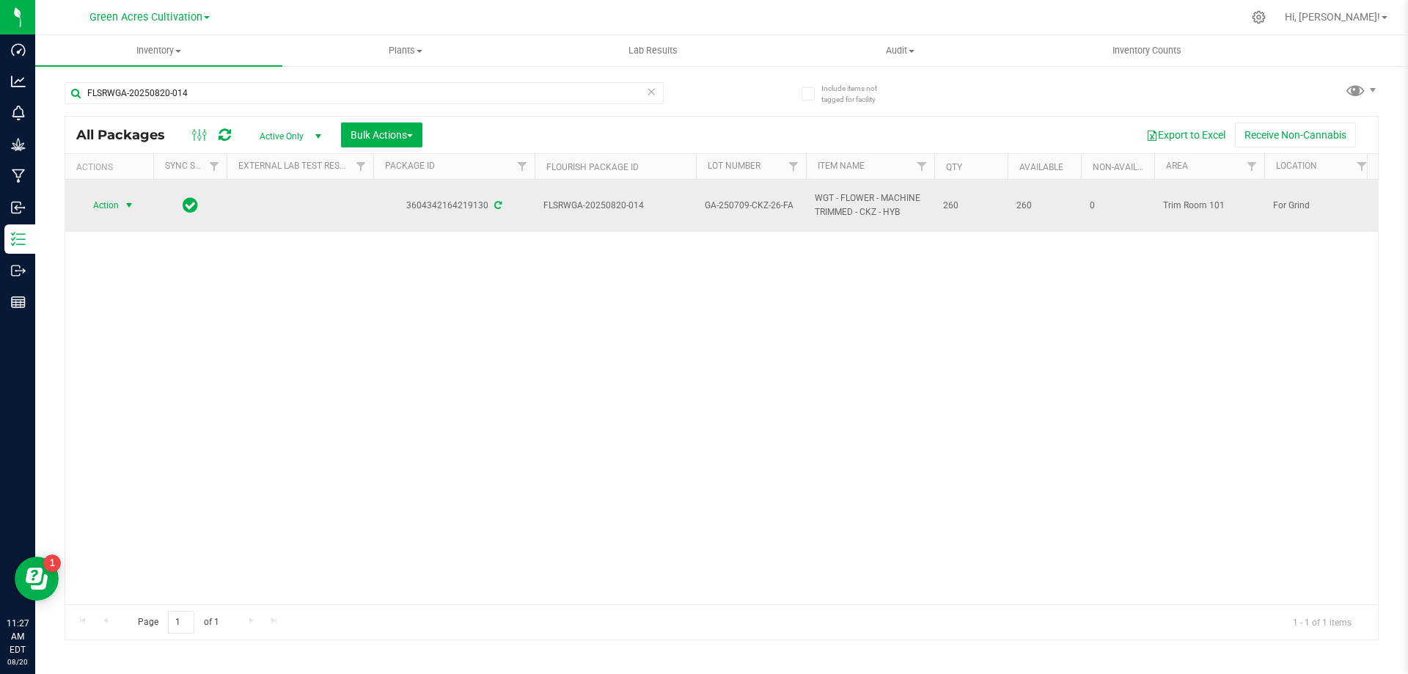
click at [117, 196] on span "Action" at bounding box center [100, 205] width 40 height 21
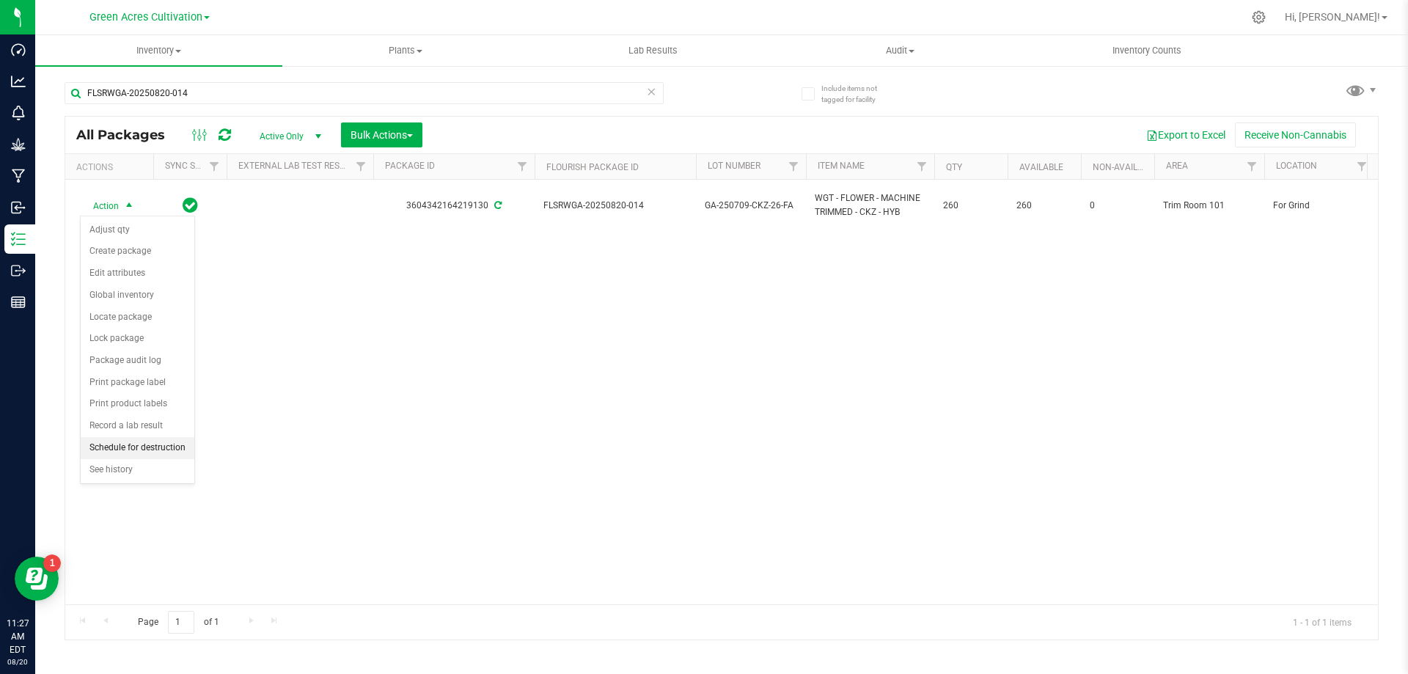
click at [147, 451] on li "Schedule for destruction" at bounding box center [138, 448] width 114 height 22
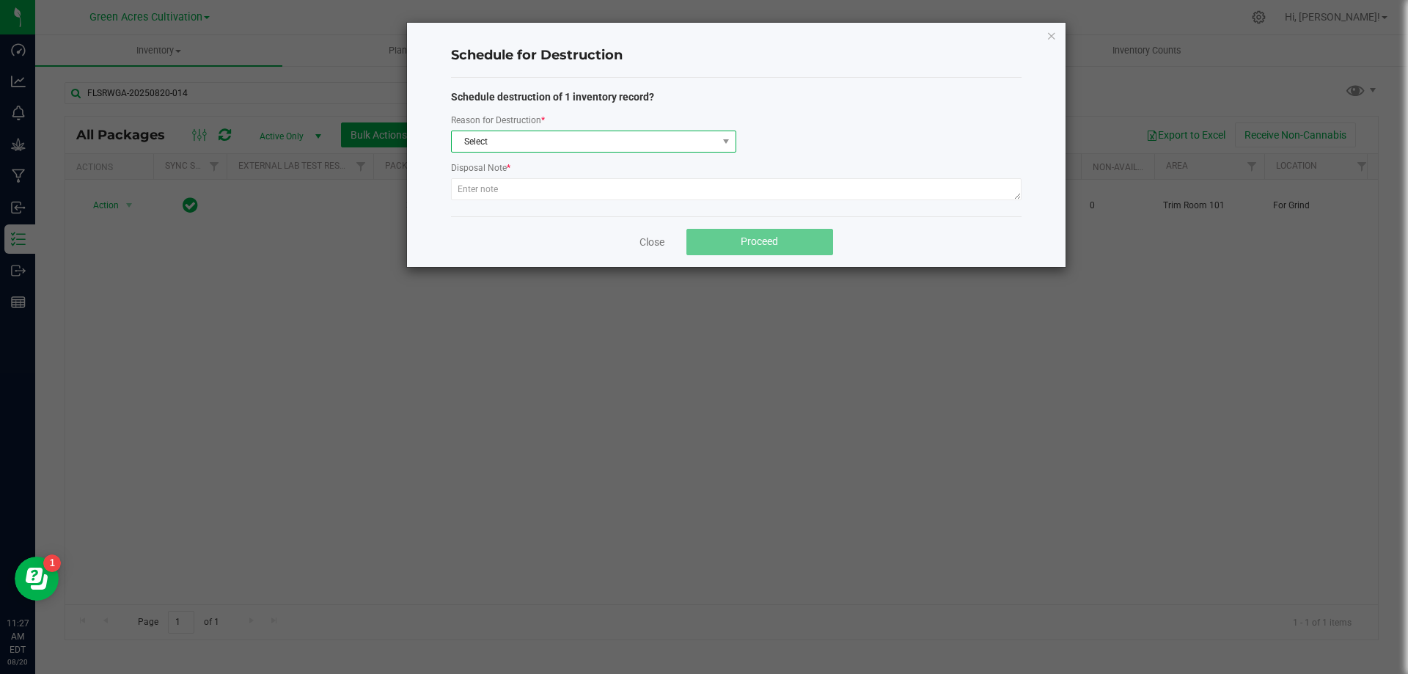
click at [500, 144] on span "Select" at bounding box center [584, 141] width 265 height 21
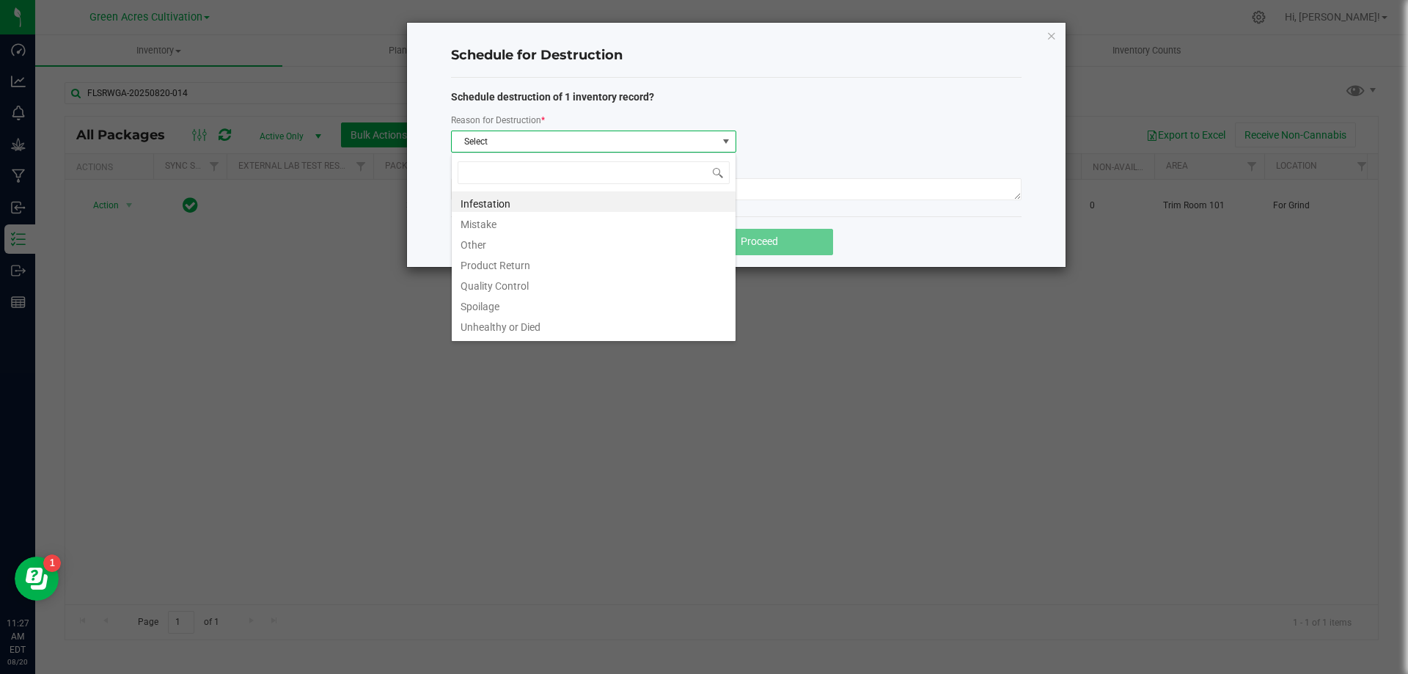
scroll to position [22, 285]
type input "W"
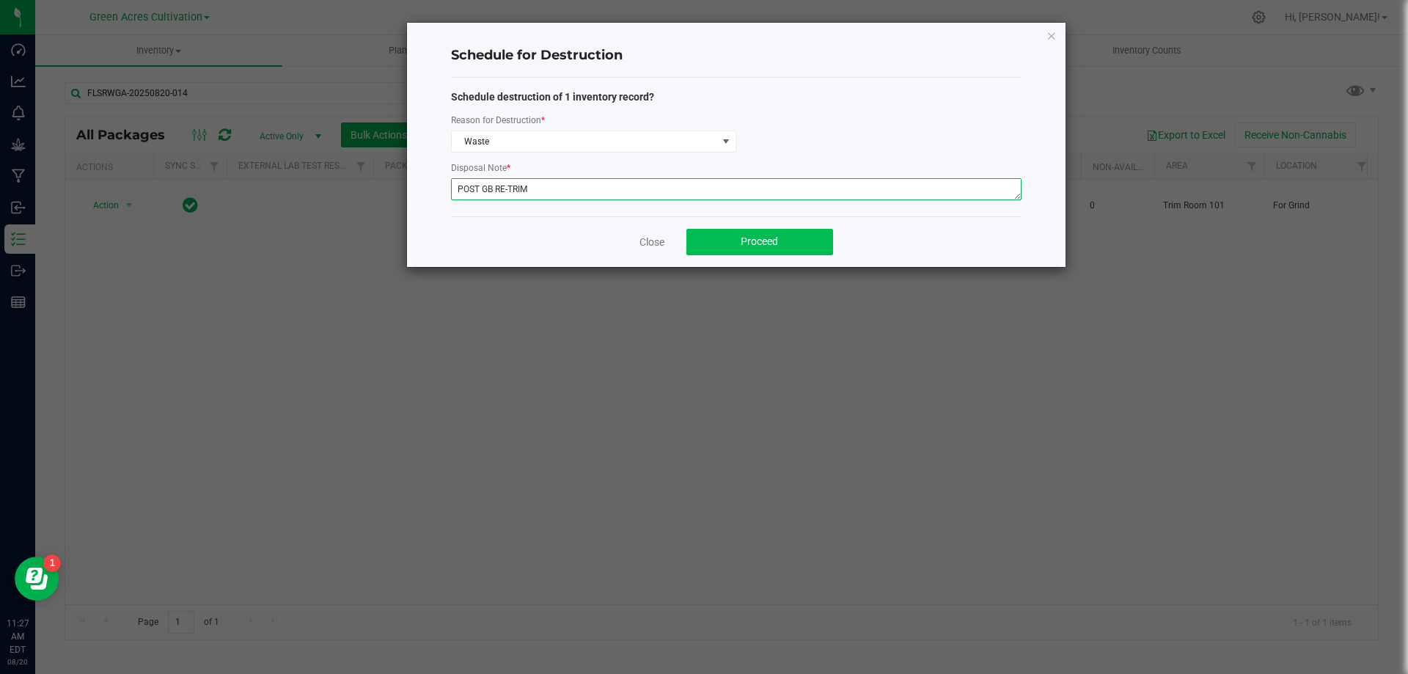
type textarea "POST GB RE-TRIM"
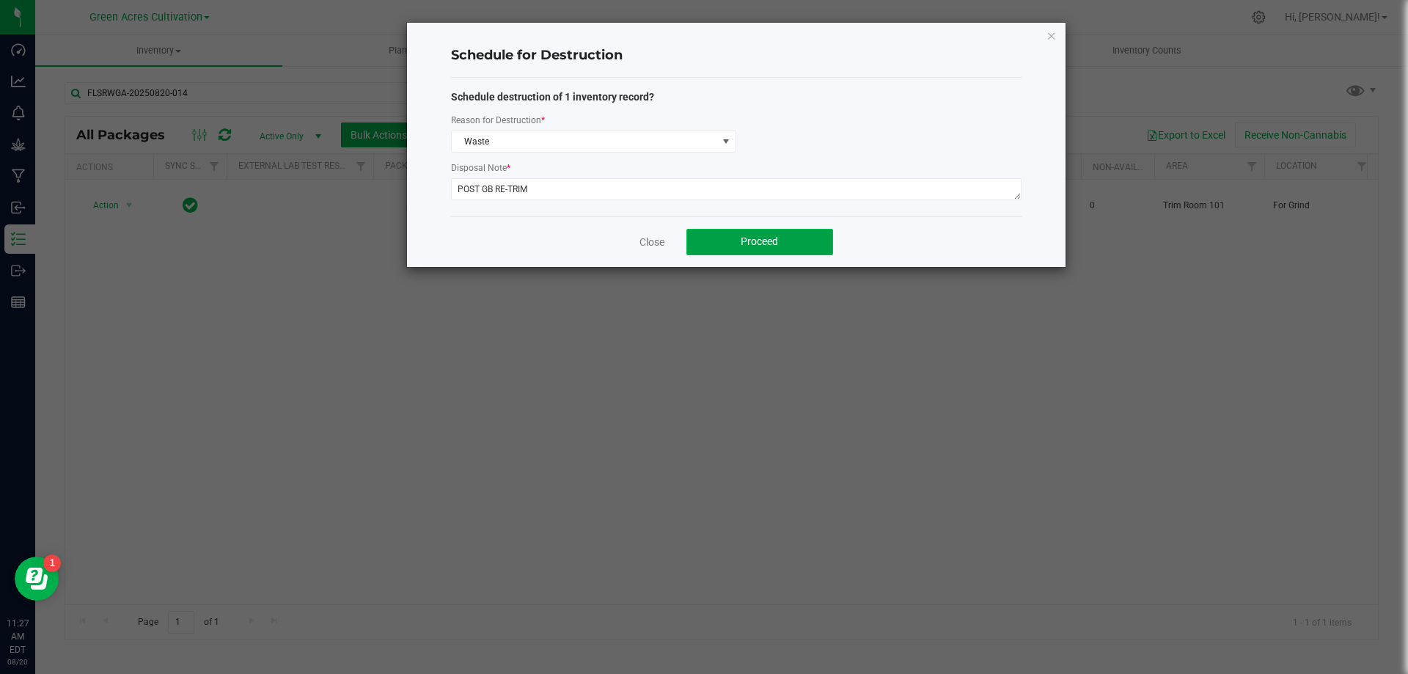
click at [721, 246] on button "Proceed" at bounding box center [759, 242] width 147 height 26
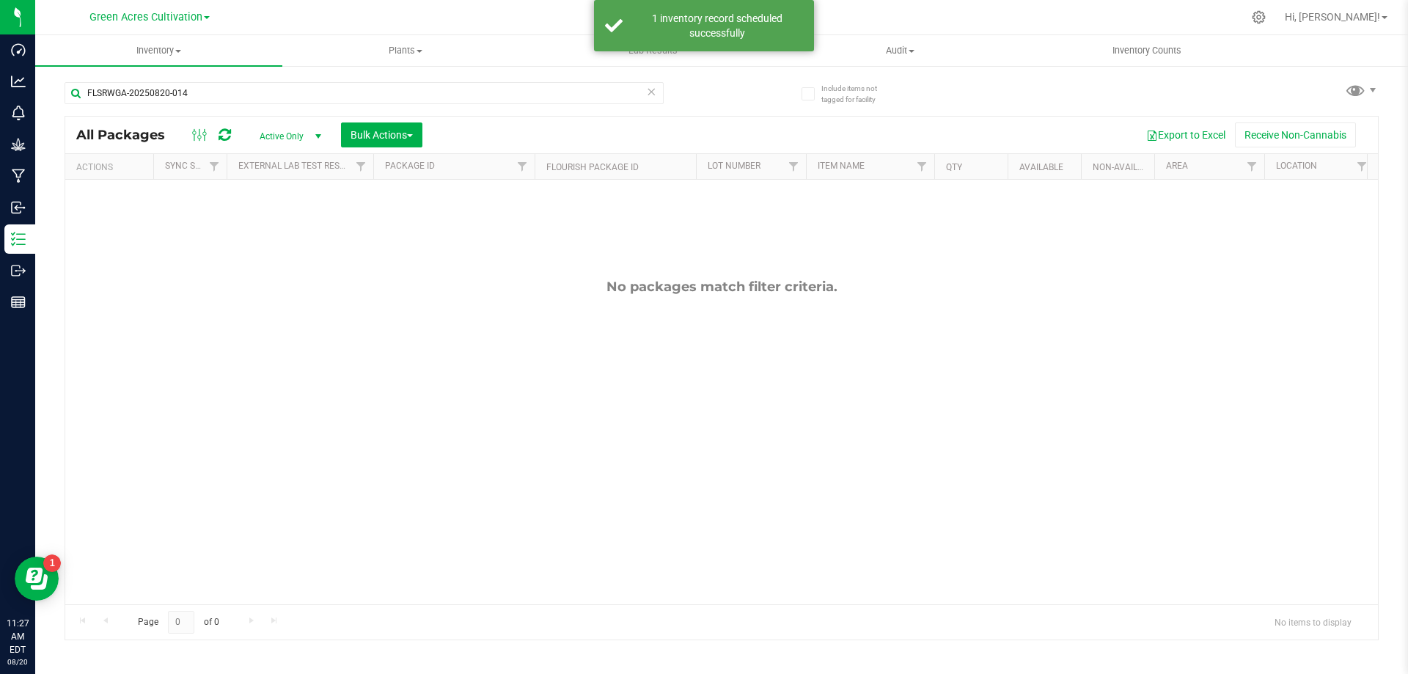
click at [651, 93] on icon at bounding box center [651, 91] width 10 height 18
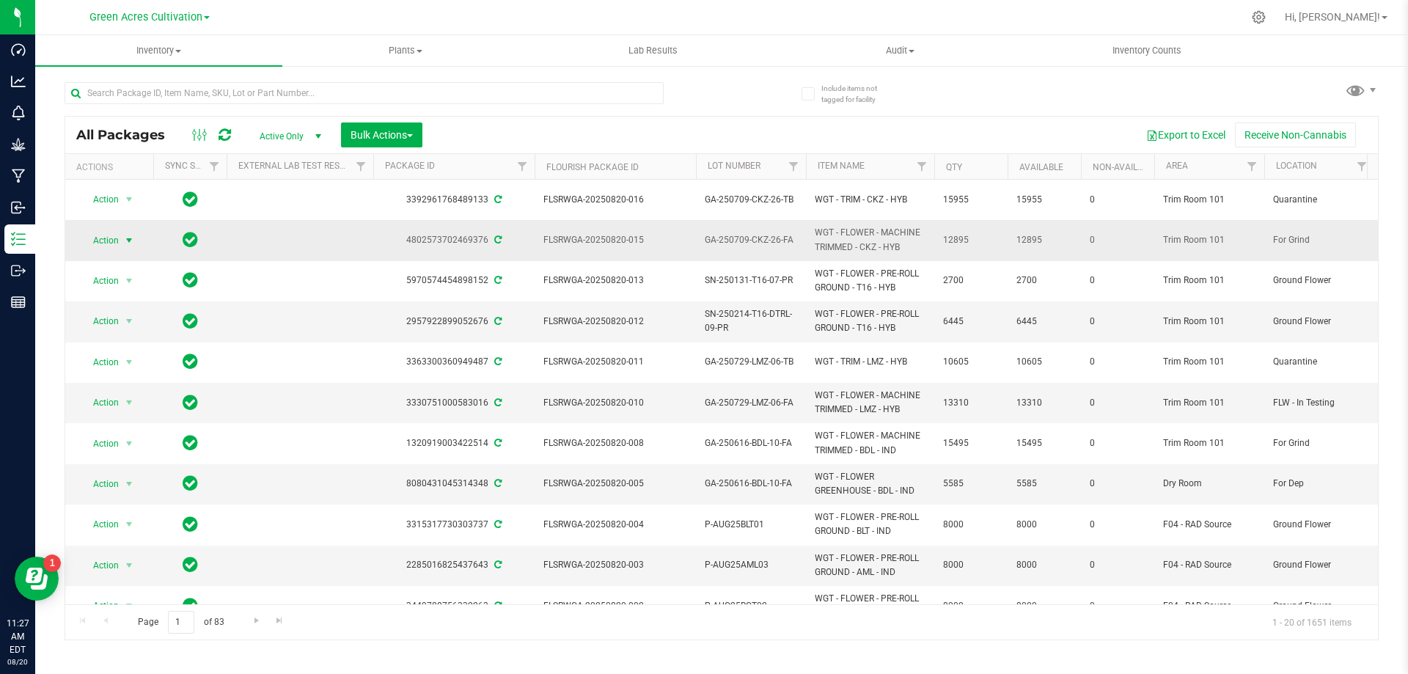
click at [122, 235] on span "select" at bounding box center [129, 240] width 18 height 21
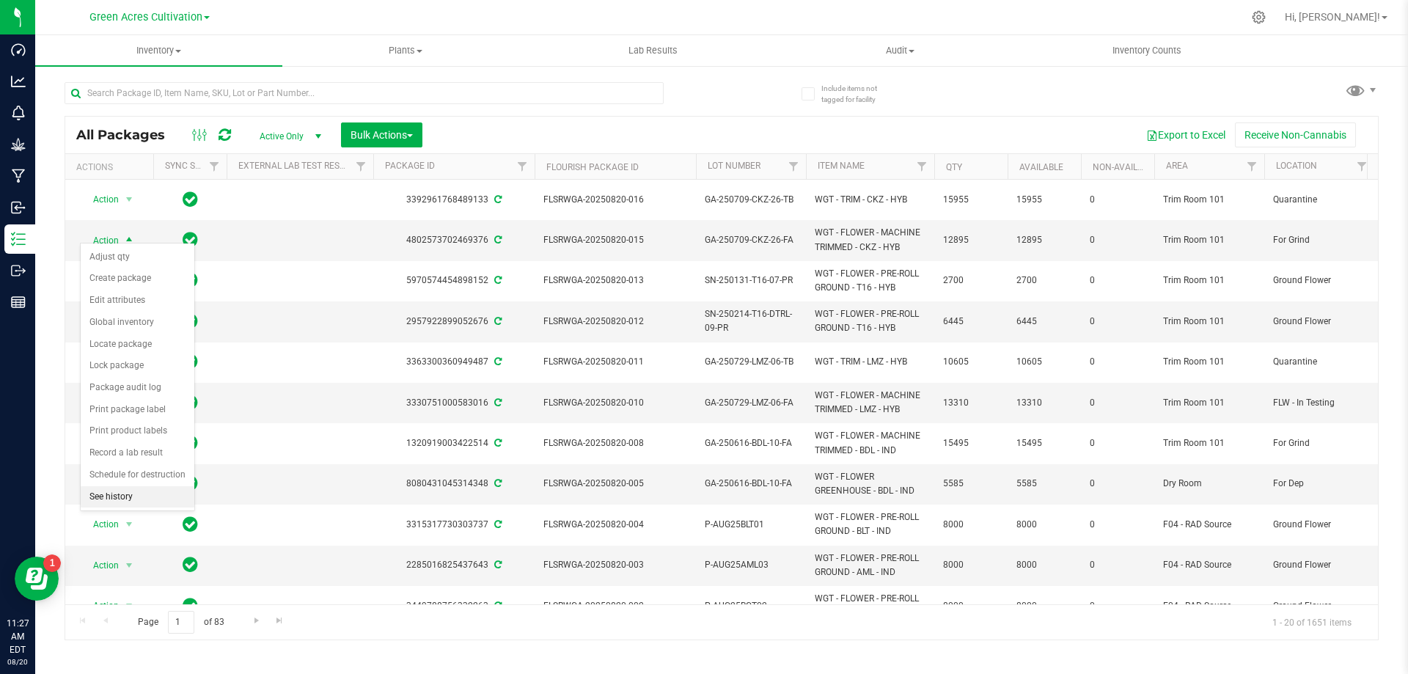
click at [126, 493] on li "See history" at bounding box center [138, 497] width 114 height 22
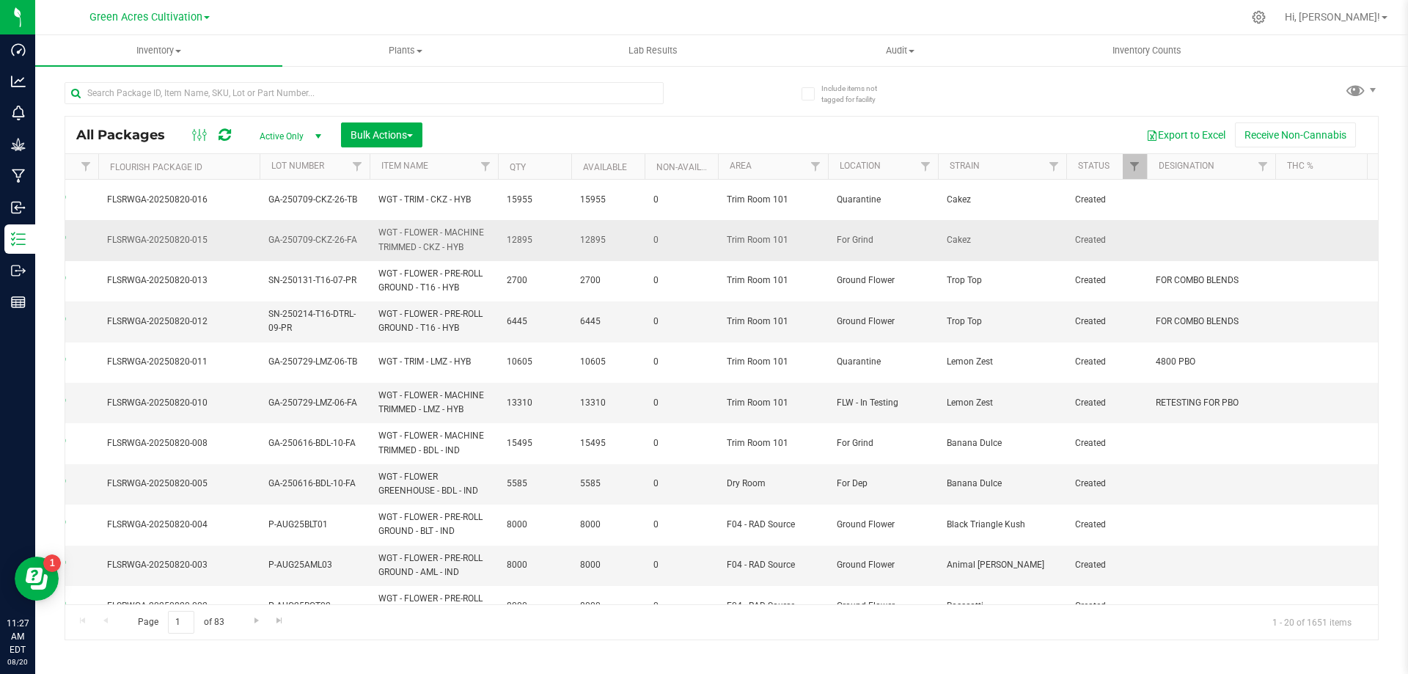
click at [1218, 236] on td at bounding box center [1211, 240] width 128 height 40
type input "340 PBO"
click at [329, 235] on div "All Packages Active Only Active Only Lab Samples Locked All External Internal B…" at bounding box center [722, 378] width 1314 height 524
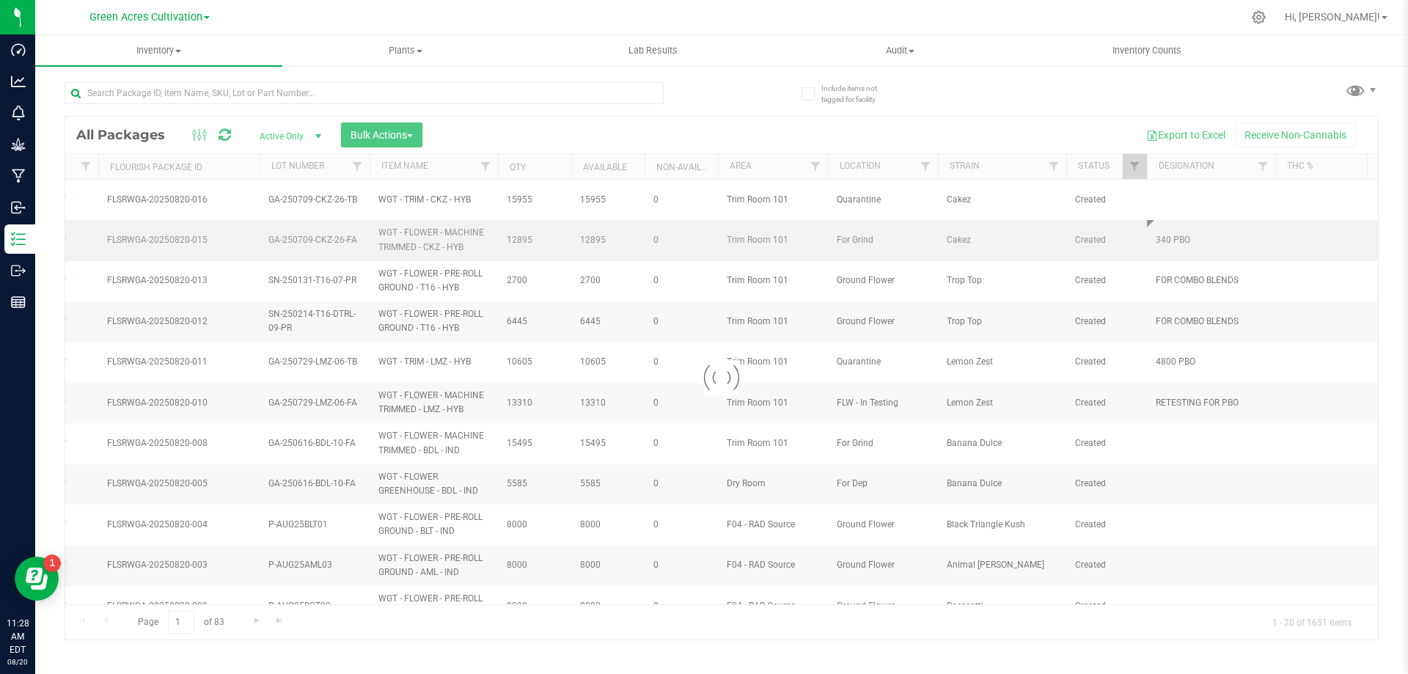
click at [329, 235] on div at bounding box center [721, 378] width 1313 height 523
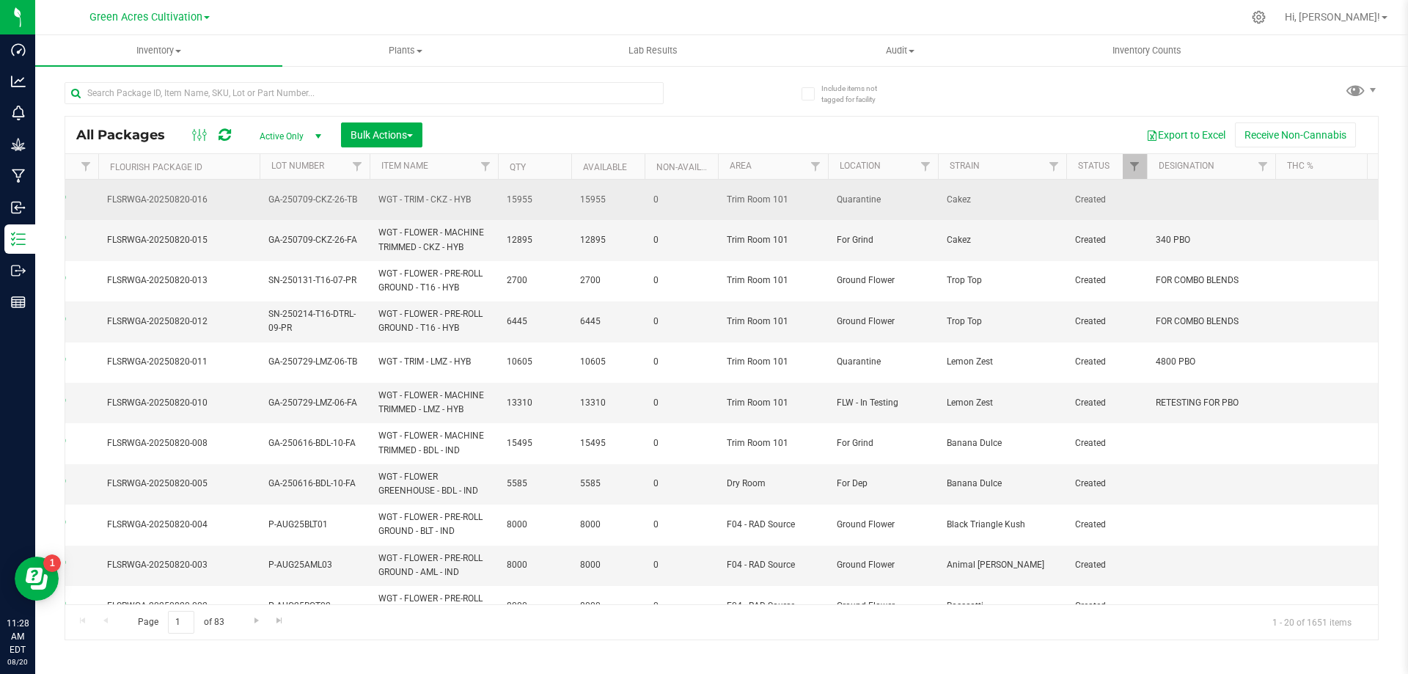
click at [339, 201] on span "GA-250709-CKZ-26-TB" at bounding box center [314, 200] width 92 height 14
click at [339, 201] on input "GA-250709-CKZ-26-TB" at bounding box center [311, 199] width 105 height 23
click at [365, 91] on input "text" at bounding box center [364, 93] width 599 height 22
paste input "GA-250709-CKZ-26-TB"
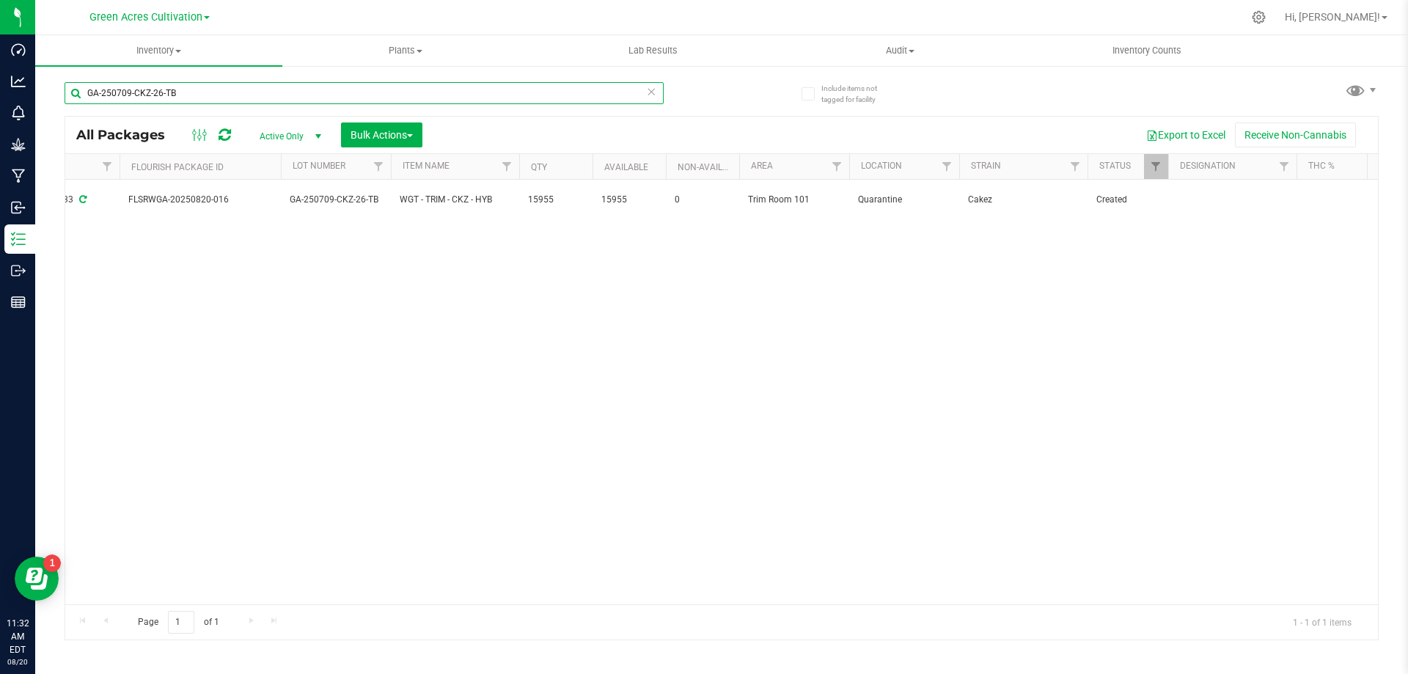
scroll to position [0, 240]
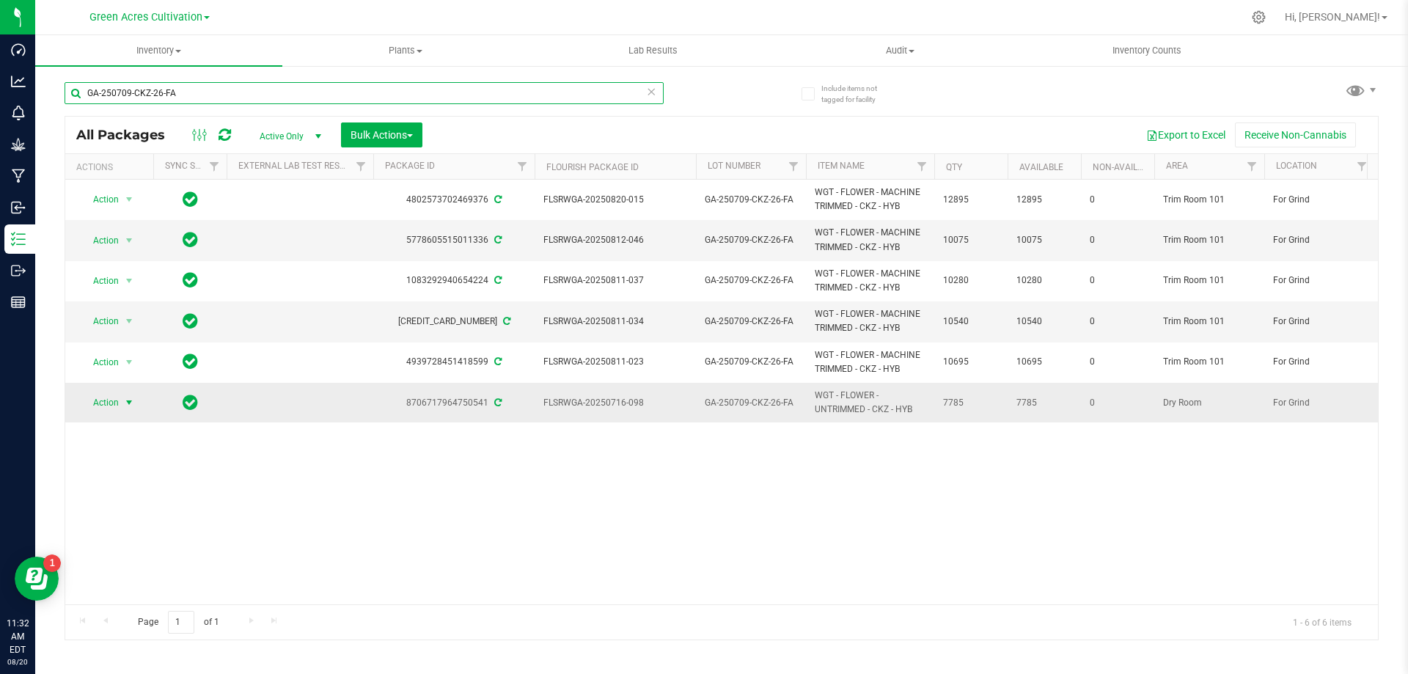
type input "GA-250709-CKZ-26-FA"
click at [95, 393] on span "Action" at bounding box center [100, 402] width 40 height 21
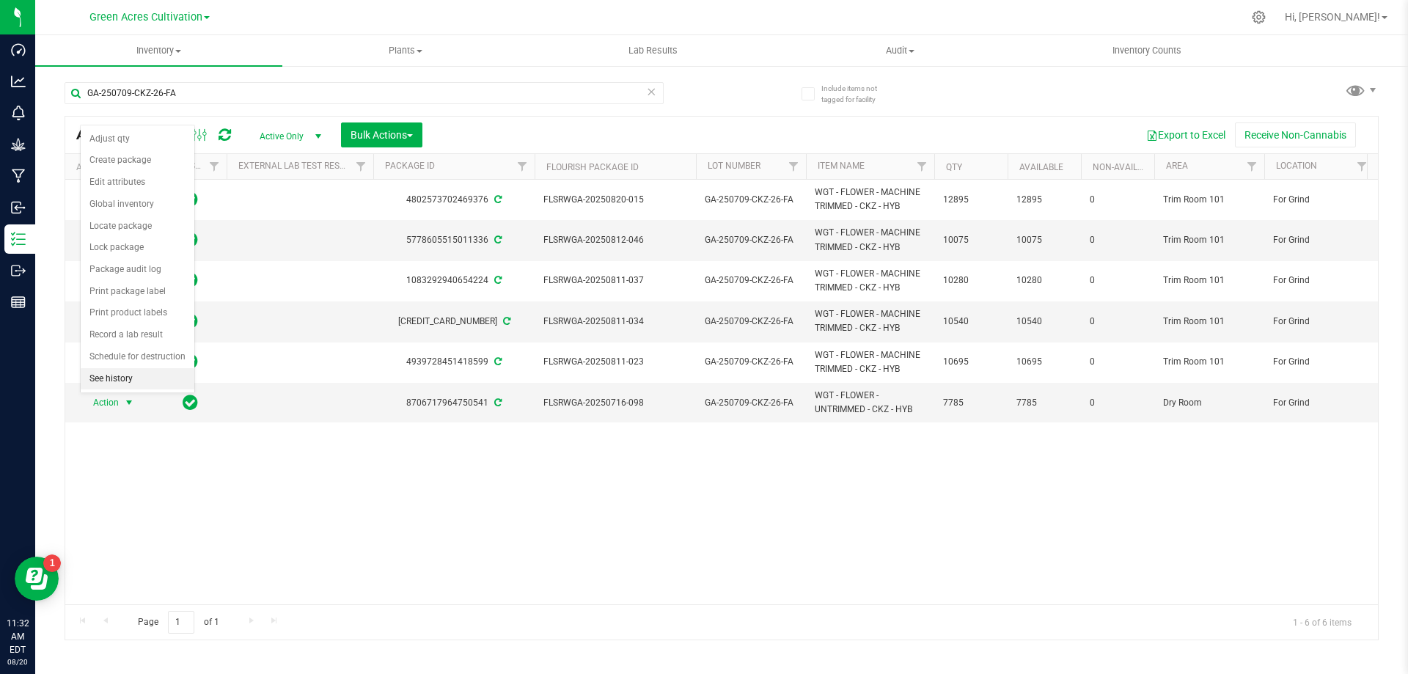
click at [126, 384] on li "See history" at bounding box center [138, 379] width 114 height 22
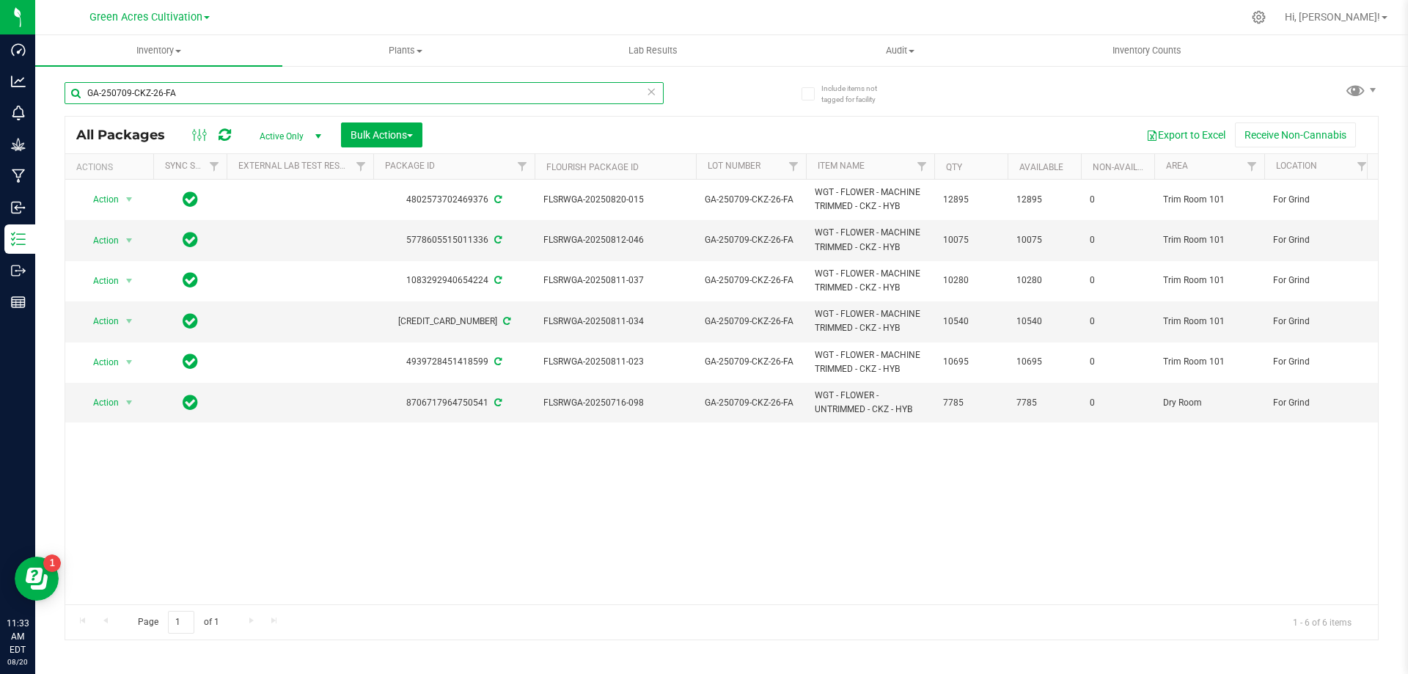
click at [312, 95] on input "GA-250709-CKZ-26-FA" at bounding box center [364, 93] width 599 height 22
type input "GA-250709-CKZ-26-TB"
click at [431, 133] on div "Bulk Actions" at bounding box center [387, 134] width 92 height 25
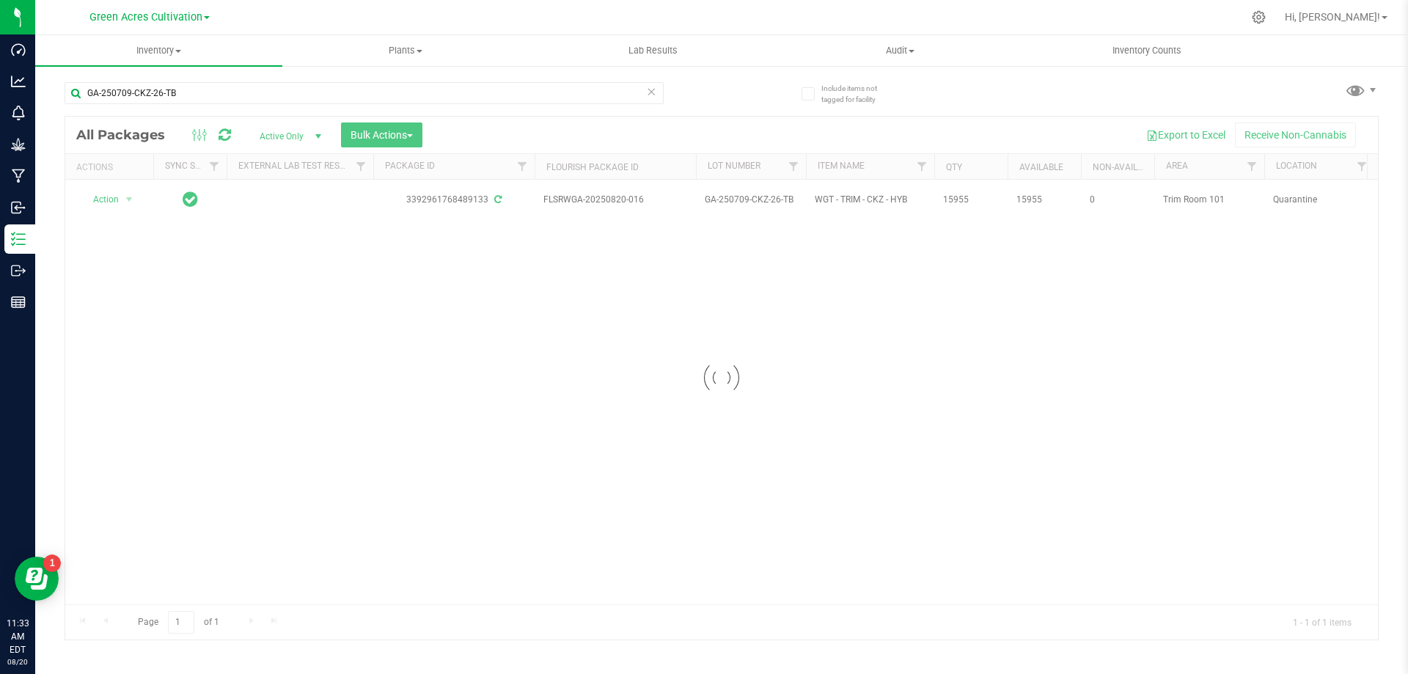
click at [292, 132] on div at bounding box center [721, 378] width 1313 height 523
click at [296, 139] on span "Active Only" at bounding box center [287, 136] width 81 height 21
click at [282, 219] on li "All" at bounding box center [286, 225] width 79 height 22
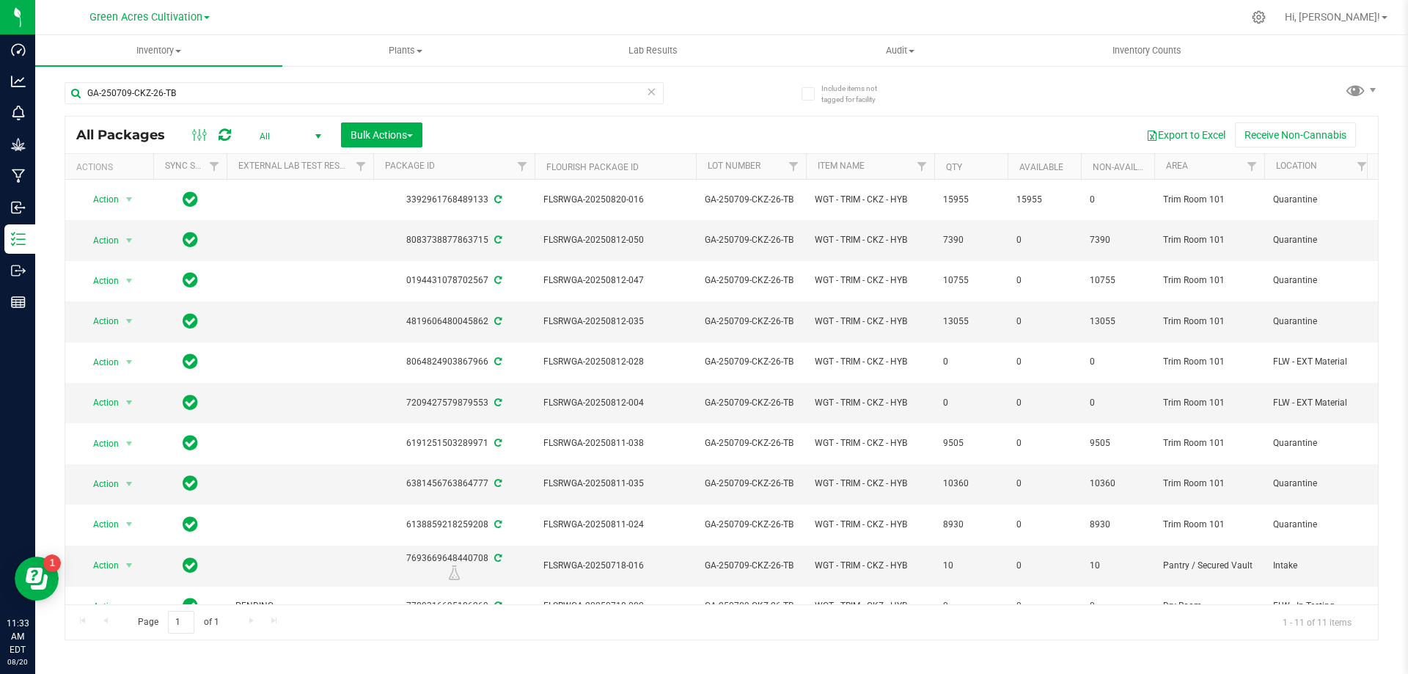
scroll to position [0, 413]
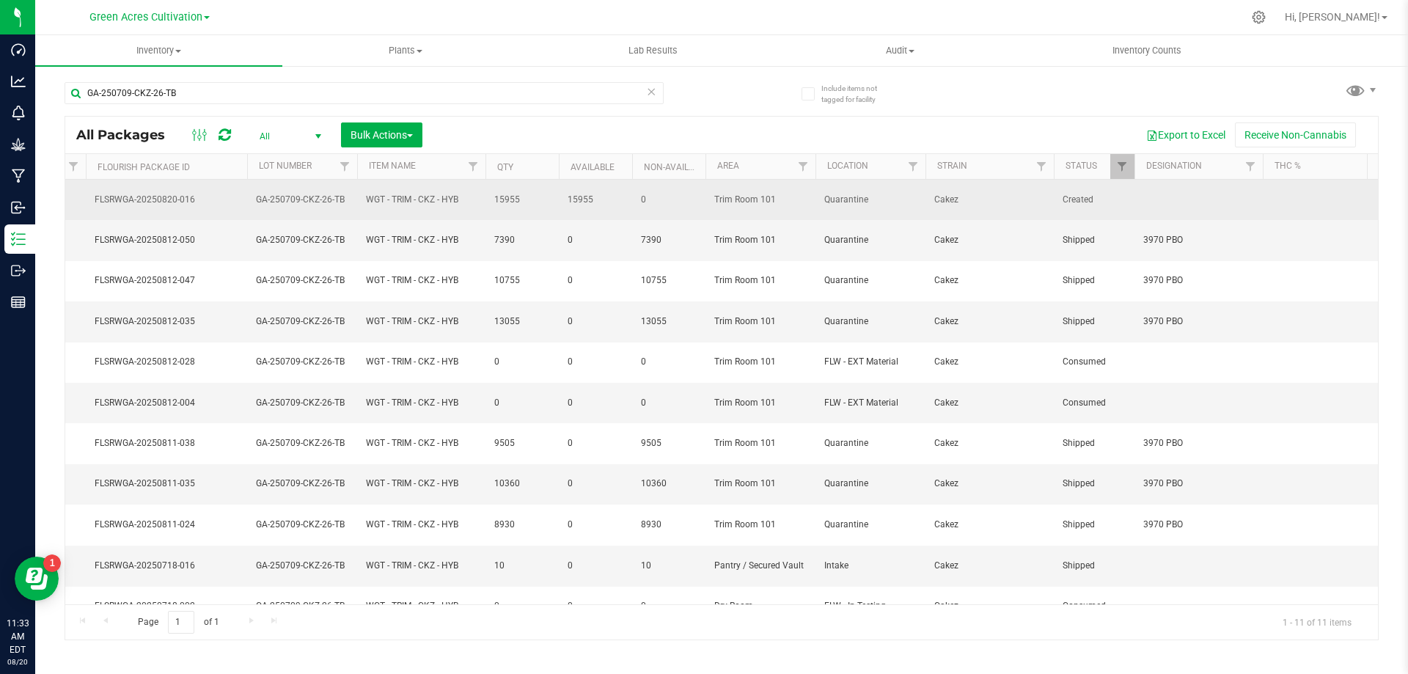
click at [1149, 202] on td at bounding box center [1199, 200] width 128 height 40
type input "3970 PBO"
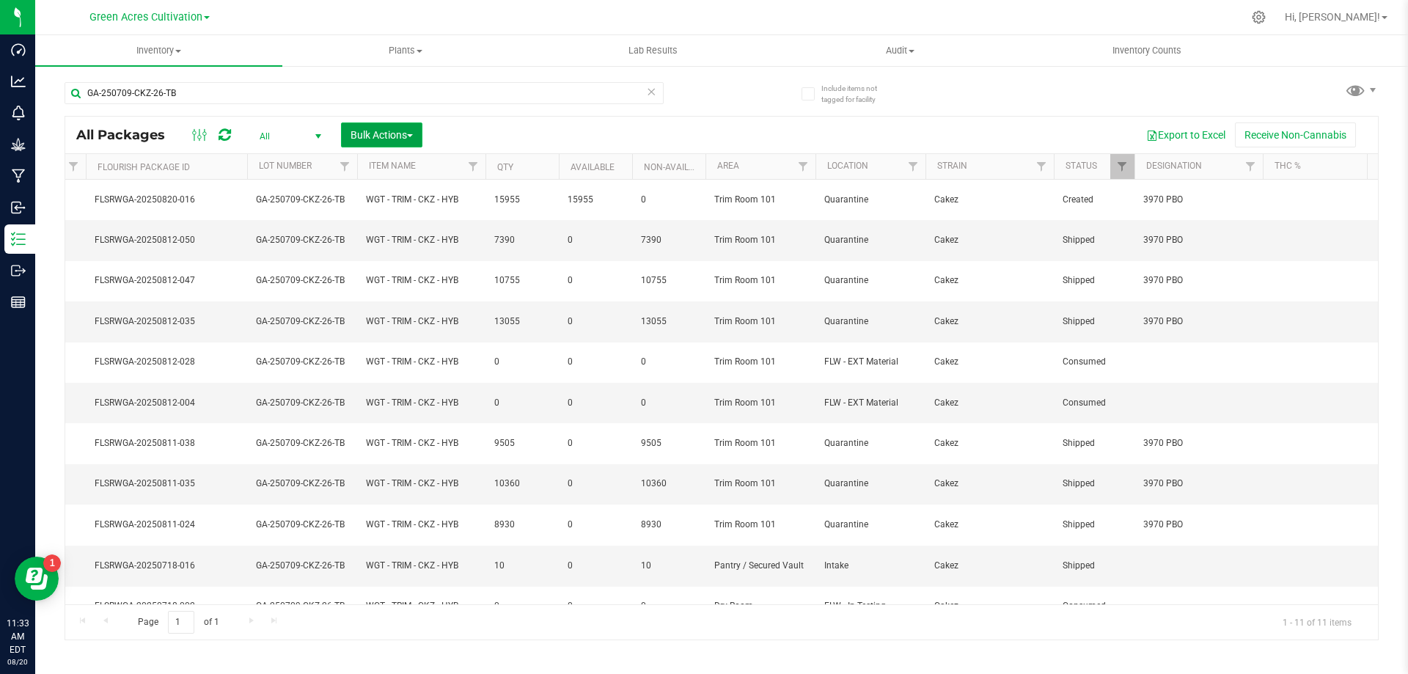
click at [376, 139] on span "Bulk Actions" at bounding box center [382, 135] width 62 height 12
click at [317, 135] on span "select" at bounding box center [318, 137] width 12 height 12
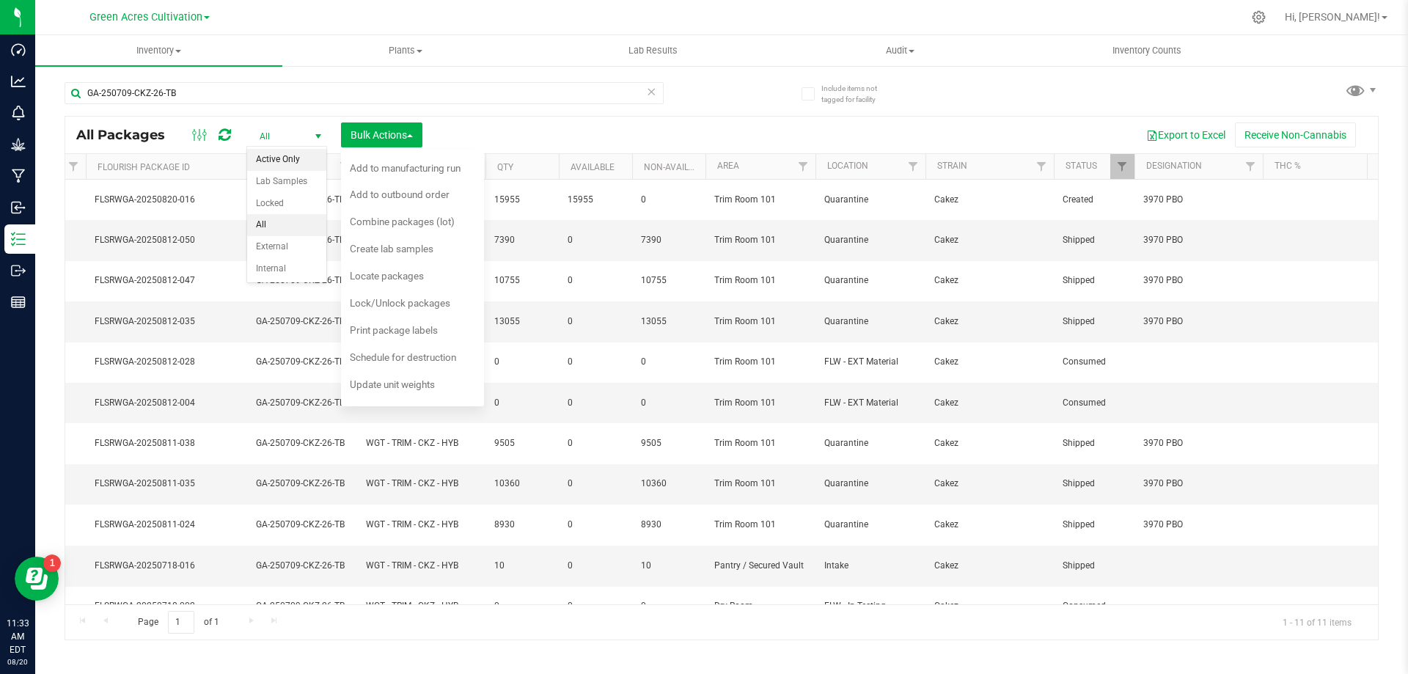
click at [289, 161] on li "Active Only" at bounding box center [286, 160] width 79 height 22
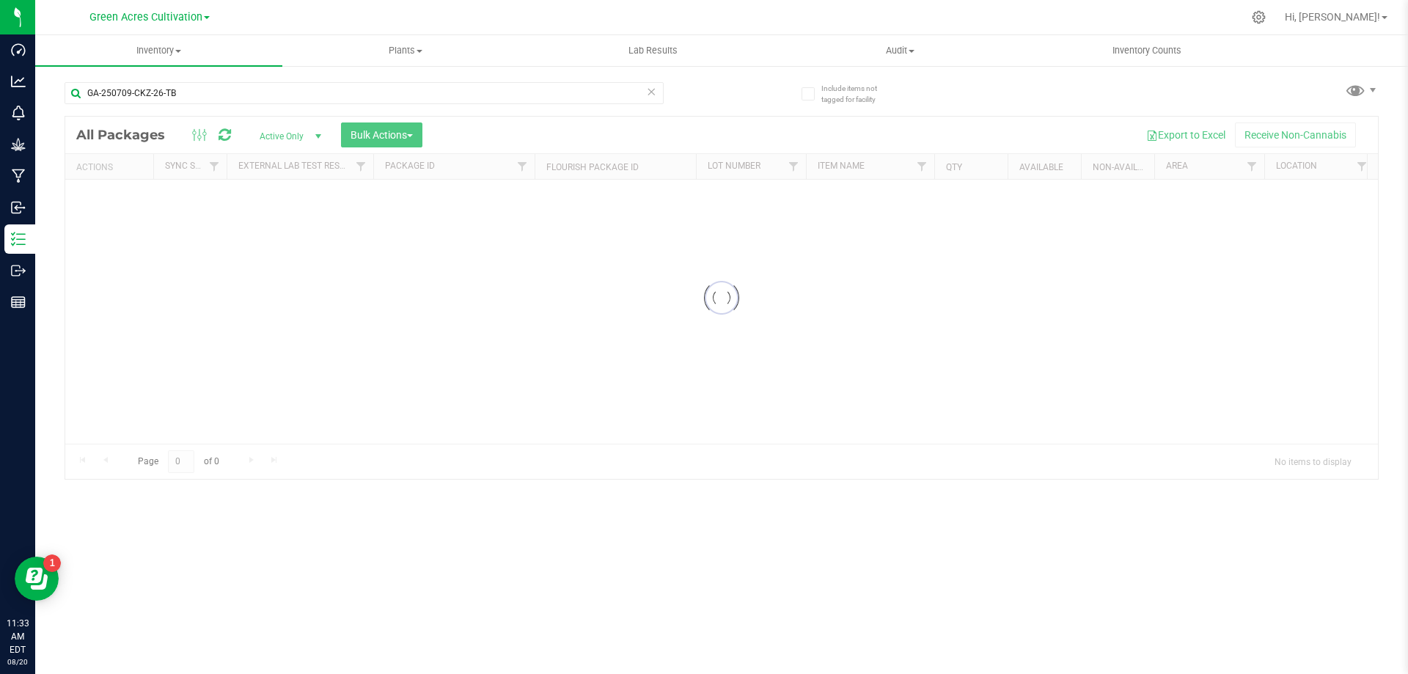
click at [650, 94] on icon at bounding box center [651, 91] width 10 height 18
